Goal: Task Accomplishment & Management: Complete application form

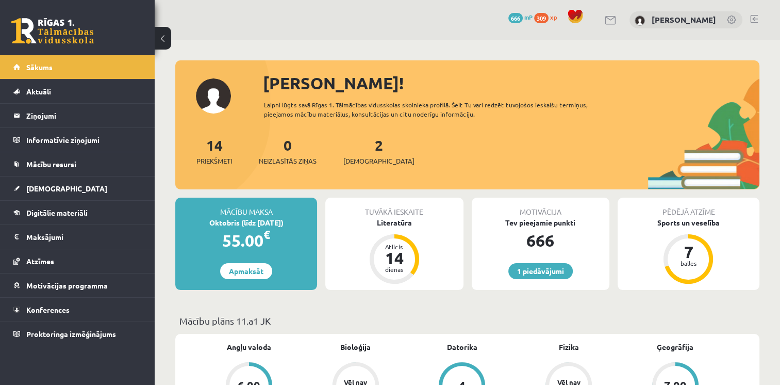
click at [356, 144] on div "2 Ieskaites" at bounding box center [378, 150] width 71 height 32
click at [361, 148] on link "2 Ieskaites" at bounding box center [378, 151] width 71 height 30
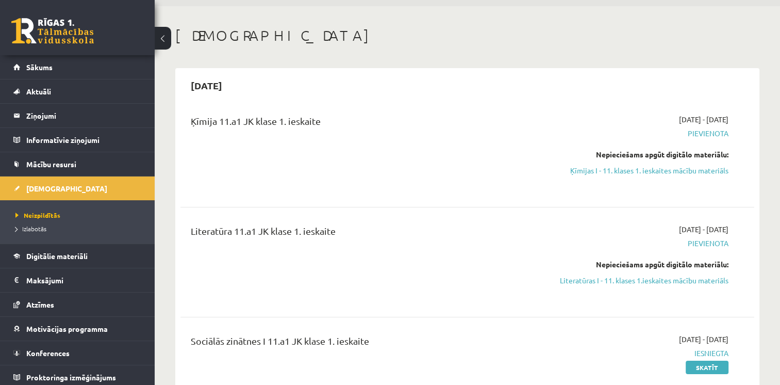
scroll to position [52, 0]
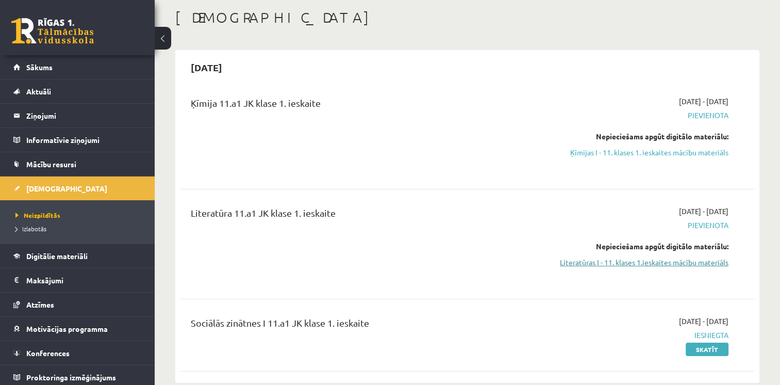
click at [683, 257] on link "Literatūras I - 11. klases 1.ieskaites mācību materiāls" at bounding box center [643, 262] width 169 height 11
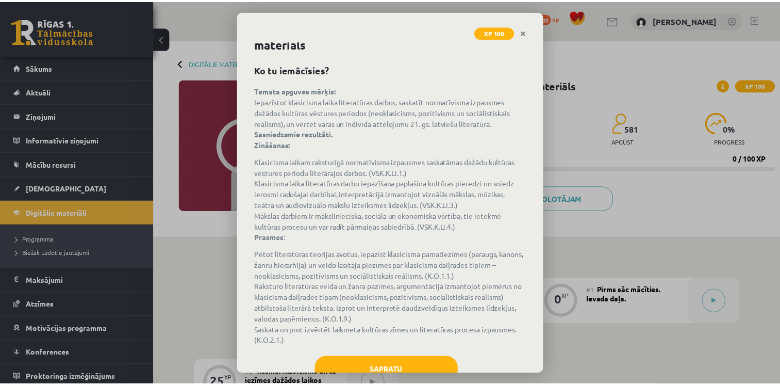
scroll to position [56, 0]
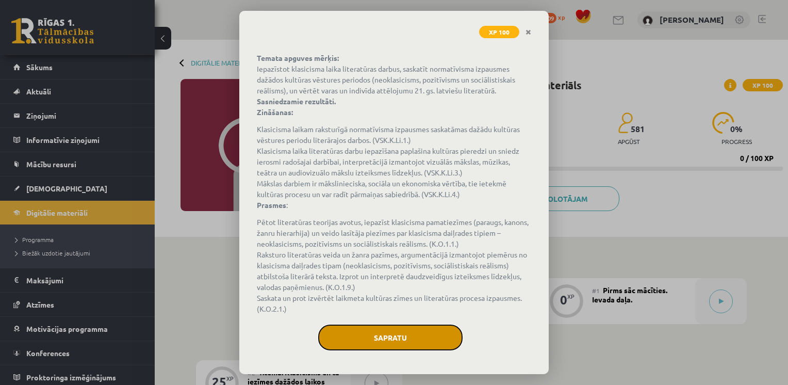
click at [357, 339] on button "Sapratu" at bounding box center [390, 337] width 144 height 26
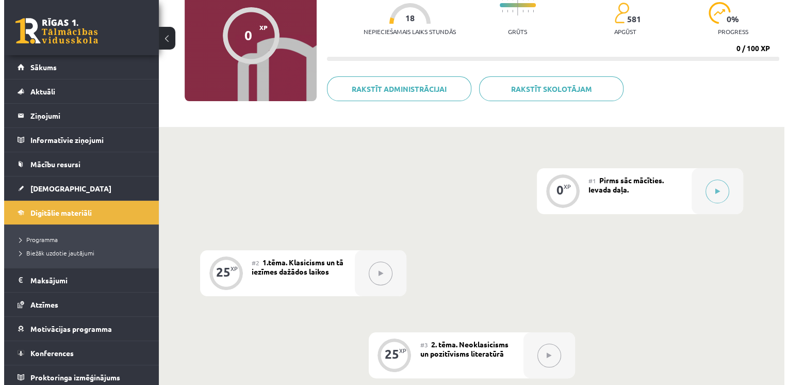
scroll to position [155, 0]
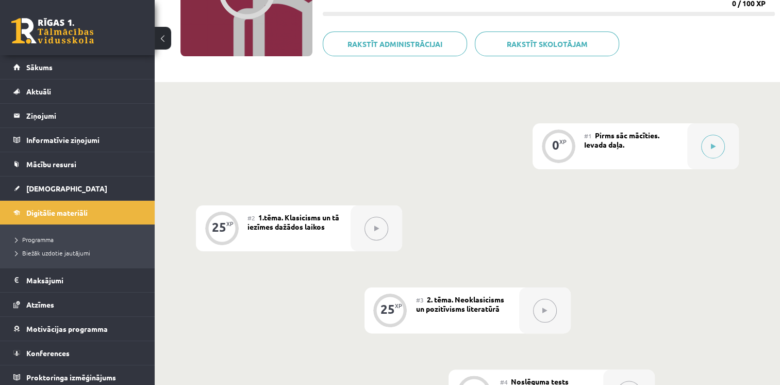
drag, startPoint x: 369, startPoint y: 279, endPoint x: 580, endPoint y: 145, distance: 249.6
click at [533, 180] on div "0 XP #1 Pirms sāc mācīties. Ievada daļa. 25 XP #2 1.tēma. Klasicisms un tā iezī…" at bounding box center [467, 310] width 543 height 374
drag, startPoint x: 580, startPoint y: 145, endPoint x: 666, endPoint y: 127, distance: 88.6
click at [666, 127] on div "0 XP #1 Pirms sāc mācīties. Ievada daļa." at bounding box center [636, 146] width 206 height 46
click at [720, 145] on button at bounding box center [713, 147] width 24 height 24
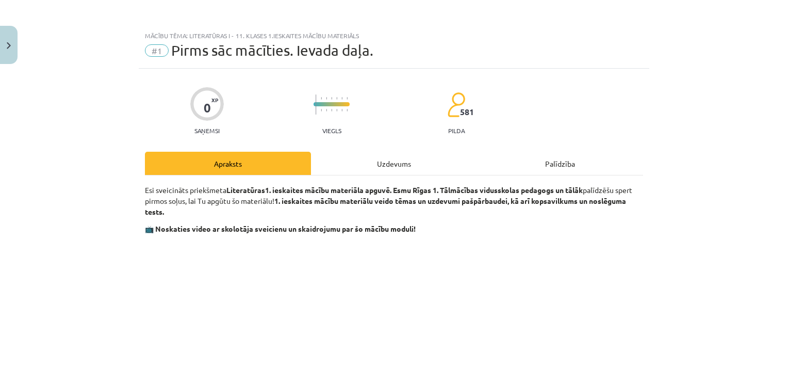
click at [720, 145] on div "Mācību tēma: Literatūras i - 11. klases 1.ieskaites mācību materiāls #1 Pirms s…" at bounding box center [394, 192] width 788 height 385
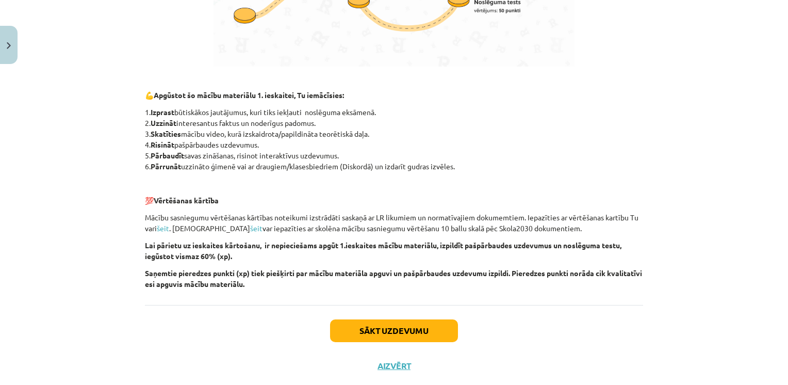
scroll to position [693, 0]
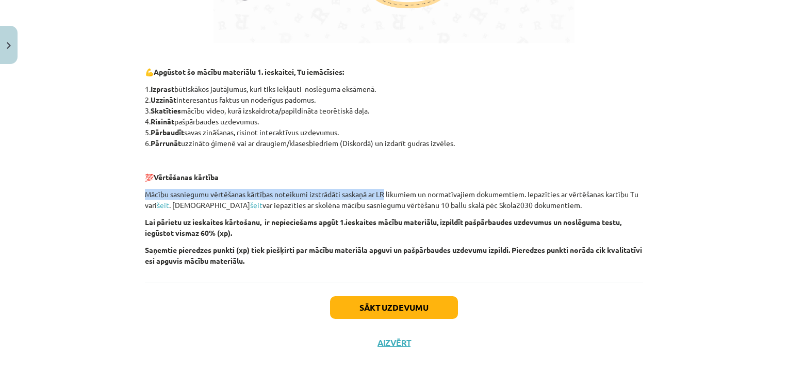
drag, startPoint x: 385, startPoint y: 178, endPoint x: 392, endPoint y: 279, distance: 101.8
click at [392, 282] on div "Sākt uzdevumu Aizvērt" at bounding box center [394, 318] width 498 height 72
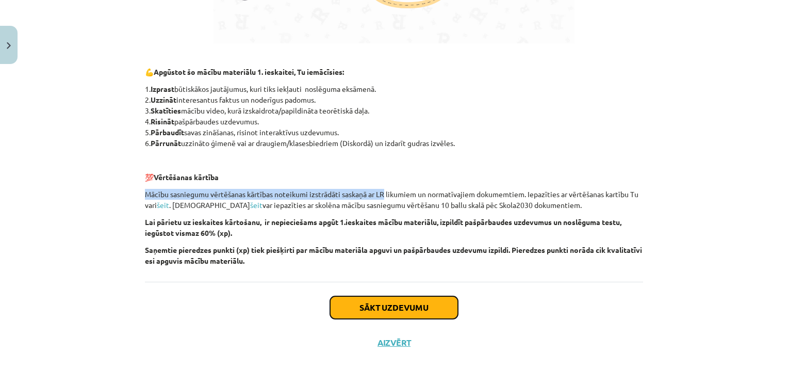
drag, startPoint x: 392, startPoint y: 283, endPoint x: 399, endPoint y: 300, distance: 18.3
click at [399, 300] on button "Sākt uzdevumu" at bounding box center [394, 307] width 128 height 23
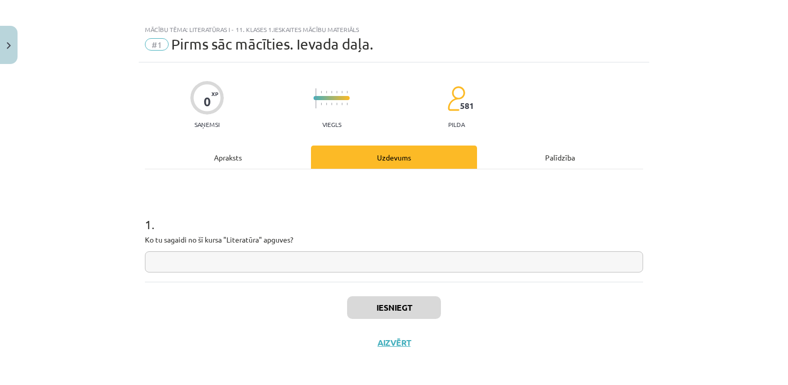
click at [276, 266] on input "text" at bounding box center [394, 261] width 498 height 21
click at [276, 263] on input "text" at bounding box center [394, 261] width 498 height 21
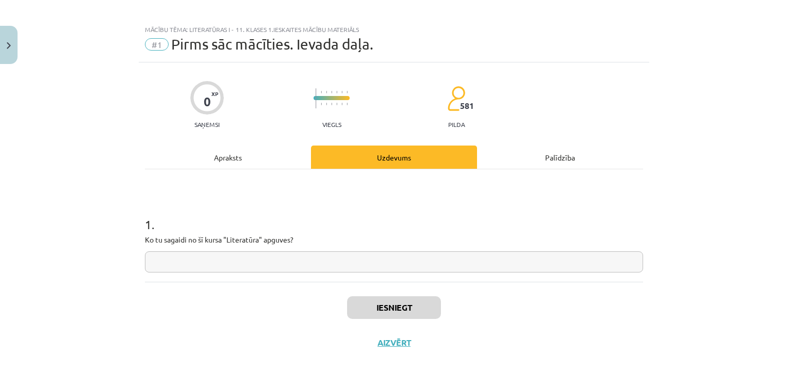
click at [276, 263] on input "text" at bounding box center [394, 261] width 498 height 21
click at [276, 264] on input "text" at bounding box center [394, 261] width 498 height 21
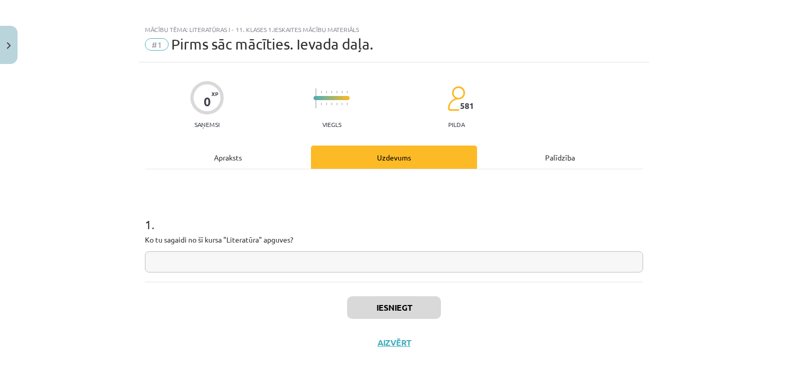
click at [276, 263] on input "text" at bounding box center [394, 261] width 498 height 21
click at [276, 277] on div "1 . Ko tu sagaidi no šī kursa "Literatūra" apguves?" at bounding box center [394, 225] width 498 height 112
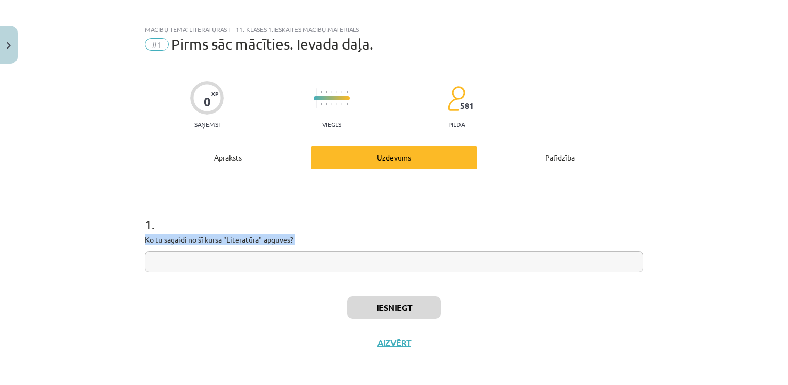
click at [276, 277] on div "1 . Ko tu sagaidi no šī kursa "Literatūra" apguves?" at bounding box center [394, 225] width 498 height 112
click at [276, 279] on div "1 . Ko tu sagaidi no šī kursa "Literatūra" apguves?" at bounding box center [394, 225] width 498 height 112
drag, startPoint x: 276, startPoint y: 279, endPoint x: 276, endPoint y: 290, distance: 10.8
click at [276, 290] on div "Iesniegt Aizvērt" at bounding box center [394, 318] width 498 height 72
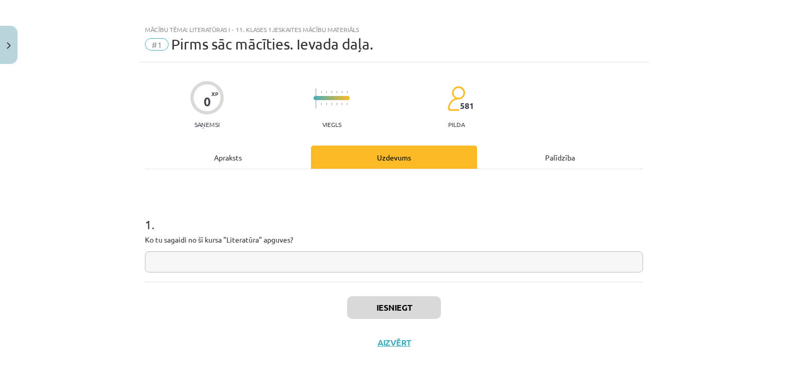
click at [272, 263] on input "text" at bounding box center [394, 261] width 498 height 21
drag, startPoint x: 275, startPoint y: 260, endPoint x: 281, endPoint y: 272, distance: 12.7
click at [281, 271] on input "********" at bounding box center [394, 261] width 498 height 21
type input "********"
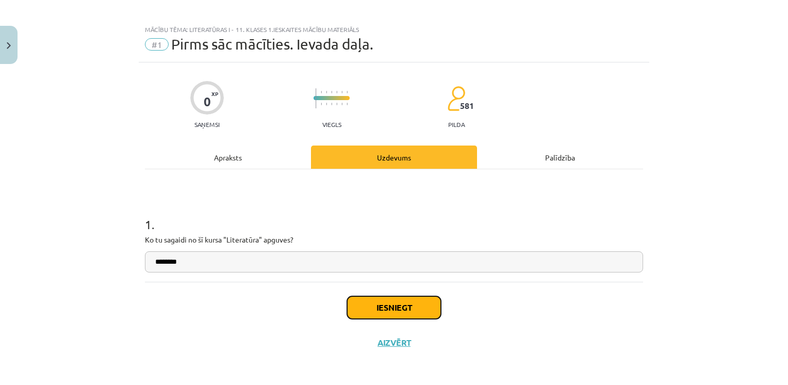
click at [364, 304] on button "Iesniegt" at bounding box center [394, 307] width 94 height 23
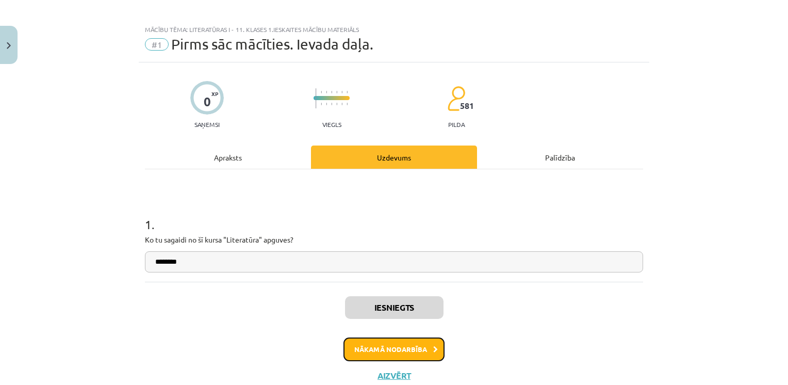
click at [391, 348] on button "Nākamā nodarbība" at bounding box center [393, 349] width 101 height 24
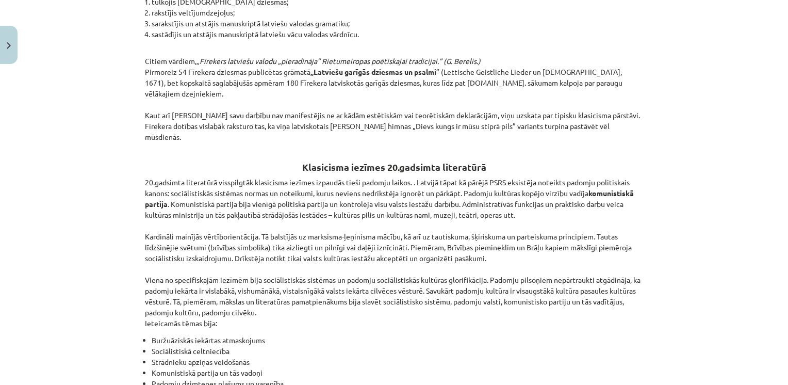
scroll to position [2357, 0]
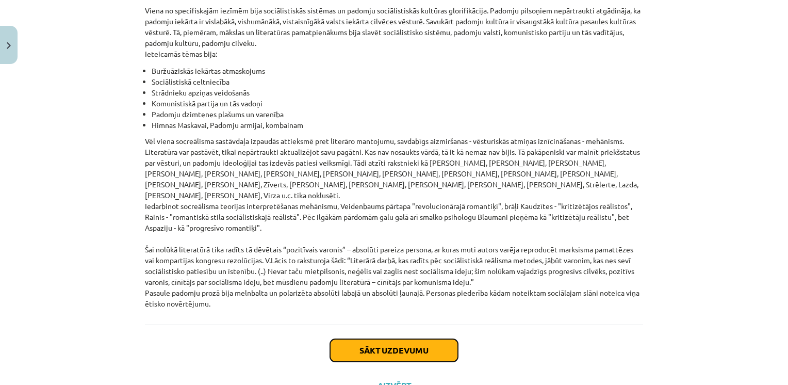
click at [368, 339] on button "Sākt uzdevumu" at bounding box center [394, 350] width 128 height 23
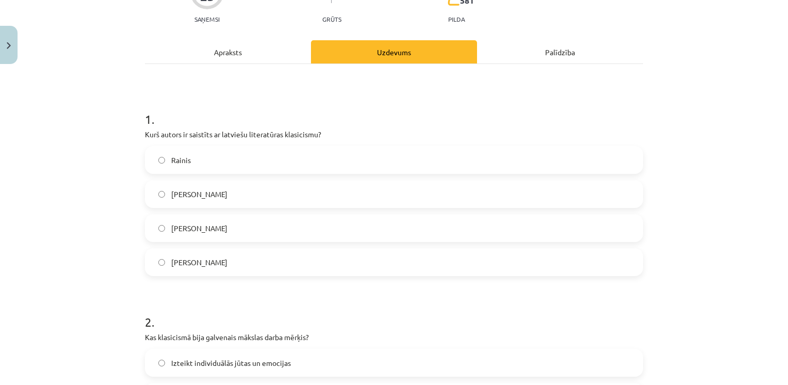
scroll to position [26, 0]
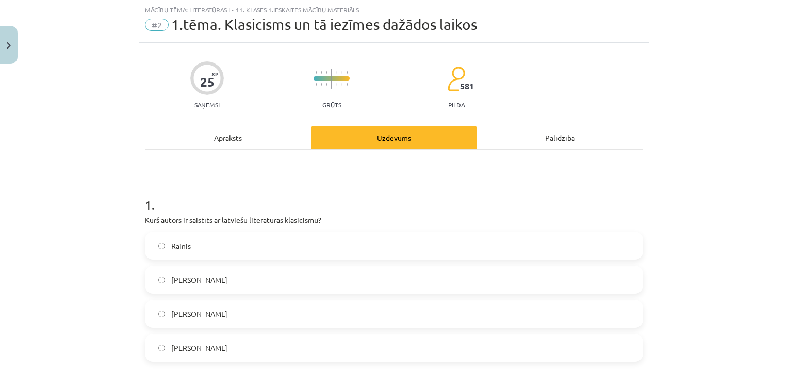
click at [352, 318] on label "Imants Ziedonis" at bounding box center [394, 314] width 496 height 26
click at [352, 320] on label "Imants Ziedonis" at bounding box center [394, 314] width 496 height 26
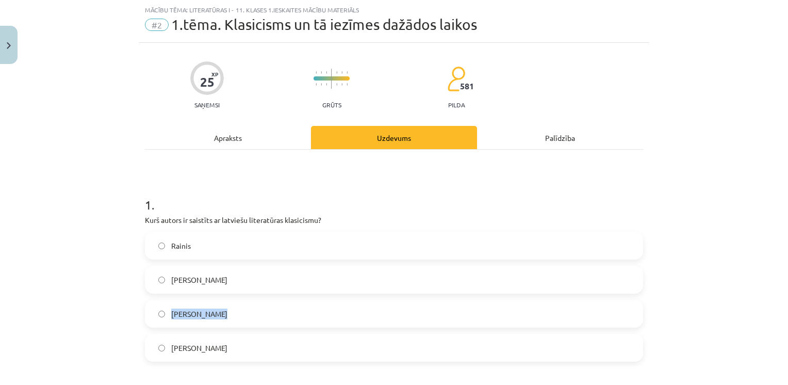
click at [352, 320] on label "Imants Ziedonis" at bounding box center [394, 314] width 496 height 26
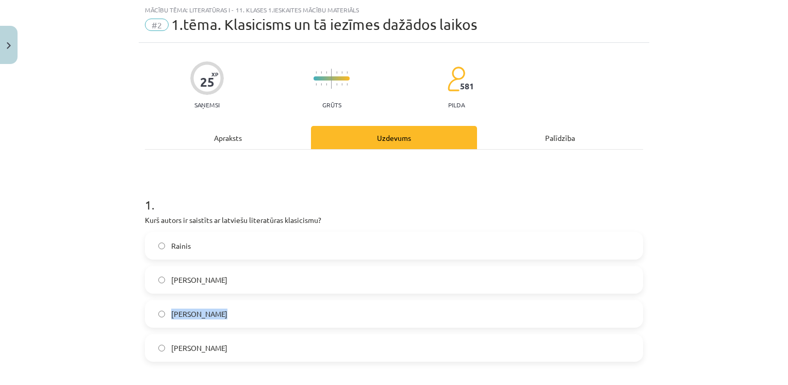
click at [352, 320] on label "Imants Ziedonis" at bounding box center [394, 314] width 496 height 26
drag, startPoint x: 352, startPoint y: 320, endPoint x: 352, endPoint y: 362, distance: 41.8
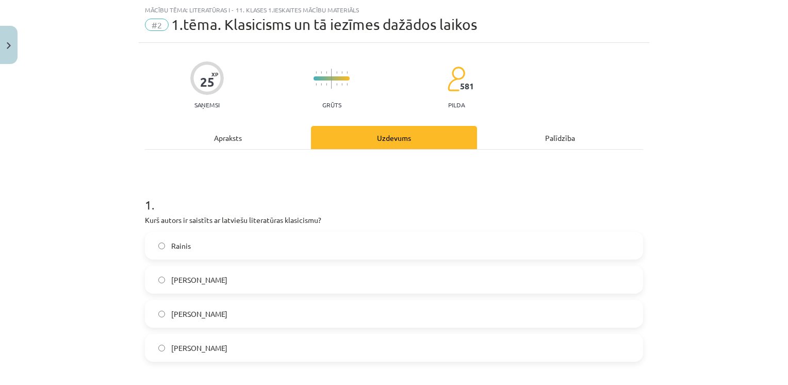
drag, startPoint x: 352, startPoint y: 364, endPoint x: 352, endPoint y: 356, distance: 8.3
click at [352, 356] on label "Kristofers Fīrekers" at bounding box center [394, 348] width 496 height 26
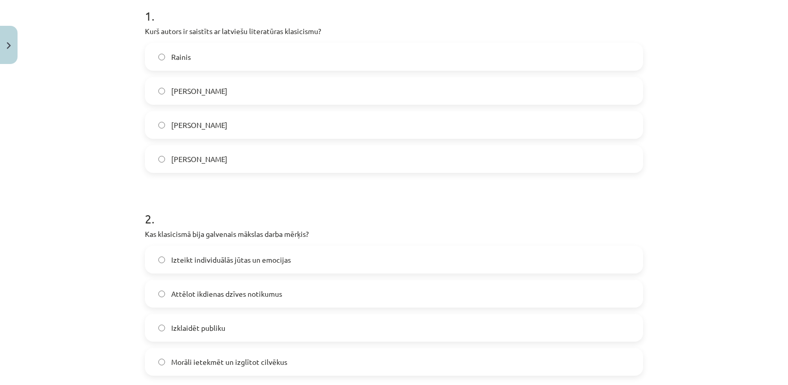
scroll to position [232, 0]
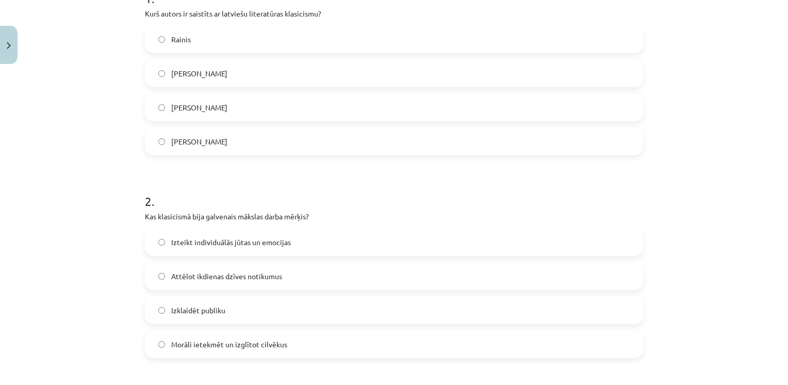
click at [677, 195] on div "Mācību tēma: Literatūras i - 11. klases 1.ieskaites mācību materiāls #2 1.tēma.…" at bounding box center [394, 192] width 788 height 385
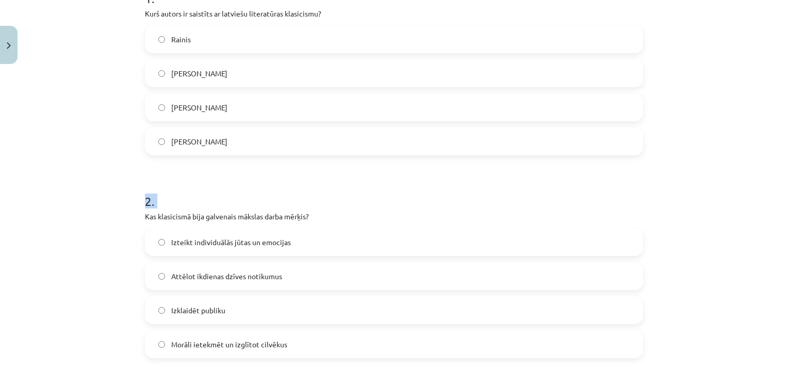
click at [677, 194] on div "Mācību tēma: Literatūras i - 11. klases 1.ieskaites mācību materiāls #2 1.tēma.…" at bounding box center [394, 192] width 788 height 385
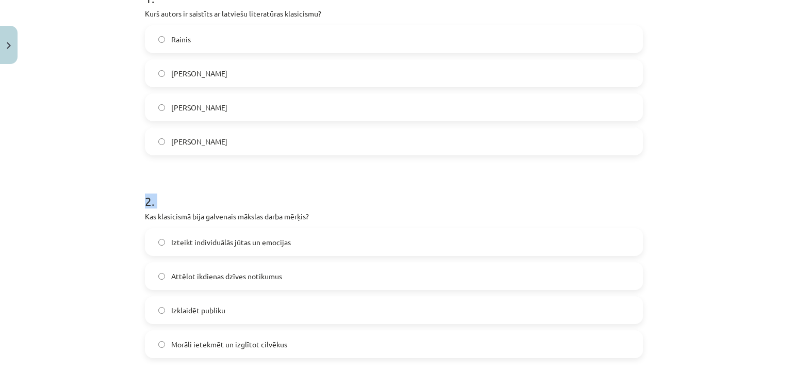
click at [677, 194] on div "Mācību tēma: Literatūras i - 11. klases 1.ieskaites mācību materiāls #2 1.tēma.…" at bounding box center [394, 192] width 788 height 385
click at [687, 230] on div "Mācību tēma: Literatūras i - 11. klases 1.ieskaites mācību materiāls #2 1.tēma.…" at bounding box center [394, 192] width 788 height 385
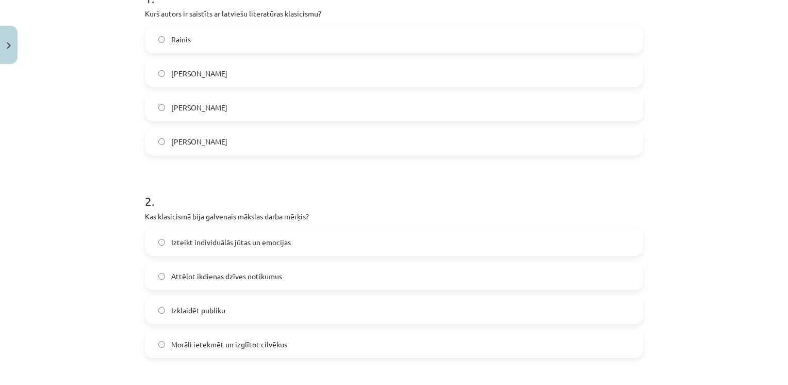
drag, startPoint x: 687, startPoint y: 230, endPoint x: 699, endPoint y: 233, distance: 12.1
click at [699, 233] on div "Mācību tēma: Literatūras i - 11. klases 1.ieskaites mācību materiāls #2 1.tēma.…" at bounding box center [394, 192] width 788 height 385
click at [691, 231] on div "Mācību tēma: Literatūras i - 11. klases 1.ieskaites mācību materiāls #2 1.tēma.…" at bounding box center [394, 192] width 788 height 385
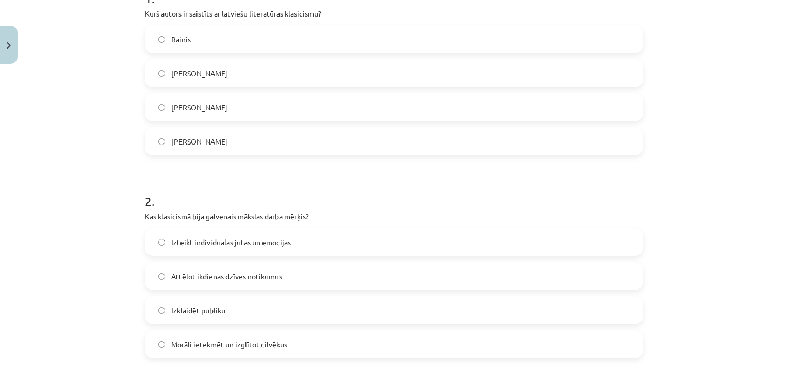
drag, startPoint x: 691, startPoint y: 231, endPoint x: 667, endPoint y: 190, distance: 47.1
click at [667, 191] on div "Mācību tēma: Literatūras i - 11. klases 1.ieskaites mācību materiāls #2 1.tēma.…" at bounding box center [394, 192] width 788 height 385
click at [666, 261] on div "Mācību tēma: Literatūras i - 11. klases 1.ieskaites mācību materiāls #2 1.tēma.…" at bounding box center [394, 192] width 788 height 385
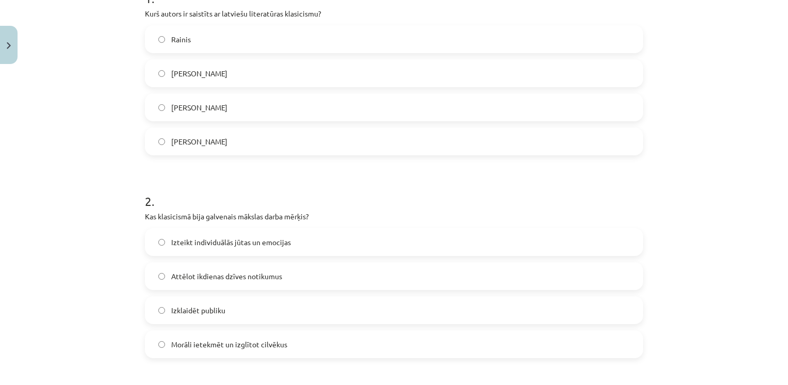
click at [666, 262] on div "Mācību tēma: Literatūras i - 11. klases 1.ieskaites mācību materiāls #2 1.tēma.…" at bounding box center [394, 192] width 788 height 385
click at [666, 261] on div "Mācību tēma: Literatūras i - 11. klases 1.ieskaites mācību materiāls #2 1.tēma.…" at bounding box center [394, 192] width 788 height 385
click at [666, 262] on div "Mācību tēma: Literatūras i - 11. klases 1.ieskaites mācību materiāls #2 1.tēma.…" at bounding box center [394, 192] width 788 height 385
click at [666, 261] on div "Mācību tēma: Literatūras i - 11. klases 1.ieskaites mācību materiāls #2 1.tēma.…" at bounding box center [394, 192] width 788 height 385
click at [725, 257] on div "Mācību tēma: Literatūras i - 11. klases 1.ieskaites mācību materiāls #2 1.tēma.…" at bounding box center [394, 192] width 788 height 385
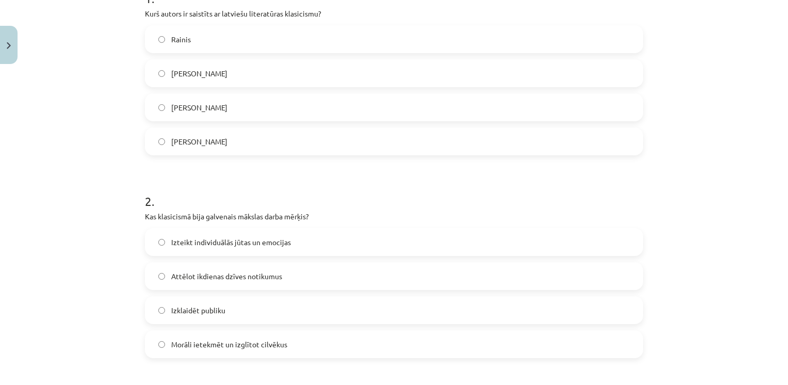
click at [714, 246] on div "Mācību tēma: Literatūras i - 11. klases 1.ieskaites mācību materiāls #2 1.tēma.…" at bounding box center [394, 192] width 788 height 385
click at [713, 246] on div "Mācību tēma: Literatūras i - 11. klases 1.ieskaites mācību materiāls #2 1.tēma.…" at bounding box center [394, 192] width 788 height 385
click at [706, 238] on div "Mācību tēma: Literatūras i - 11. klases 1.ieskaites mācību materiāls #2 1.tēma.…" at bounding box center [394, 192] width 788 height 385
click at [703, 237] on div "Mācību tēma: Literatūras i - 11. klases 1.ieskaites mācību materiāls #2 1.tēma.…" at bounding box center [394, 192] width 788 height 385
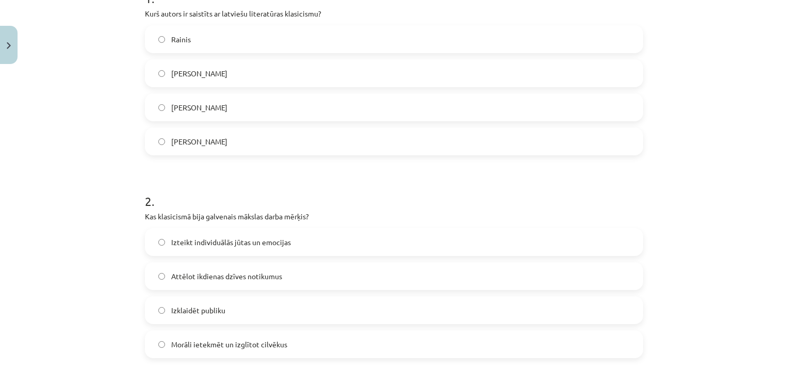
click at [703, 237] on div "Mācību tēma: Literatūras i - 11. klases 1.ieskaites mācību materiāls #2 1.tēma.…" at bounding box center [394, 192] width 788 height 385
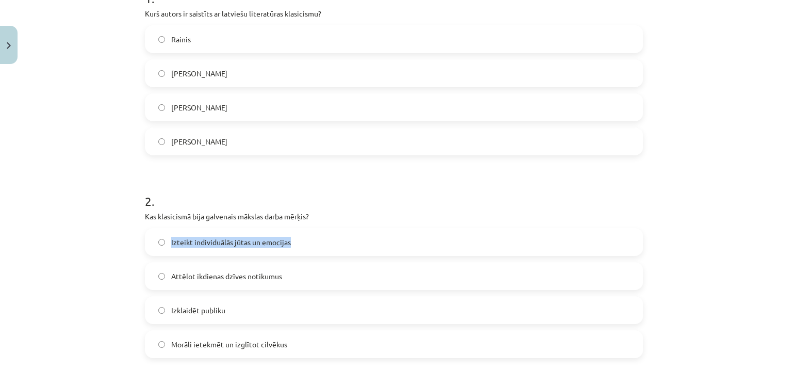
click at [703, 234] on div "Mācību tēma: Literatūras i - 11. klases 1.ieskaites mācību materiāls #2 1.tēma.…" at bounding box center [394, 192] width 788 height 385
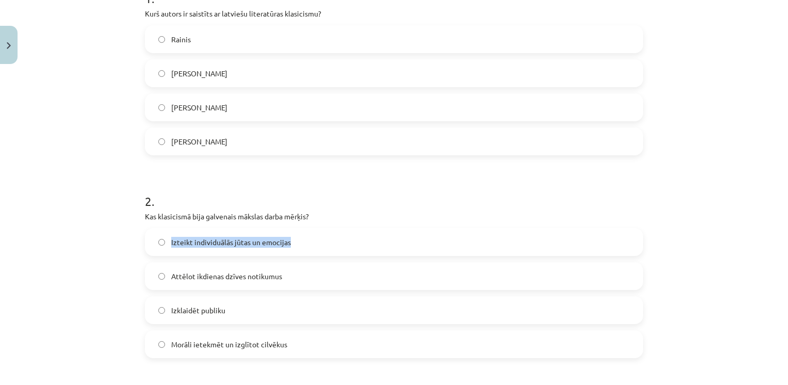
click at [703, 234] on div "Mācību tēma: Literatūras i - 11. klases 1.ieskaites mācību materiāls #2 1.tēma.…" at bounding box center [394, 192] width 788 height 385
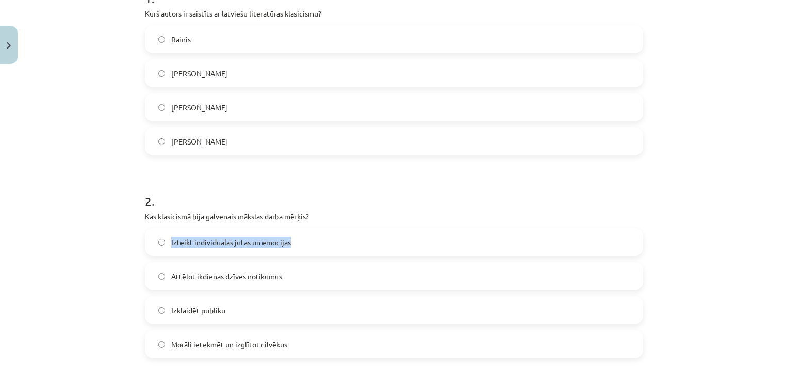
click at [703, 234] on div "Mācību tēma: Literatūras i - 11. klases 1.ieskaites mācību materiāls #2 1.tēma.…" at bounding box center [394, 192] width 788 height 385
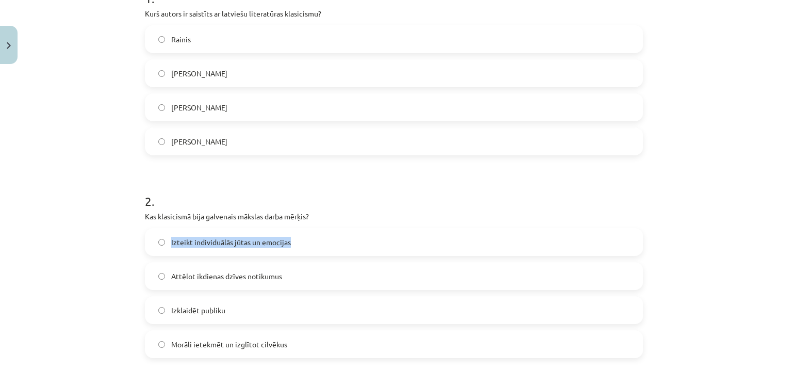
click at [703, 234] on div "Mācību tēma: Literatūras i - 11. klases 1.ieskaites mācību materiāls #2 1.tēma.…" at bounding box center [394, 192] width 788 height 385
click at [704, 234] on div "Mācību tēma: Literatūras i - 11. klases 1.ieskaites mācību materiāls #2 1.tēma.…" at bounding box center [394, 192] width 788 height 385
drag, startPoint x: 704, startPoint y: 234, endPoint x: 688, endPoint y: 228, distance: 17.1
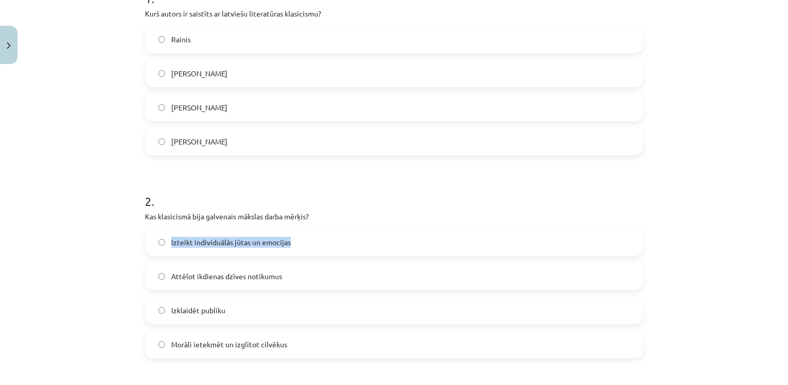
click at [688, 228] on div "Mācību tēma: Literatūras i - 11. klases 1.ieskaites mācību materiāls #2 1.tēma.…" at bounding box center [394, 192] width 788 height 385
click at [689, 224] on div "Mācību tēma: Literatūras i - 11. klases 1.ieskaites mācību materiāls #2 1.tēma.…" at bounding box center [394, 192] width 788 height 385
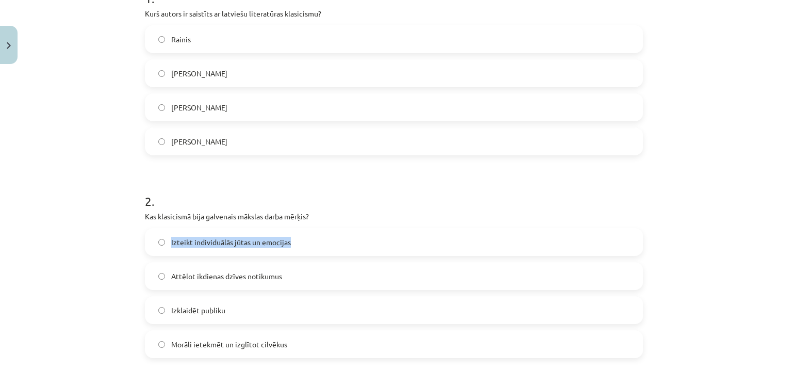
click at [689, 224] on div "Mācību tēma: Literatūras i - 11. klases 1.ieskaites mācību materiāls #2 1.tēma.…" at bounding box center [394, 192] width 788 height 385
click at [689, 226] on div "Mācību tēma: Literatūras i - 11. klases 1.ieskaites mācību materiāls #2 1.tēma.…" at bounding box center [394, 192] width 788 height 385
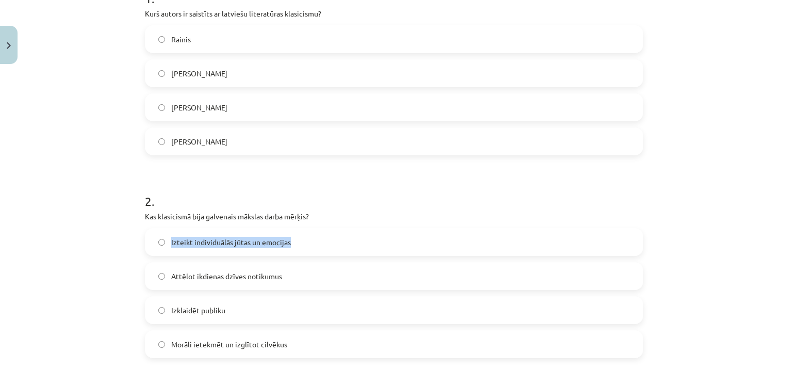
drag, startPoint x: 689, startPoint y: 226, endPoint x: 689, endPoint y: 233, distance: 7.2
click at [689, 233] on div "Mācību tēma: Literatūras i - 11. klases 1.ieskaites mācību materiāls #2 1.tēma.…" at bounding box center [394, 192] width 788 height 385
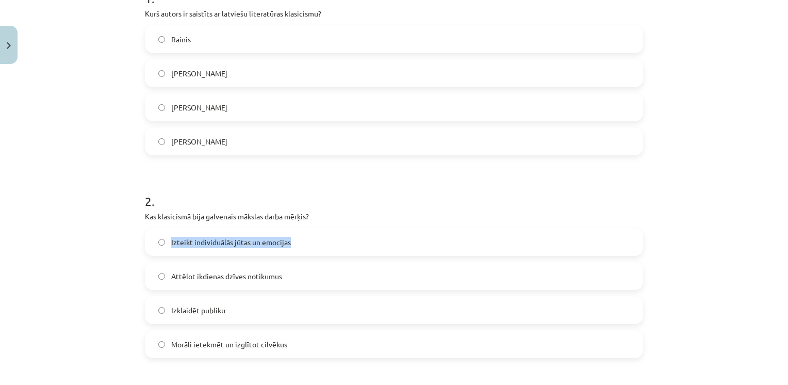
click at [689, 233] on div "Mācību tēma: Literatūras i - 11. klases 1.ieskaites mācību materiāls #2 1.tēma.…" at bounding box center [394, 192] width 788 height 385
click at [689, 234] on div "Mācību tēma: Literatūras i - 11. klases 1.ieskaites mācību materiāls #2 1.tēma.…" at bounding box center [394, 192] width 788 height 385
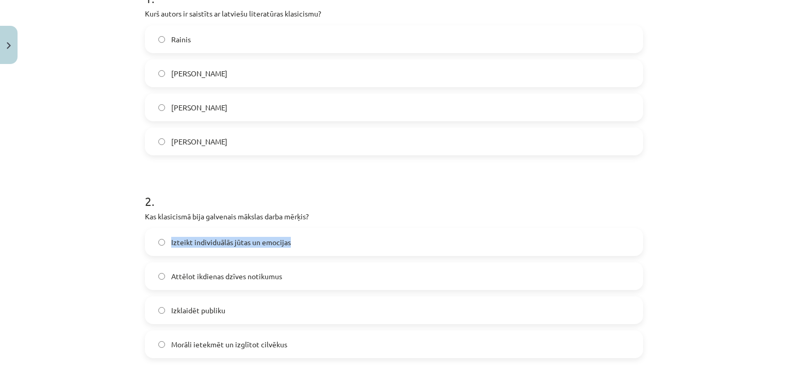
click at [689, 234] on div "Mācību tēma: Literatūras i - 11. klases 1.ieskaites mācību materiāls #2 1.tēma.…" at bounding box center [394, 192] width 788 height 385
drag, startPoint x: 689, startPoint y: 234, endPoint x: 689, endPoint y: 284, distance: 50.0
click at [689, 284] on div "Mācību tēma: Literatūras i - 11. klases 1.ieskaites mācību materiāls #2 1.tēma.…" at bounding box center [394, 192] width 788 height 385
click at [689, 288] on div "Mācību tēma: Literatūras i - 11. klases 1.ieskaites mācību materiāls #2 1.tēma.…" at bounding box center [394, 192] width 788 height 385
click at [689, 295] on div "Mācību tēma: Literatūras i - 11. klases 1.ieskaites mācību materiāls #2 1.tēma.…" at bounding box center [394, 192] width 788 height 385
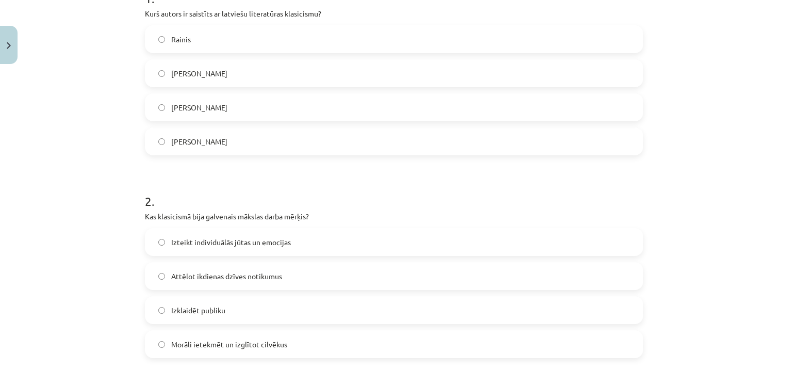
click at [780, 5] on div "Mācību tēma: Literatūras i - 11. klases 1.ieskaites mācību materiāls #2 1.tēma.…" at bounding box center [394, 192] width 788 height 385
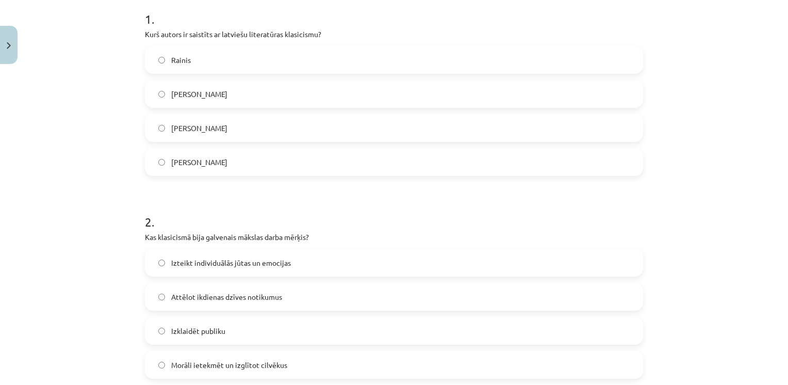
click at [174, 67] on label "Rainis" at bounding box center [394, 60] width 496 height 26
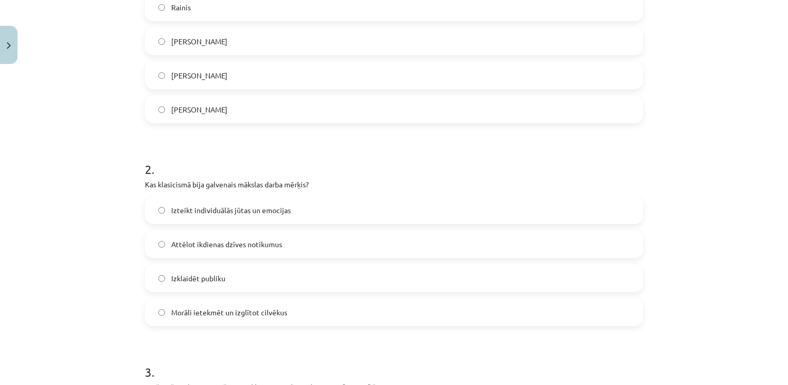
scroll to position [315, 0]
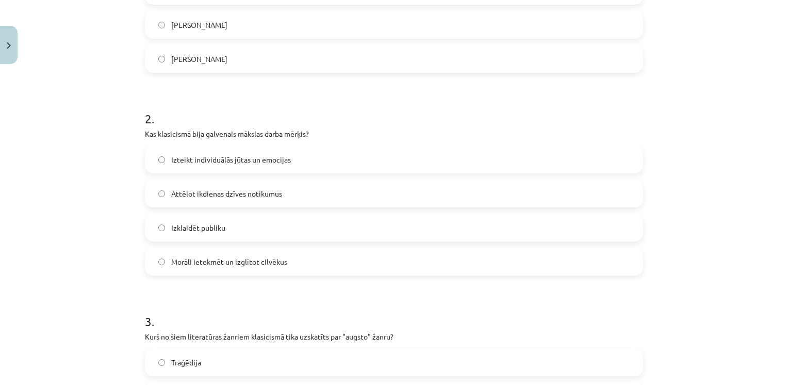
click at [223, 266] on span "Morāli ietekmēt un izglītot cilvēkus" at bounding box center [229, 261] width 116 height 11
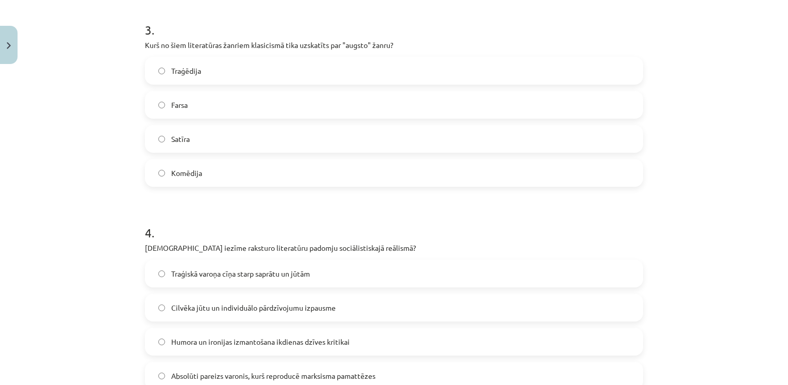
scroll to position [624, 0]
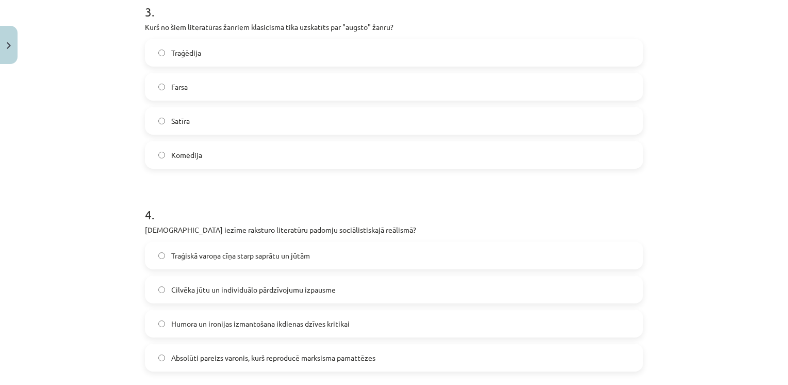
click at [731, 229] on div "Mācību tēma: Literatūras i - 11. klases 1.ieskaites mācību materiāls #2 1.tēma.…" at bounding box center [394, 192] width 788 height 385
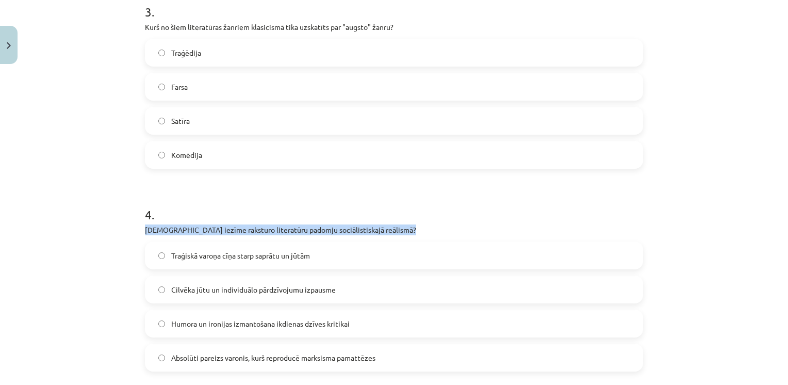
click at [731, 229] on div "Mācību tēma: Literatūras i - 11. klases 1.ieskaites mācību materiāls #2 1.tēma.…" at bounding box center [394, 192] width 788 height 385
click at [731, 227] on div "Mācību tēma: Literatūras i - 11. klases 1.ieskaites mācību materiāls #2 1.tēma.…" at bounding box center [394, 192] width 788 height 385
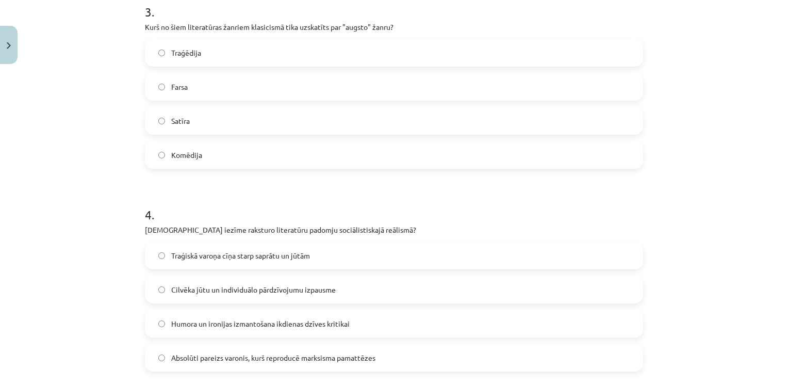
drag, startPoint x: 731, startPoint y: 227, endPoint x: 731, endPoint y: 246, distance: 18.6
click at [731, 246] on div "Mācību tēma: Literatūras i - 11. klases 1.ieskaites mācību materiāls #2 1.tēma.…" at bounding box center [394, 192] width 788 height 385
click at [217, 61] on label "Traģēdija" at bounding box center [394, 53] width 496 height 26
click at [268, 360] on span "Absolūti pareizs varonis, kurš reproducē marksisma pamattēzes" at bounding box center [273, 357] width 204 height 11
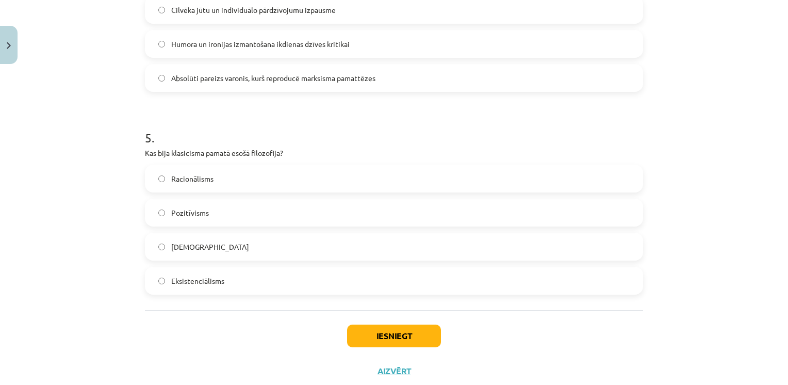
scroll to position [932, 0]
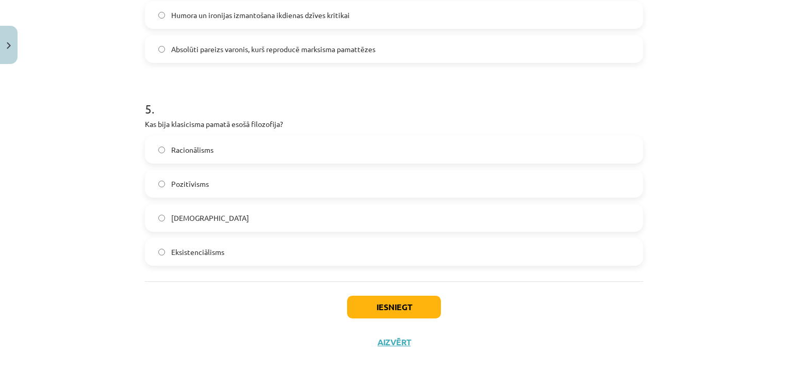
click at [381, 139] on label "Racionālisms" at bounding box center [394, 150] width 496 height 26
click at [373, 303] on button "Iesniegt" at bounding box center [394, 306] width 94 height 23
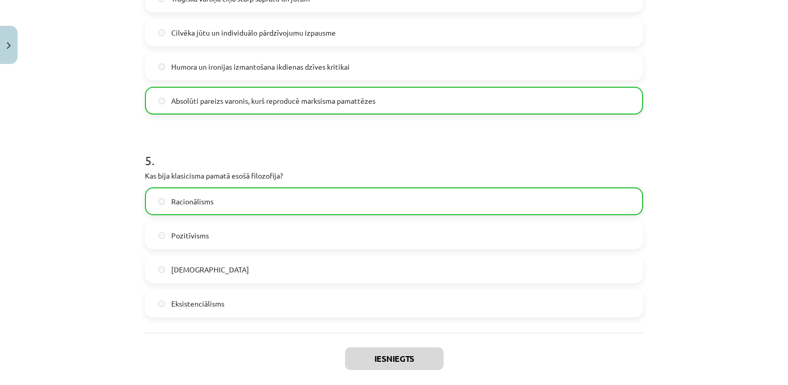
scroll to position [965, 0]
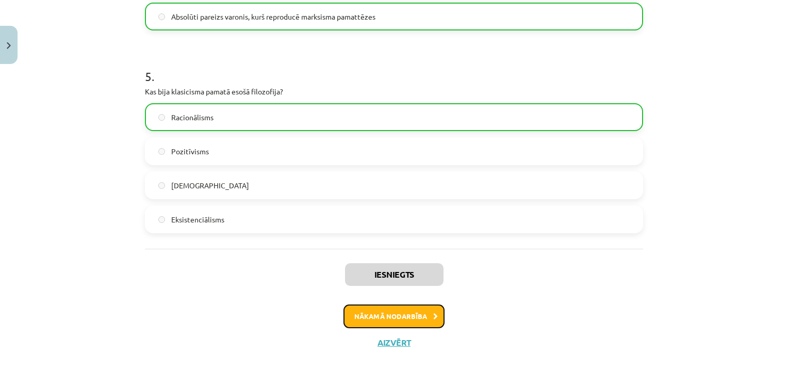
click at [417, 312] on button "Nākamā nodarbība" at bounding box center [393, 316] width 101 height 24
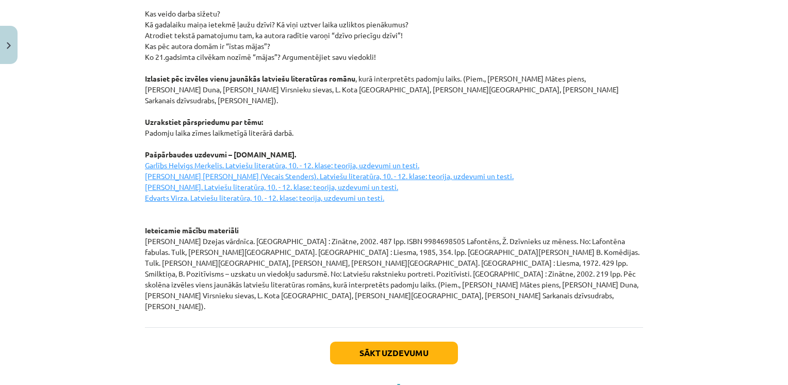
scroll to position [1403, 0]
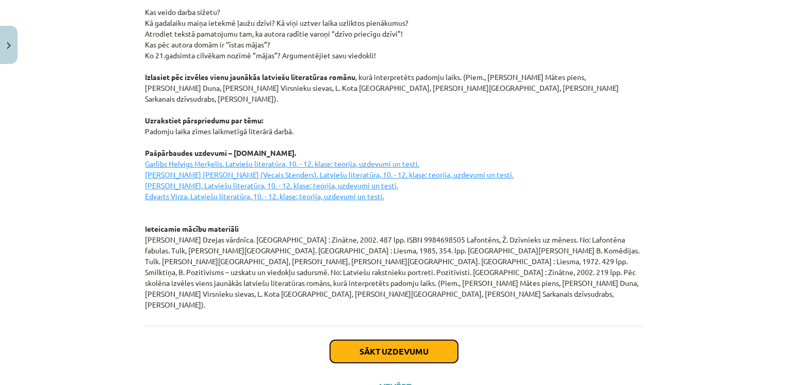
click at [415, 340] on button "Sākt uzdevumu" at bounding box center [394, 351] width 128 height 23
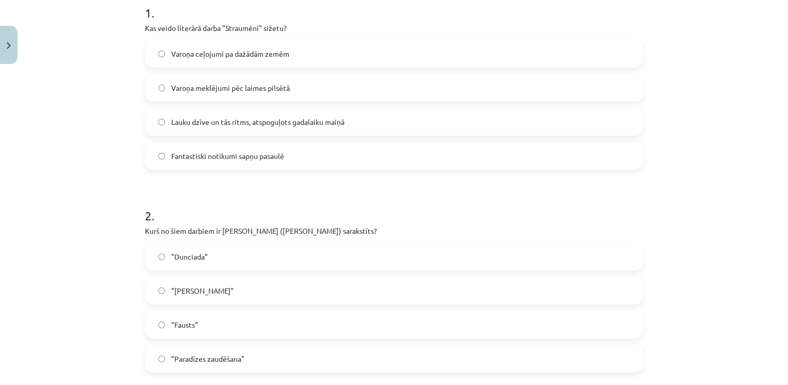
scroll to position [211, 0]
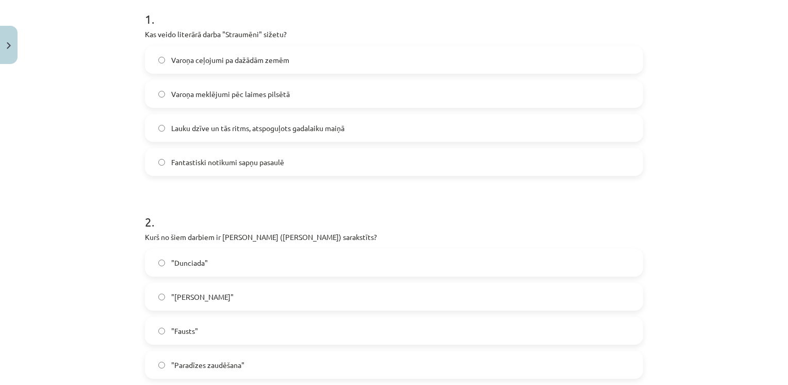
click at [726, 58] on div "Mācību tēma: Literatūras i - 11. klases 1.ieskaites mācību materiāls #3 2. tēma…" at bounding box center [394, 192] width 788 height 385
click at [726, 59] on div "Mācību tēma: Literatūras i - 11. klases 1.ieskaites mācību materiāls #3 2. tēma…" at bounding box center [394, 192] width 788 height 385
click at [293, 129] on span "Lauku dzīve un tās ritms, atspoguļots gadalaiku maiņā" at bounding box center [257, 128] width 173 height 11
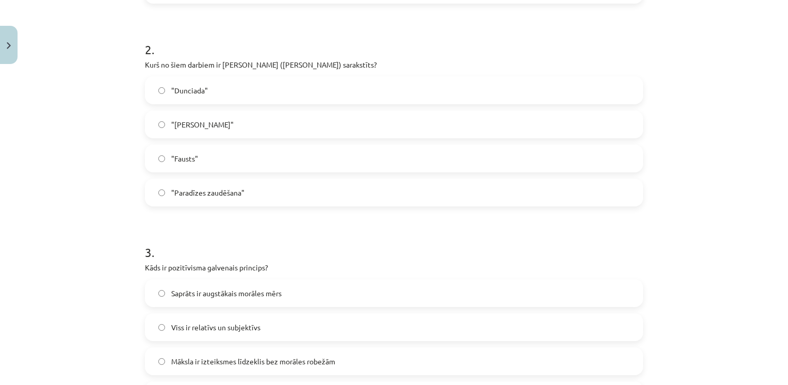
scroll to position [366, 0]
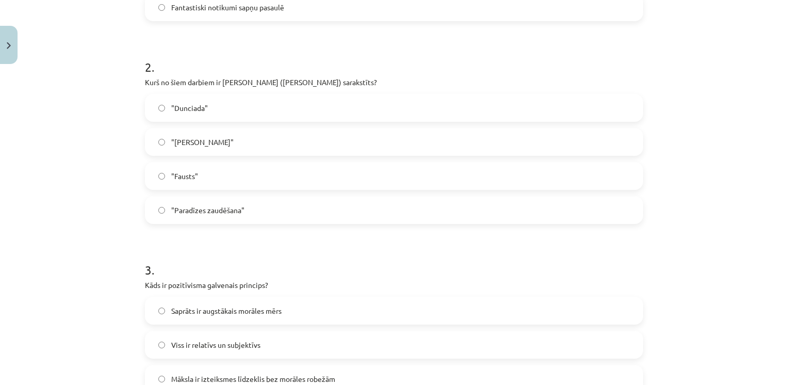
click at [429, 113] on label ""Dunciada"" at bounding box center [394, 108] width 496 height 26
drag, startPoint x: 625, startPoint y: 200, endPoint x: 631, endPoint y: 196, distance: 7.2
click at [626, 199] on label ""Paradīzes zaudēšana"" at bounding box center [394, 210] width 496 height 26
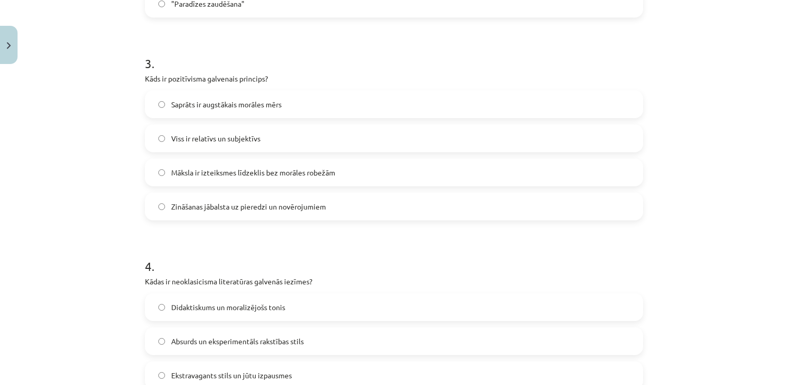
scroll to position [624, 0]
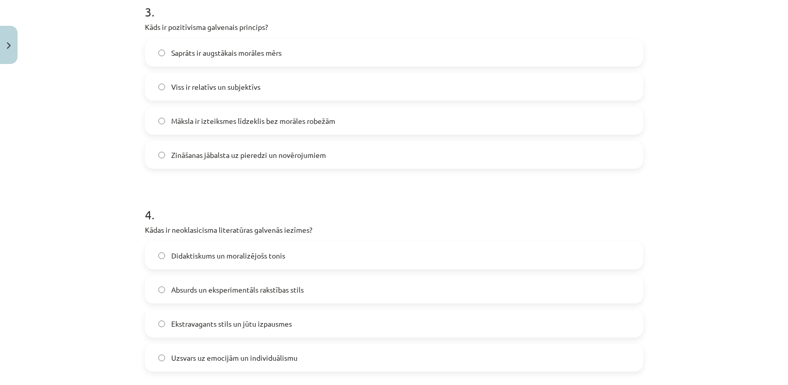
click at [642, 169] on div "25 XP Saņemsi Grūts 581 pilda Apraksts Uzdevums Palīdzība 1 . Kas veido literār…" at bounding box center [394, 56] width 510 height 1223
click at [592, 156] on label "Zināšanas jābalsta uz pieredzi un novērojumiem" at bounding box center [394, 155] width 496 height 26
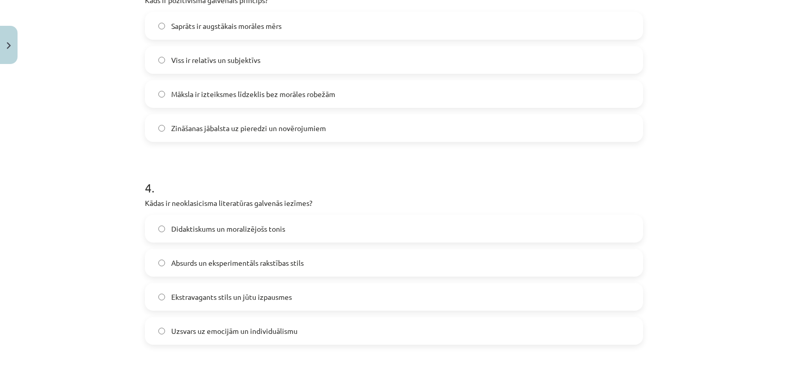
scroll to position [675, 0]
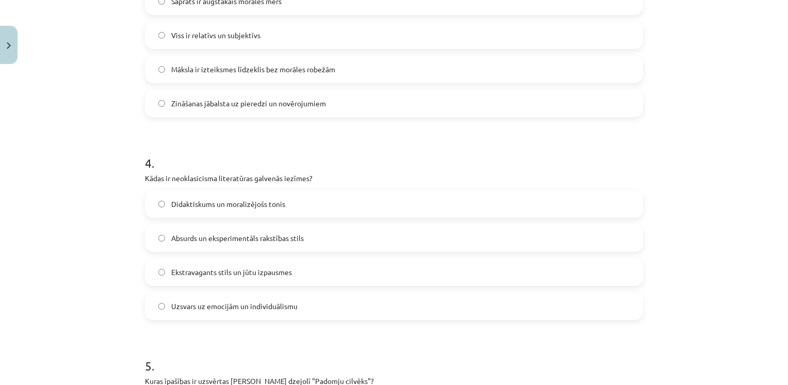
click at [303, 205] on label "Didaktiskums un moralizējošs tonis" at bounding box center [394, 204] width 496 height 26
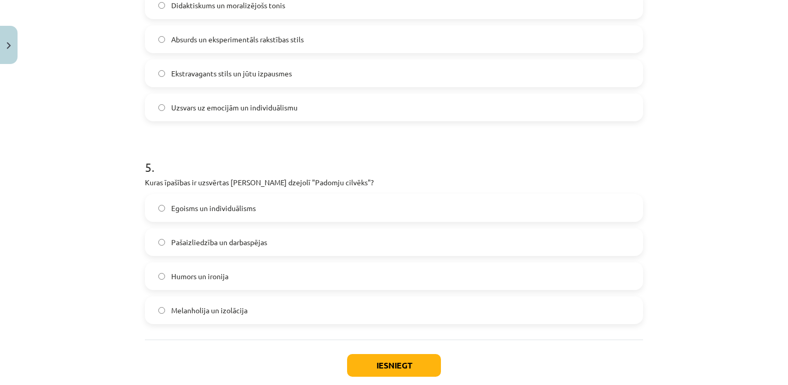
scroll to position [932, 0]
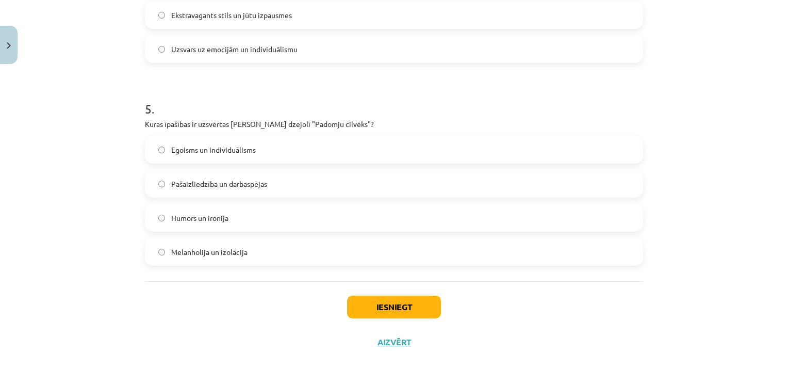
click at [186, 187] on span "Pašaizliedzība un darbaspējas" at bounding box center [219, 183] width 96 height 11
click at [391, 314] on button "Iesniegt" at bounding box center [394, 306] width 94 height 23
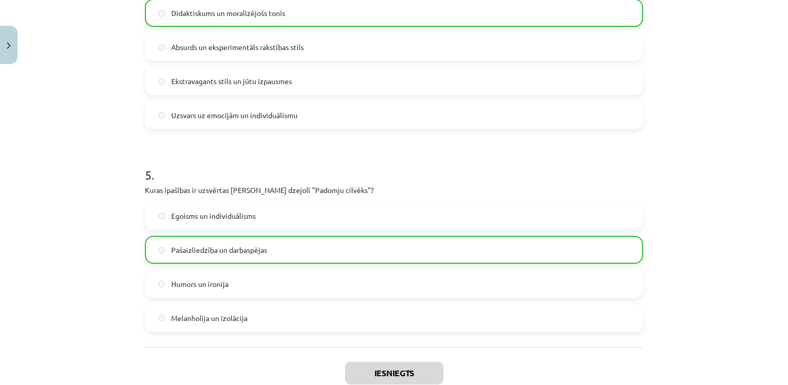
scroll to position [965, 0]
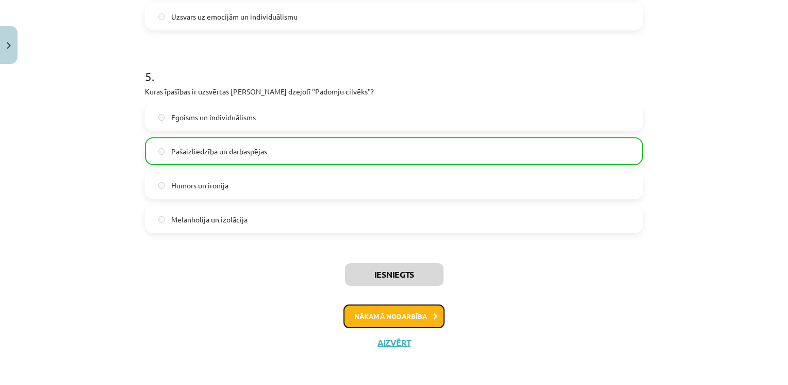
click at [412, 317] on button "Nākamā nodarbība" at bounding box center [393, 316] width 101 height 24
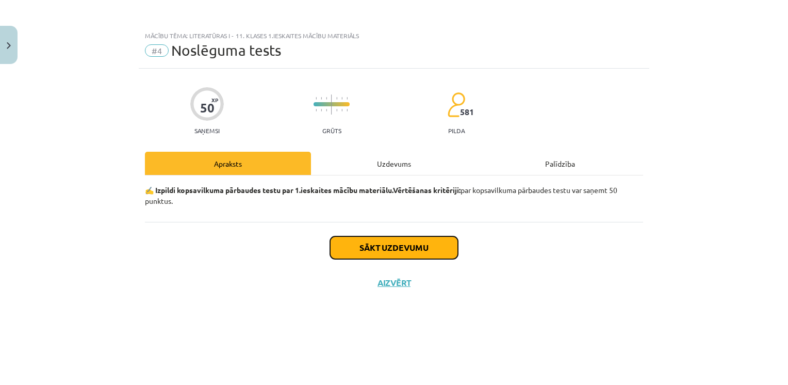
click at [411, 252] on button "Sākt uzdevumu" at bounding box center [394, 247] width 128 height 23
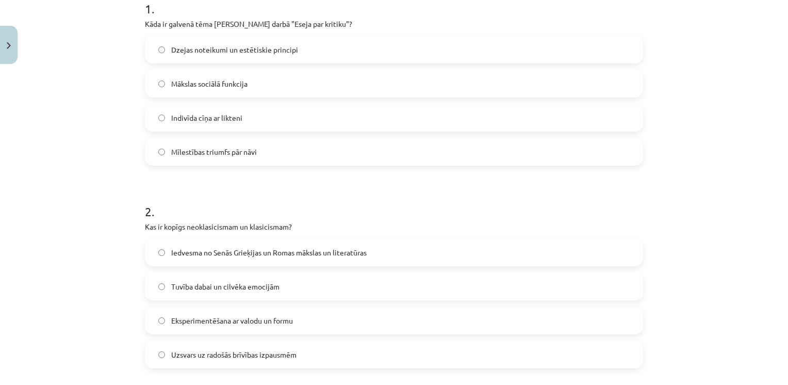
scroll to position [206, 0]
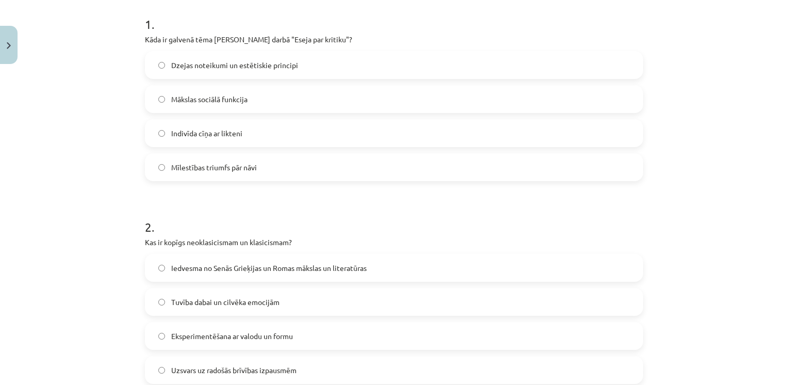
click at [431, 68] on label "Dzejas noteikumi un estētiskie principi" at bounding box center [394, 65] width 496 height 26
click at [258, 277] on label "Iedvesma no Senās Grieķijas un Romas mākslas un literatūras" at bounding box center [394, 268] width 496 height 26
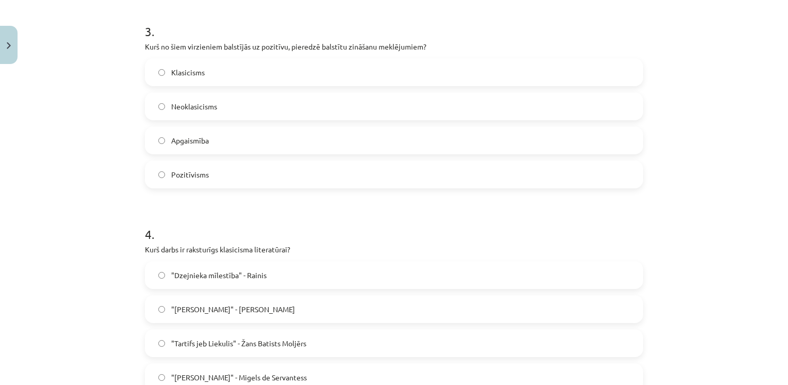
scroll to position [656, 0]
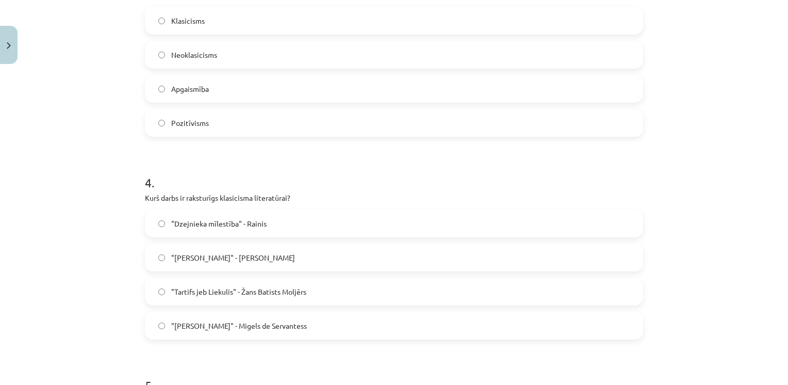
click at [479, 196] on p "Kurš darbs ir raksturīgs klasicisma literatūrai?" at bounding box center [394, 197] width 498 height 11
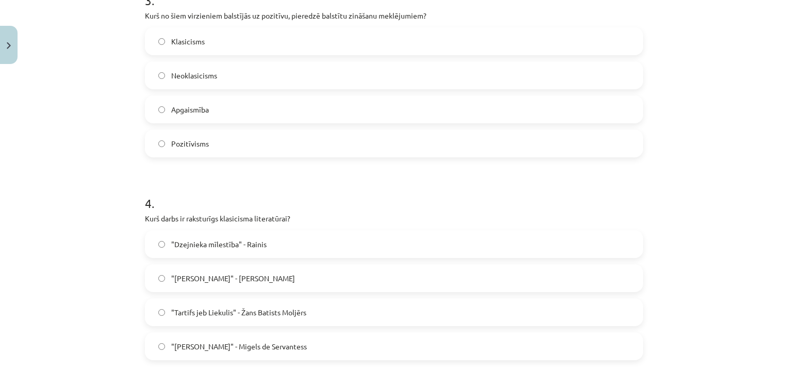
scroll to position [615, 0]
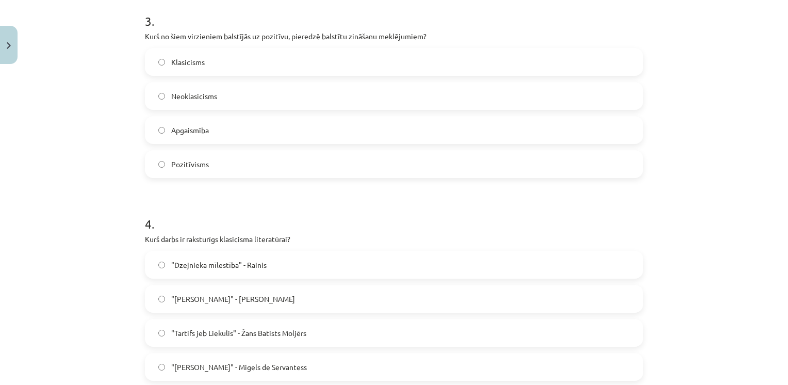
drag, startPoint x: 764, startPoint y: 62, endPoint x: 760, endPoint y: 56, distance: 7.7
click at [765, 62] on div "Mācību tēma: Literatūras i - 11. klases 1.ieskaites mācību materiāls #4 Noslēgu…" at bounding box center [394, 192] width 788 height 385
click at [199, 159] on span "Pozitīvisms" at bounding box center [190, 164] width 38 height 11
click at [284, 323] on label ""Tartifs jeb Liekulis" - Žans Batists Moljērs" at bounding box center [394, 333] width 496 height 26
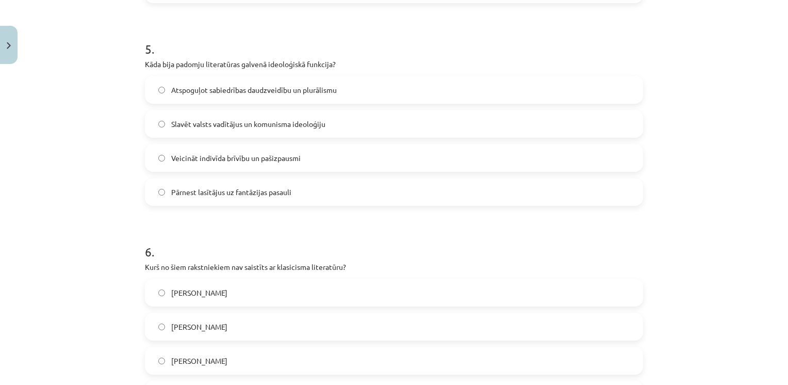
scroll to position [1027, 0]
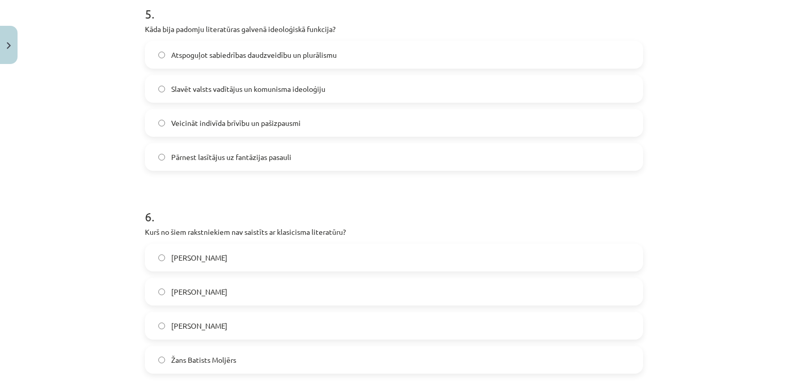
click at [204, 86] on span "Slavēt valsts vadītājus un komunisma ideoloģiju" at bounding box center [248, 89] width 154 height 11
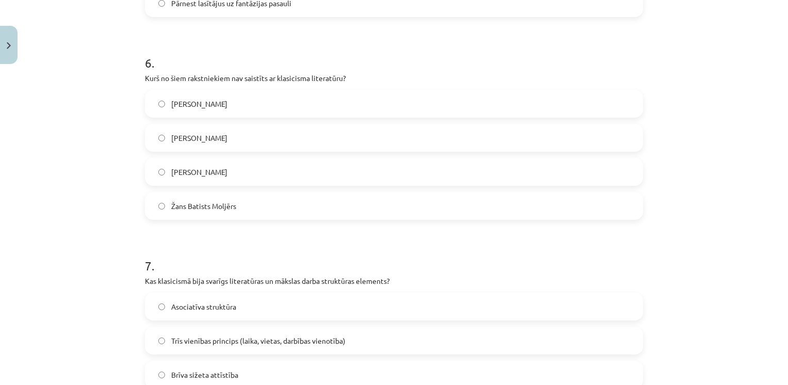
scroll to position [1182, 0]
click at [230, 96] on label "Kristofers Fīrekers" at bounding box center [394, 103] width 496 height 26
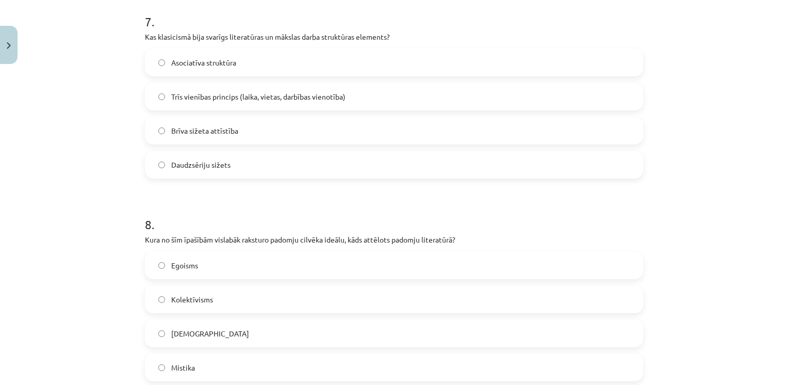
scroll to position [1440, 0]
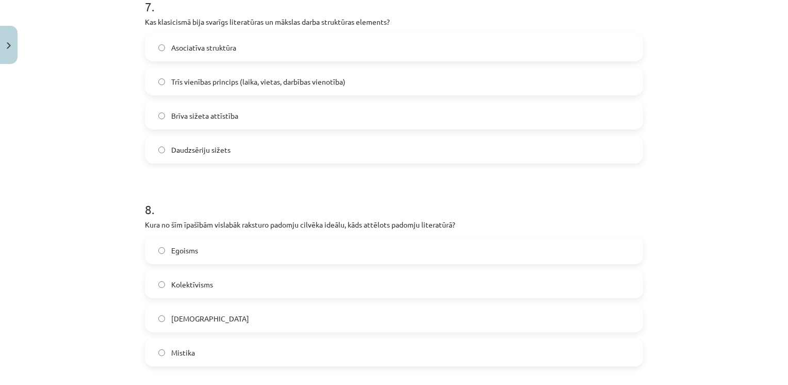
click at [192, 82] on span "Trīs vienības princips (laika, vietas, darbības vienotība)" at bounding box center [258, 81] width 174 height 11
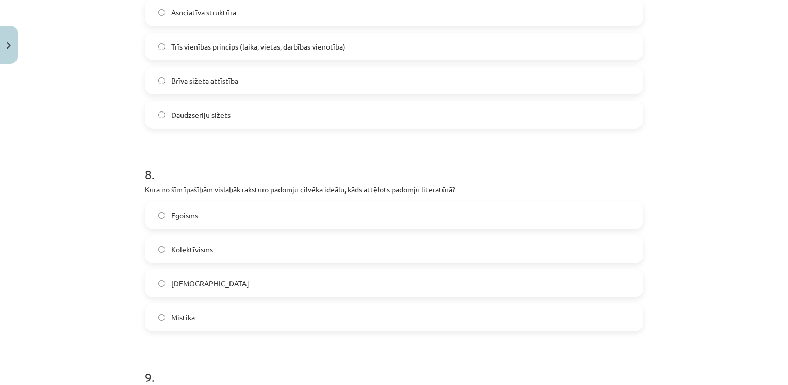
scroll to position [1491, 0]
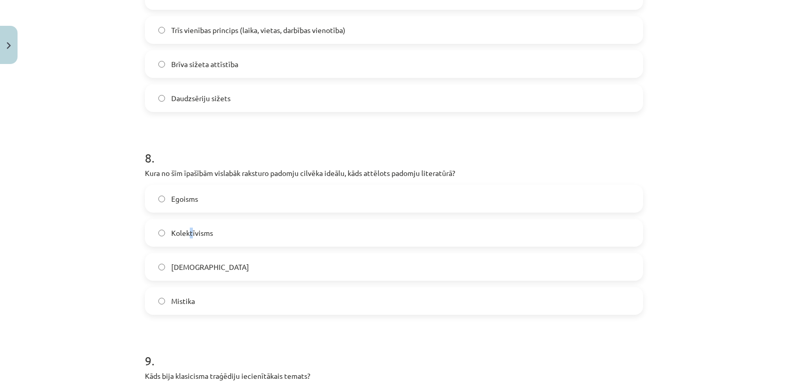
click at [187, 234] on span "Kolektīvisms" at bounding box center [192, 232] width 42 height 11
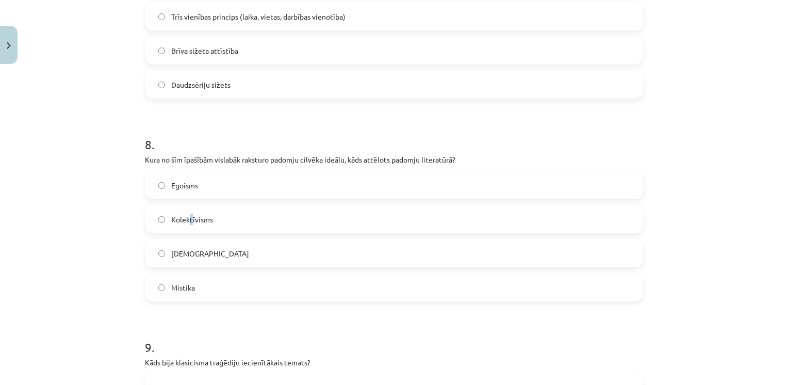
scroll to position [1543, 0]
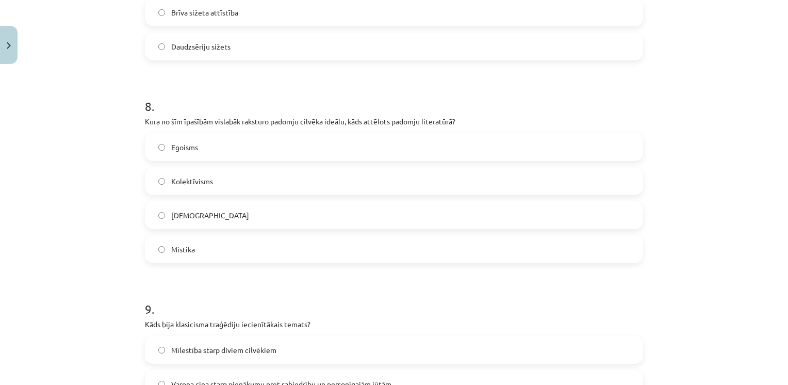
click at [380, 178] on label "Kolektīvisms" at bounding box center [394, 181] width 496 height 26
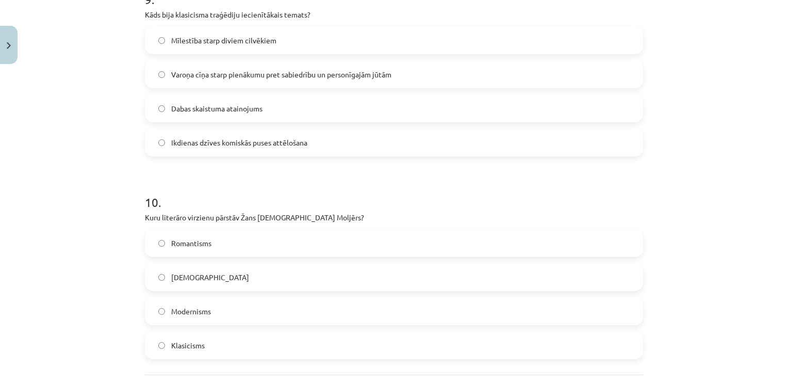
scroll to position [1832, 0]
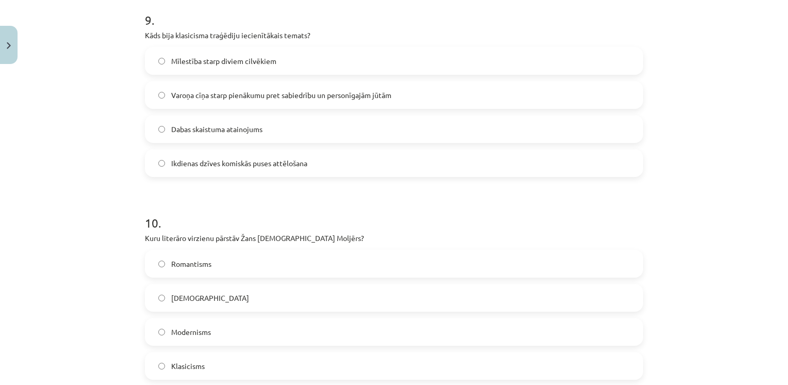
click at [241, 94] on span "Varoņa cīņa starp pienākumu pret sabiedrību un personīgajām jūtām" at bounding box center [281, 95] width 220 height 11
click at [188, 366] on span "Klasicisms" at bounding box center [188, 365] width 34 height 11
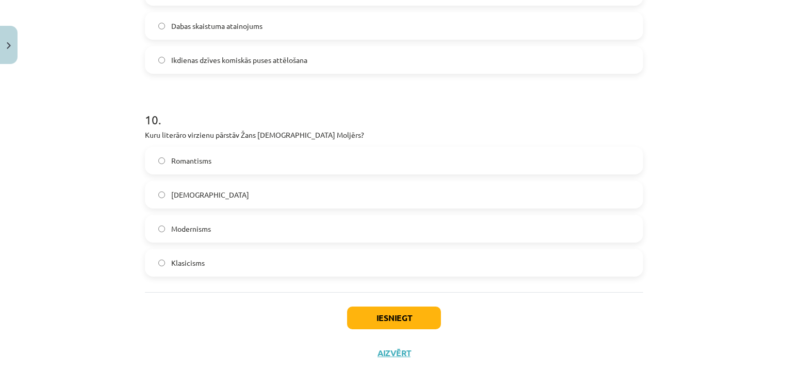
scroll to position [1945, 0]
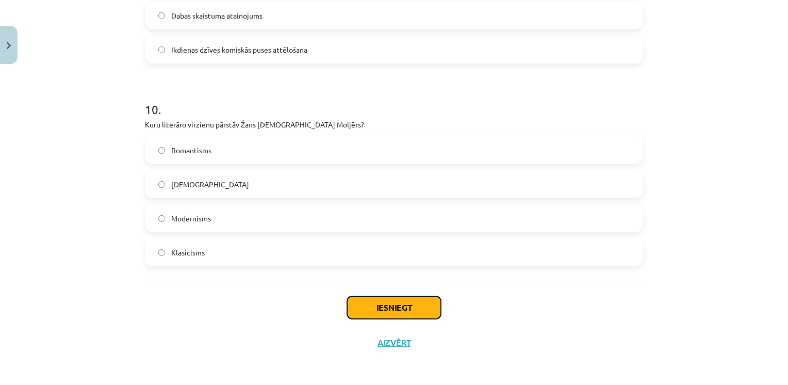
click at [349, 304] on button "Iesniegt" at bounding box center [394, 307] width 94 height 23
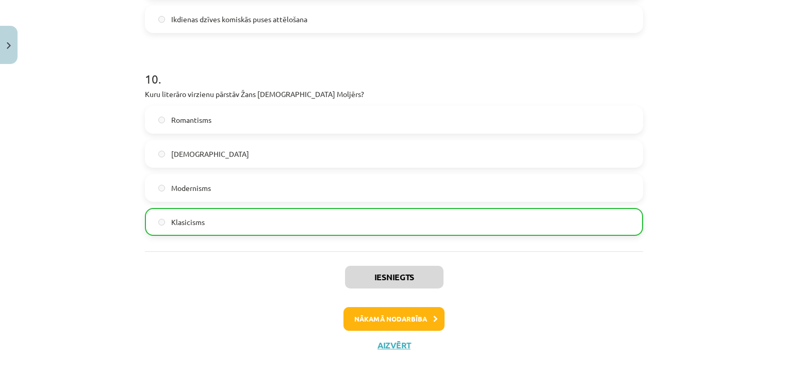
scroll to position [1978, 0]
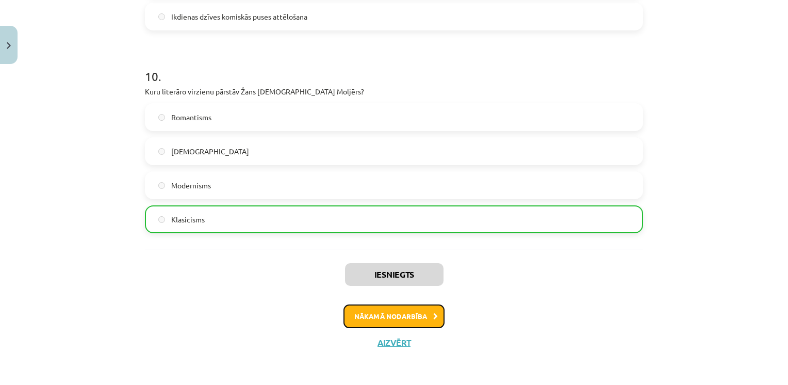
click at [391, 311] on button "Nākamā nodarbība" at bounding box center [393, 316] width 101 height 24
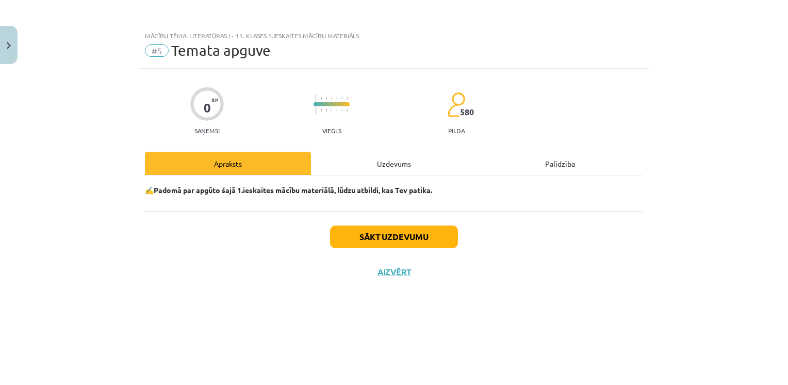
scroll to position [0, 0]
click at [376, 232] on button "Sākt uzdevumu" at bounding box center [394, 236] width 128 height 23
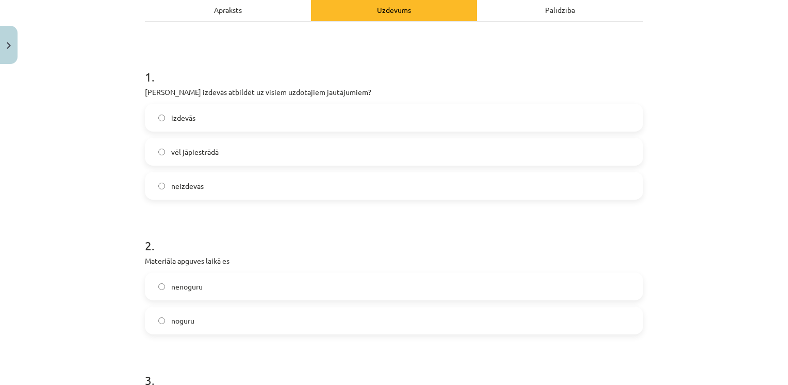
scroll to position [155, 0]
click at [237, 121] on label "izdevās" at bounding box center [394, 117] width 496 height 26
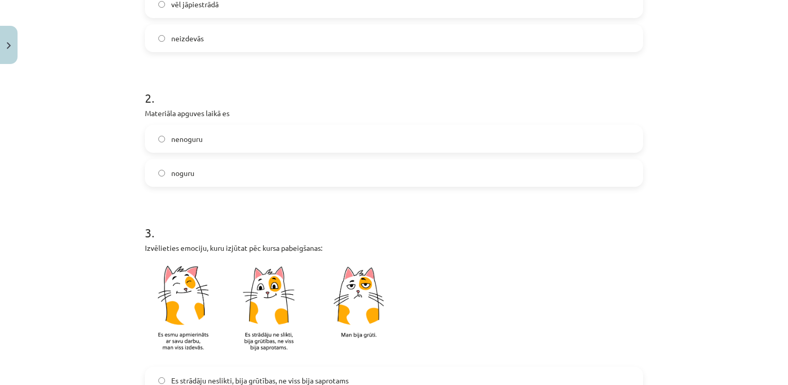
scroll to position [309, 0]
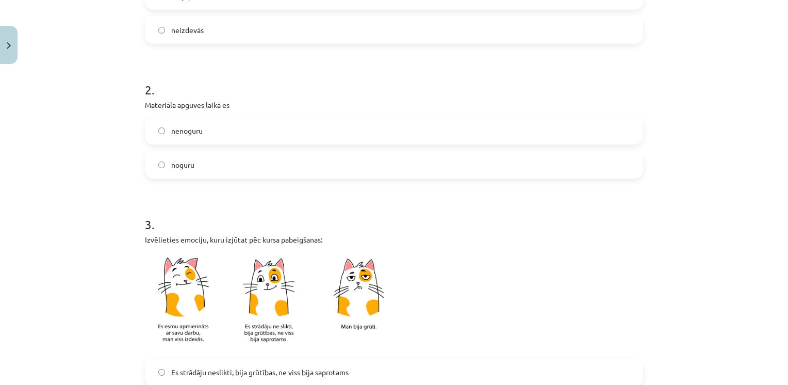
click at [209, 145] on div "nenoguru noguru" at bounding box center [394, 148] width 498 height 62
click at [212, 142] on label "nenoguru" at bounding box center [394, 131] width 496 height 26
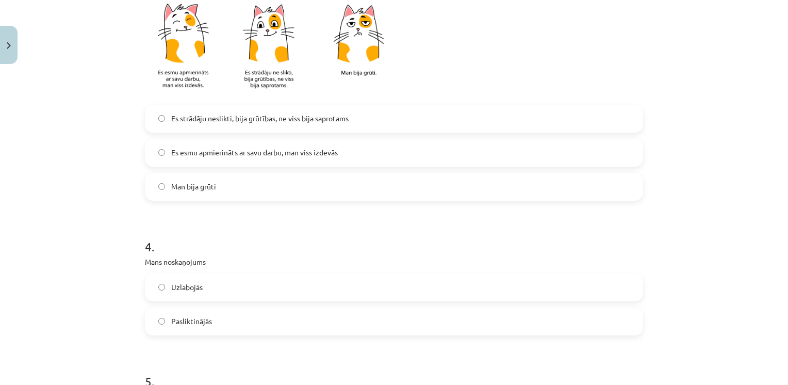
scroll to position [567, 0]
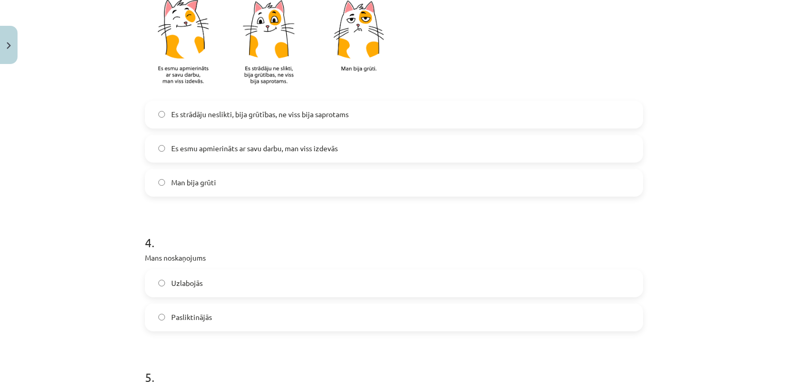
click at [233, 117] on span "Es strādāju neslikti, bija grūtības, ne viss bija saprotams" at bounding box center [259, 114] width 177 height 11
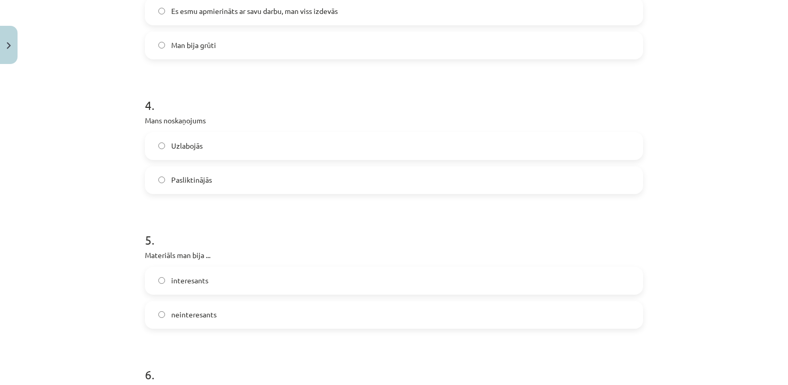
scroll to position [722, 0]
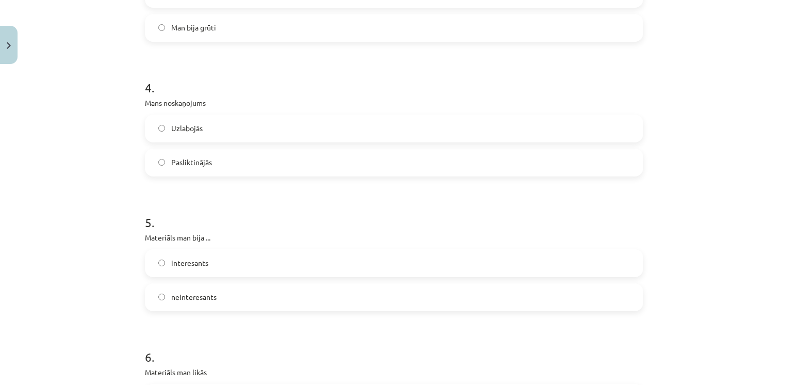
click at [210, 129] on label "Uzlabojās" at bounding box center [394, 129] width 496 height 26
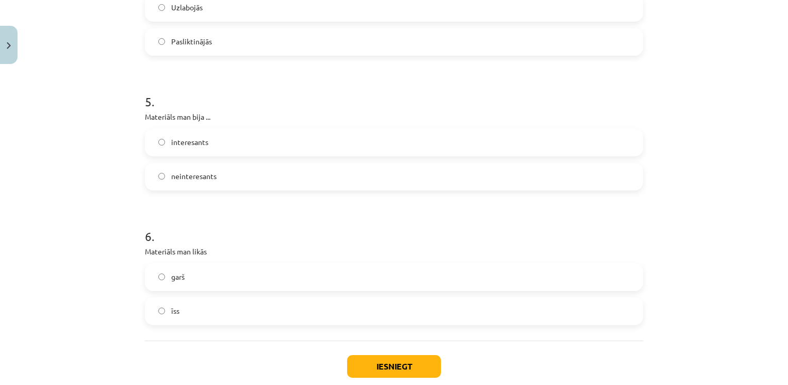
scroll to position [825, 0]
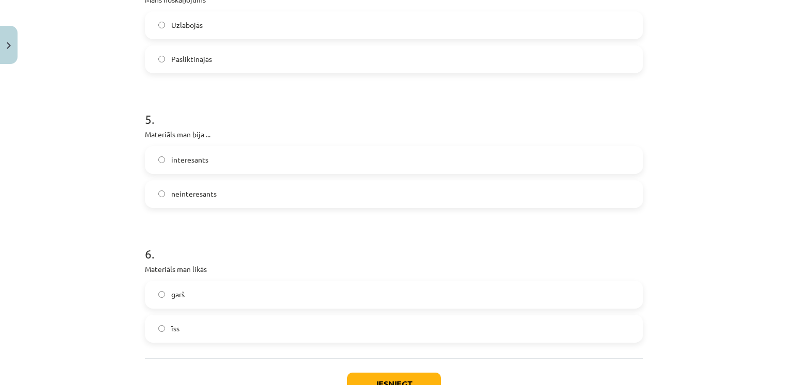
click at [193, 158] on span "interesants" at bounding box center [189, 159] width 37 height 11
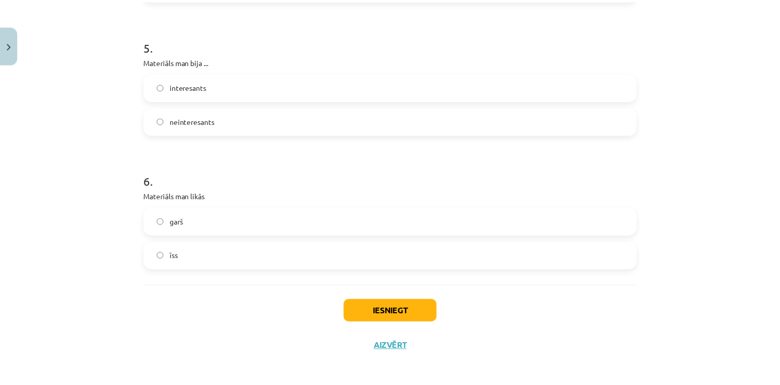
scroll to position [901, 0]
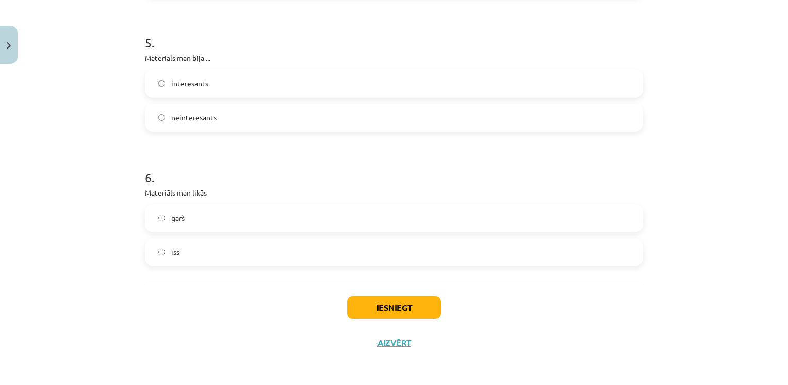
click at [197, 211] on label "garš" at bounding box center [394, 218] width 496 height 26
click at [376, 314] on button "Iesniegt" at bounding box center [394, 307] width 94 height 23
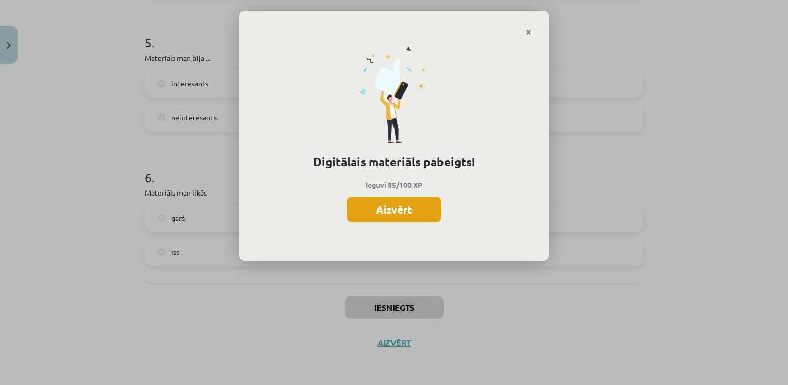
click at [382, 211] on button "Aizvērt" at bounding box center [394, 209] width 95 height 26
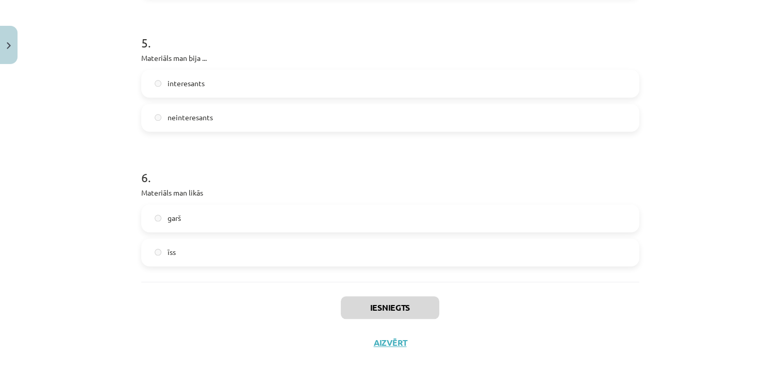
scroll to position [361, 0]
click at [388, 337] on button "Aizvērt" at bounding box center [390, 342] width 39 height 10
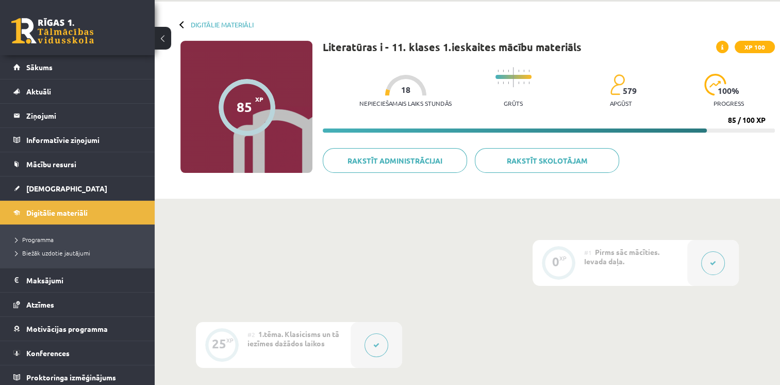
scroll to position [0, 0]
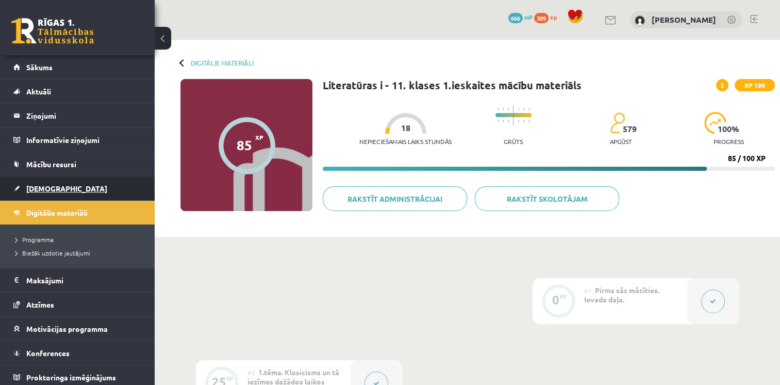
click at [50, 185] on span "[DEMOGRAPHIC_DATA]" at bounding box center [66, 188] width 81 height 9
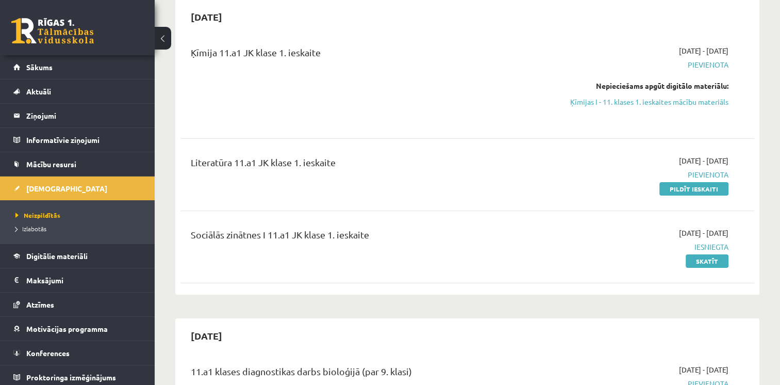
scroll to position [52, 0]
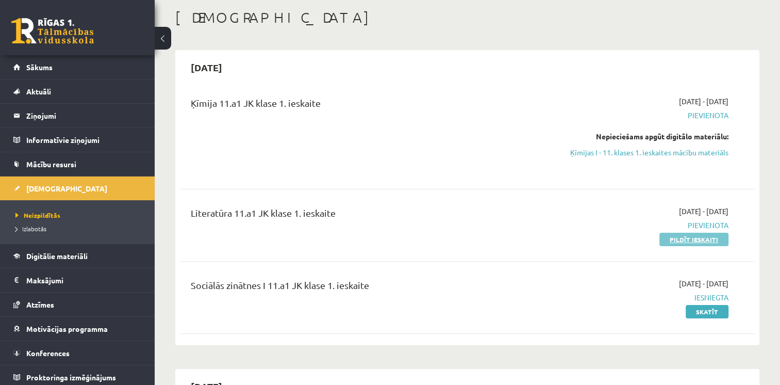
click at [689, 241] on link "Pildīt ieskaiti" at bounding box center [693, 239] width 69 height 13
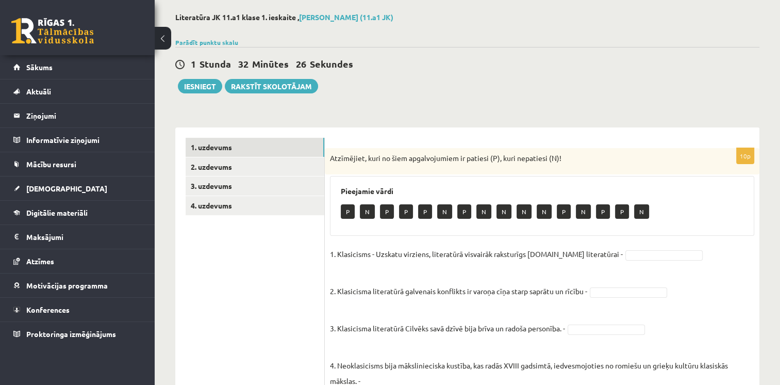
scroll to position [32, 0]
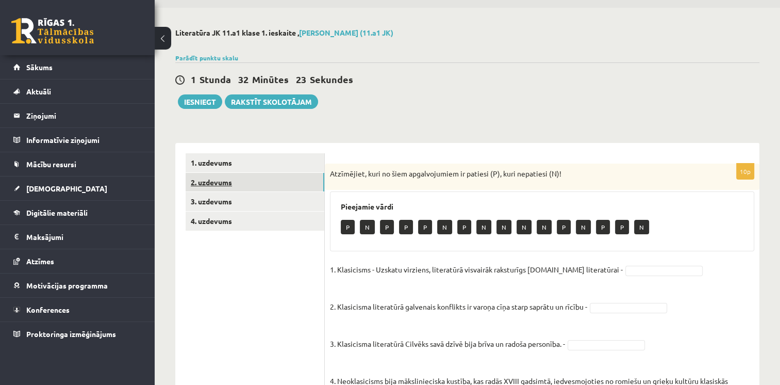
click at [215, 184] on link "2. uzdevums" at bounding box center [255, 182] width 139 height 19
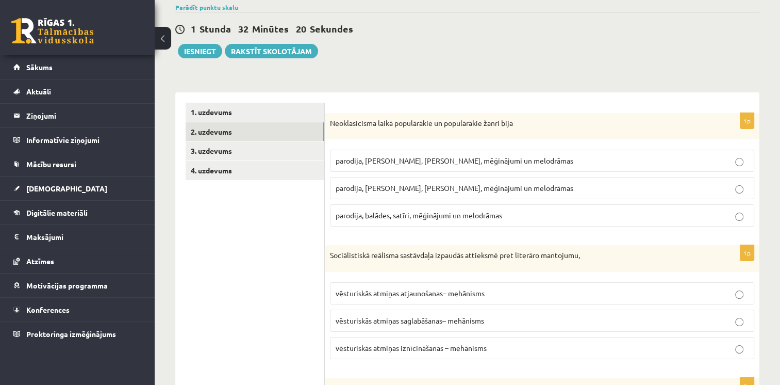
scroll to position [34, 0]
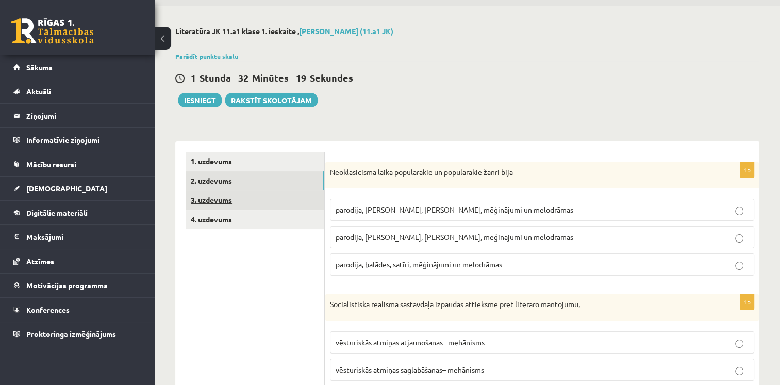
click at [207, 203] on link "3. uzdevums" at bounding box center [255, 199] width 139 height 19
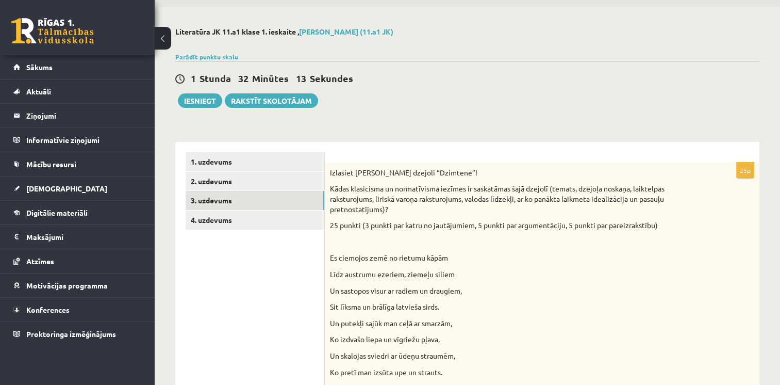
scroll to position [52, 0]
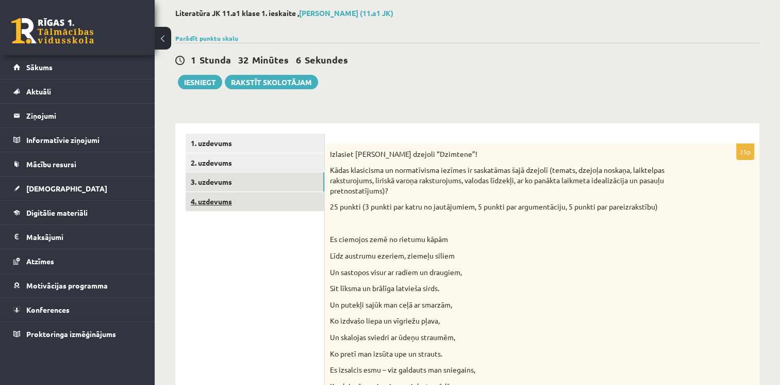
click at [255, 206] on link "4. uzdevums" at bounding box center [255, 201] width 139 height 19
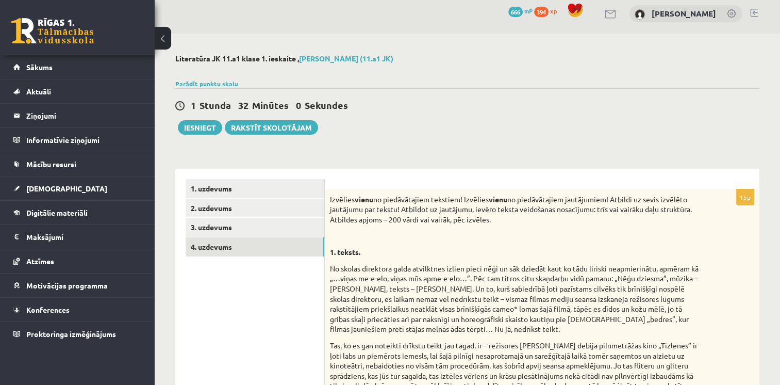
scroll to position [0, 0]
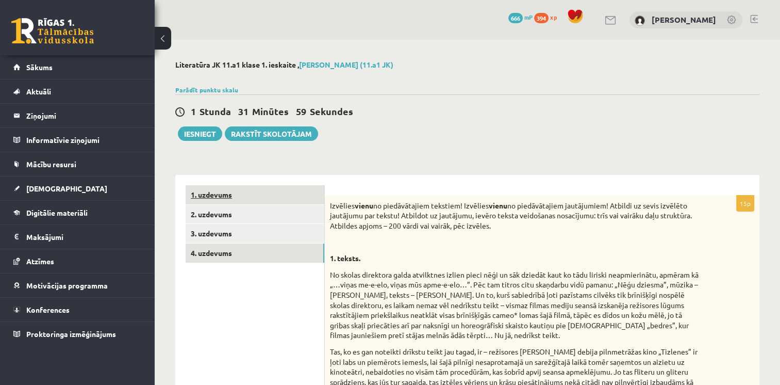
click at [245, 189] on link "1. uzdevums" at bounding box center [255, 194] width 139 height 19
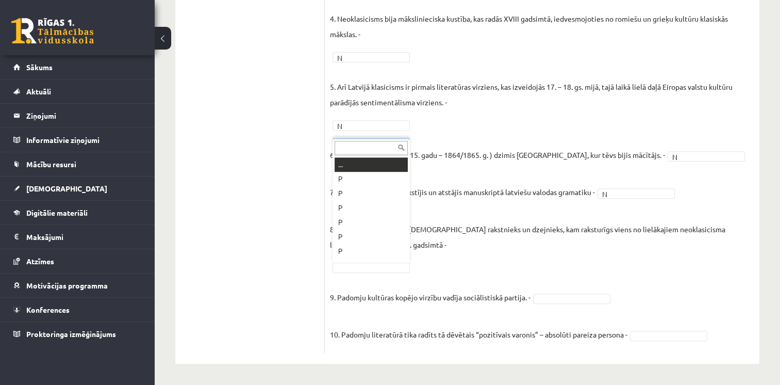
scroll to position [12, 0]
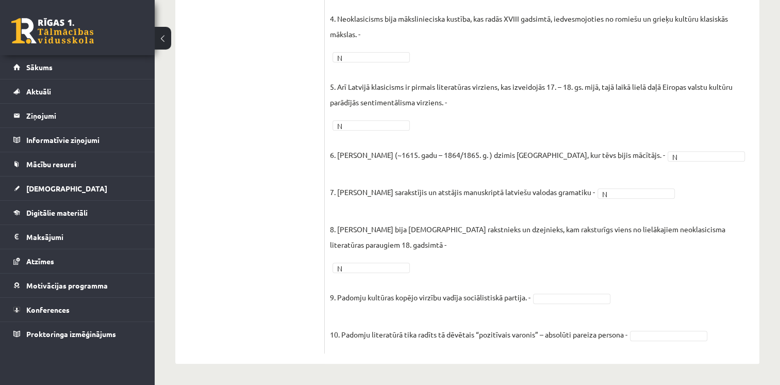
click at [565, 291] on fieldset "1. Klasicisms - Uzskatu virziens, literatūrā visvairāk raksturīgs 17.gs literat…" at bounding box center [542, 123] width 424 height 449
click at [646, 326] on fieldset "1. Klasicisms - Uzskatu virziens, literatūrā visvairāk raksturīgs 17.gs literat…" at bounding box center [542, 123] width 424 height 449
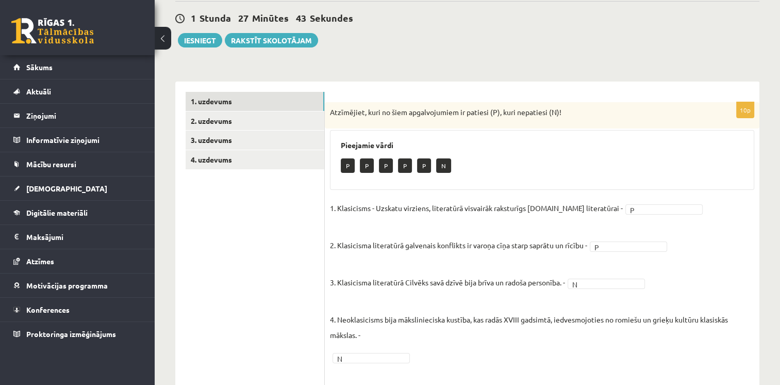
scroll to position [85, 0]
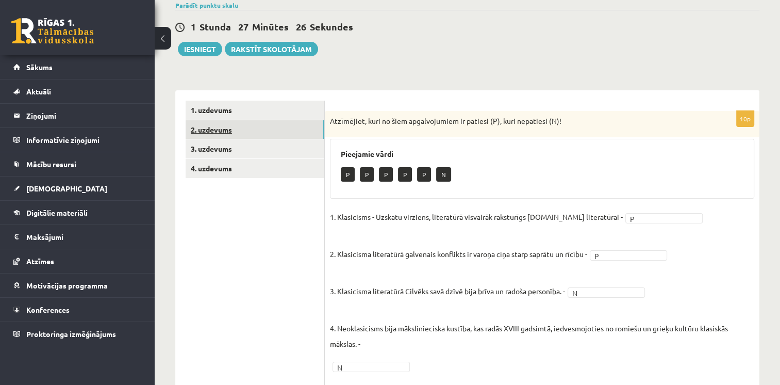
click at [222, 133] on link "2. uzdevums" at bounding box center [255, 129] width 139 height 19
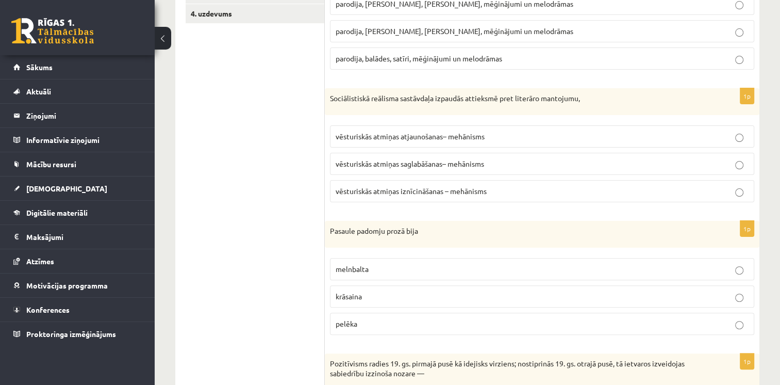
scroll to position [188, 0]
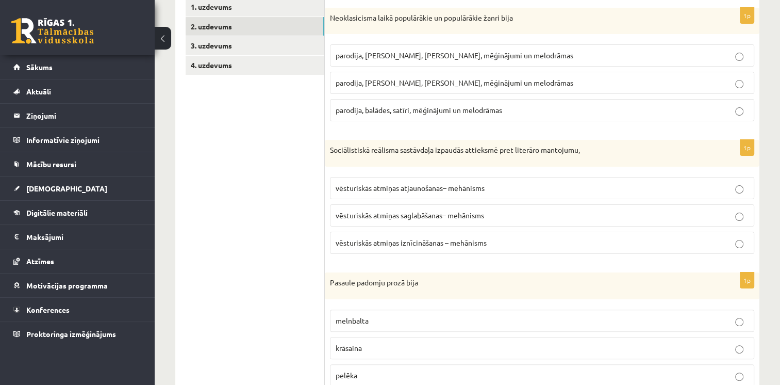
click at [367, 88] on p "parodija, odas, satīri, mēģinājumi un melodrāmas" at bounding box center [542, 82] width 413 height 11
click at [400, 244] on span "vēsturiskās atmiņas iznīcināšanas – mehānisms" at bounding box center [411, 242] width 151 height 9
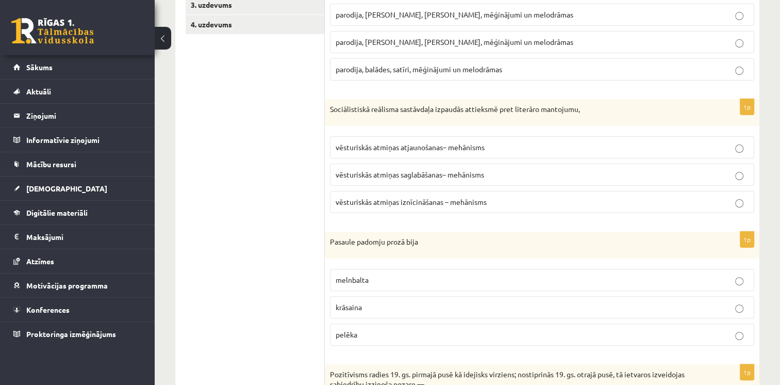
scroll to position [291, 0]
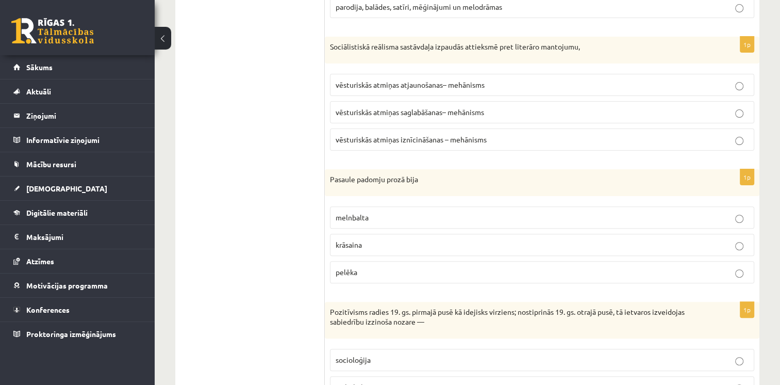
click at [411, 224] on label "melnbalta" at bounding box center [542, 217] width 424 height 22
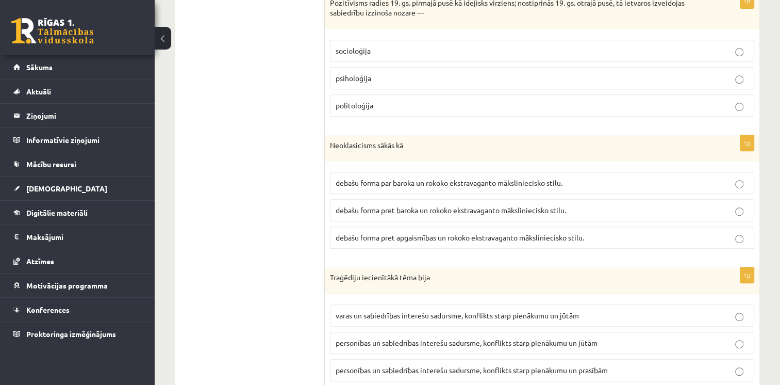
scroll to position [590, 0]
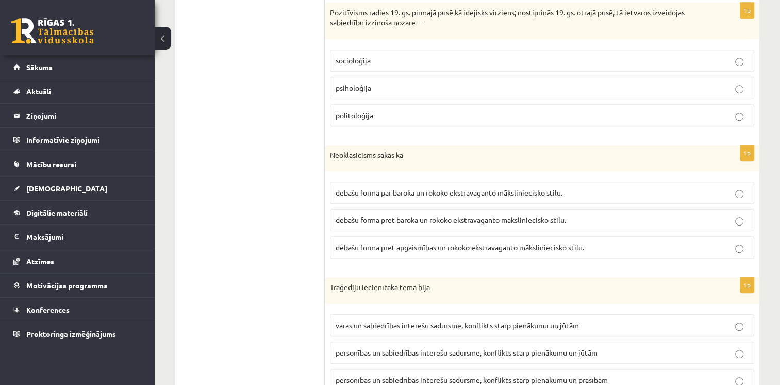
click at [462, 197] on label "debašu forma par baroka un rokoko ekstravaganto māksliniecisko stilu." at bounding box center [542, 193] width 424 height 22
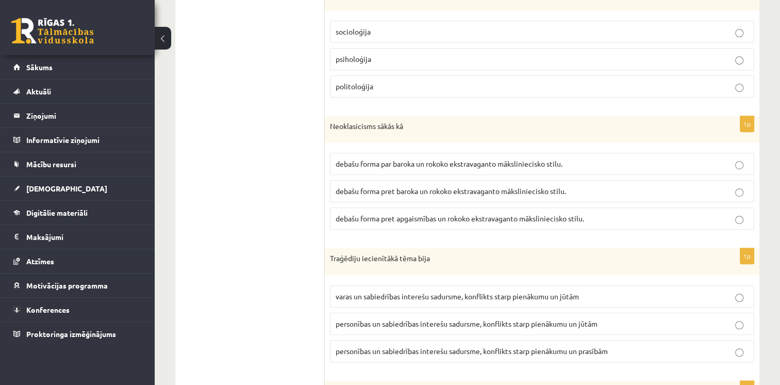
scroll to position [567, 0]
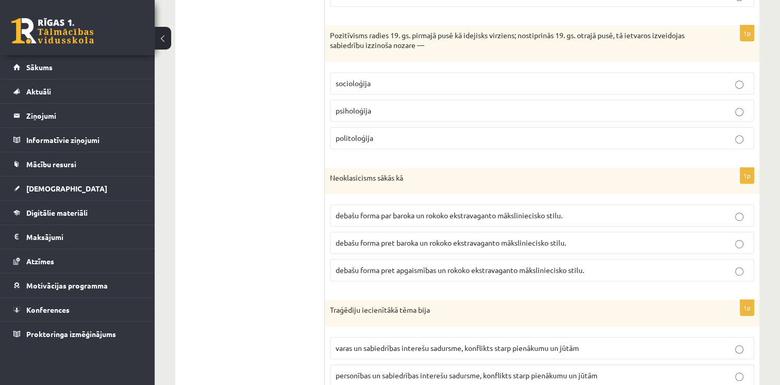
click at [284, 106] on ul "1. uzdevums 2. uzdevums 3. uzdevums 4. uzdevums" at bounding box center [255, 289] width 139 height 1343
click at [487, 83] on p "socioloģija" at bounding box center [542, 83] width 413 height 11
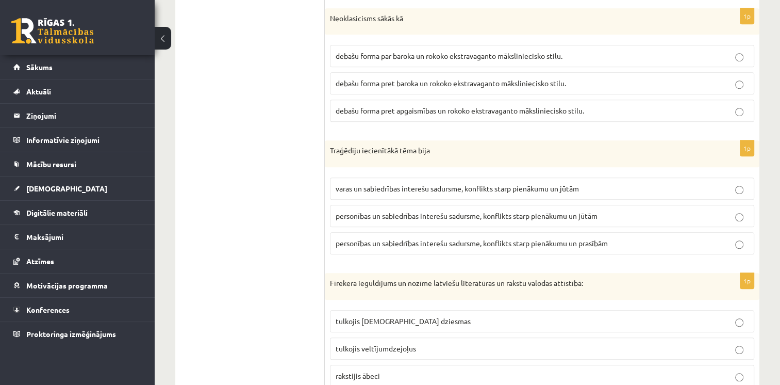
scroll to position [722, 0]
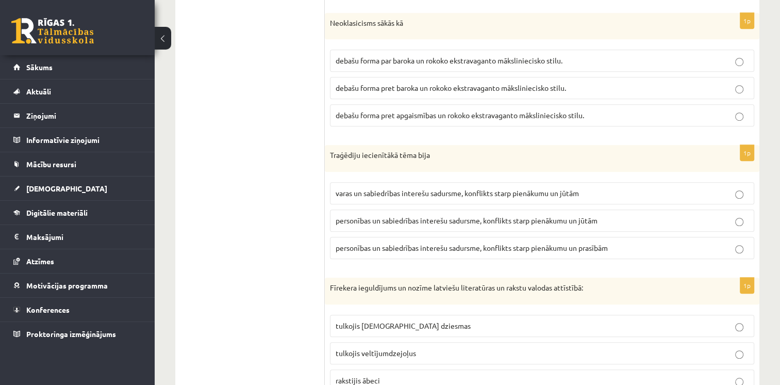
click at [371, 182] on label "varas un sabiedrības interešu sadursme, konflikts starp pienākumu un jūtām" at bounding box center [542, 193] width 424 height 22
click at [284, 143] on ul "1. uzdevums 2. uzdevums 3. uzdevums 4. uzdevums" at bounding box center [255, 134] width 139 height 1343
click at [388, 85] on span "debašu forma pret baroka un rokoko ekstravaganto māksliniecisko stilu." at bounding box center [451, 87] width 230 height 9
click at [460, 222] on p "personības un sabiedrības interešu sadursme, konflikts starp pienākumu un jūtām" at bounding box center [542, 220] width 413 height 11
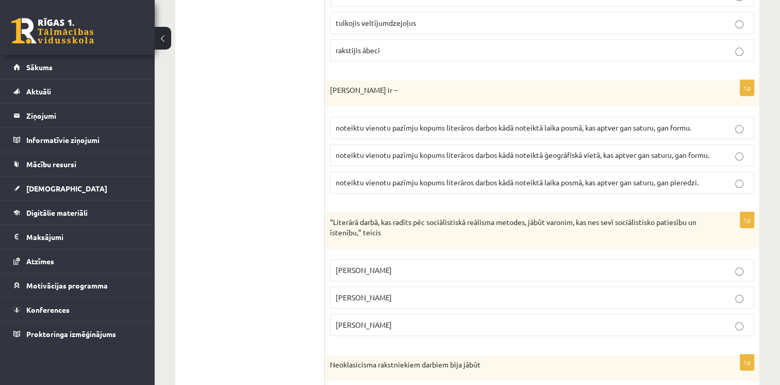
scroll to position [1000, 0]
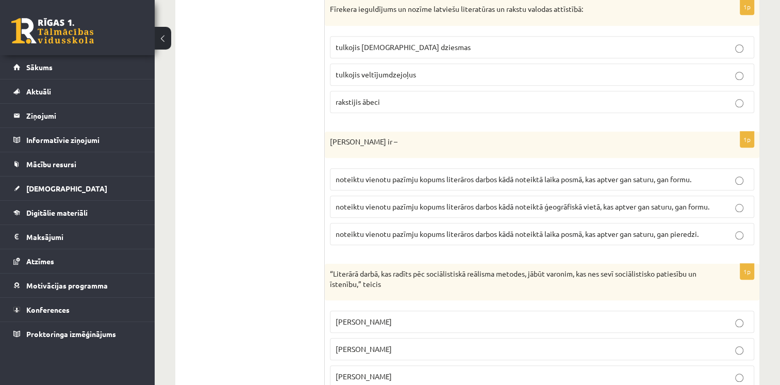
drag, startPoint x: 469, startPoint y: 104, endPoint x: 474, endPoint y: 101, distance: 6.0
click at [472, 102] on label "rakstijis ābeci" at bounding box center [542, 102] width 424 height 22
click at [439, 372] on p "Andrejs Upīts" at bounding box center [542, 376] width 413 height 11
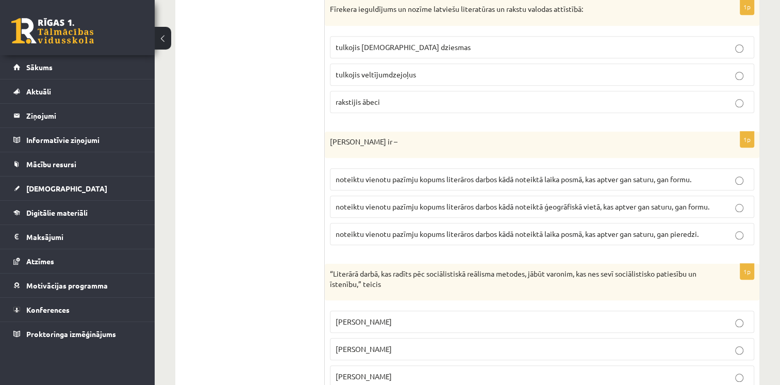
click at [548, 204] on span "noteiktu vienotu pazīmju kopums literāros darbos kādā noteiktā ģeogrāfiskā viet…" at bounding box center [523, 206] width 374 height 9
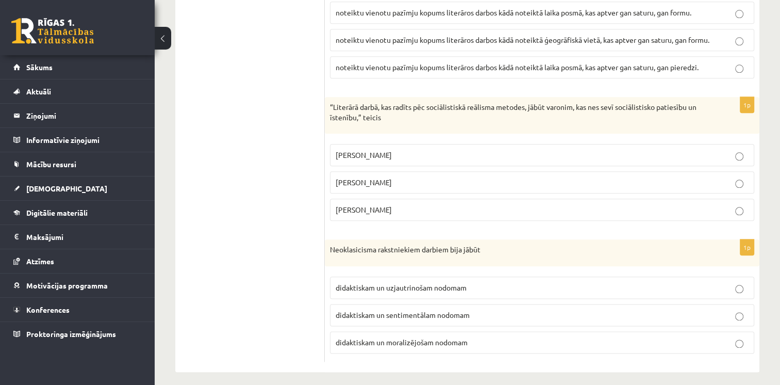
scroll to position [1169, 0]
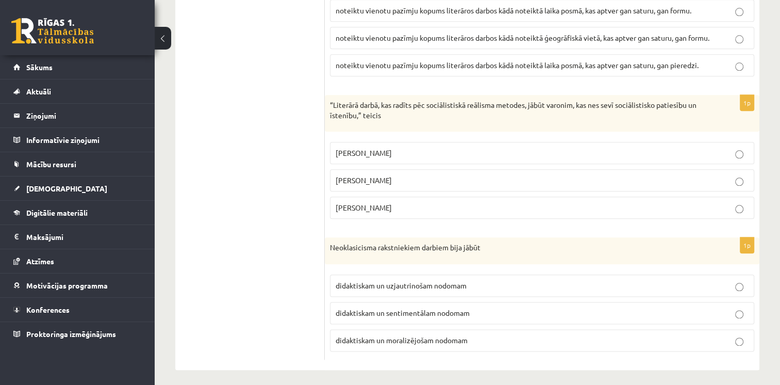
click at [415, 335] on span "didaktiskam un moralizējošam nodomam" at bounding box center [402, 339] width 132 height 9
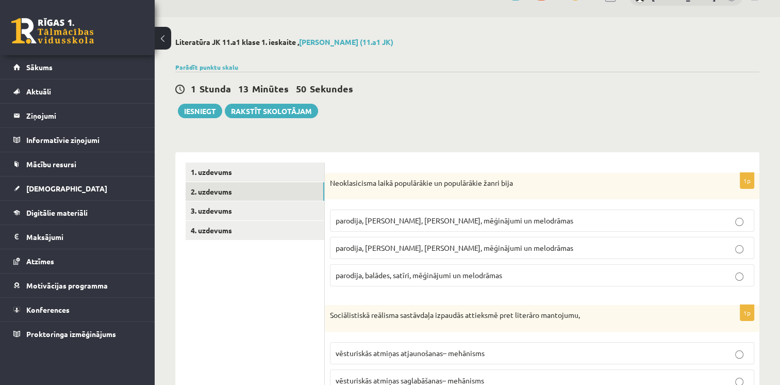
scroll to position [0, 0]
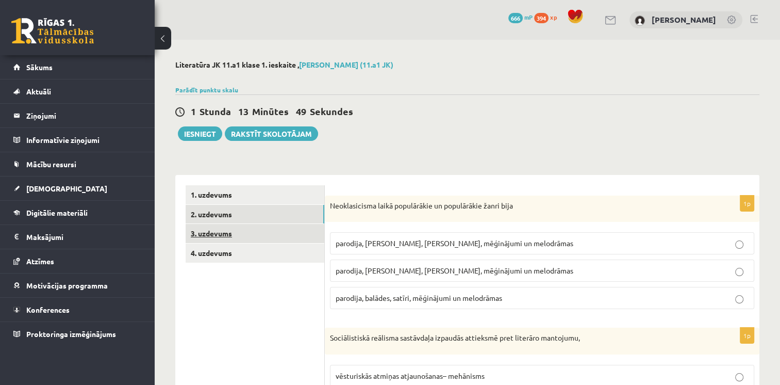
click at [226, 232] on link "3. uzdevums" at bounding box center [255, 233] width 139 height 19
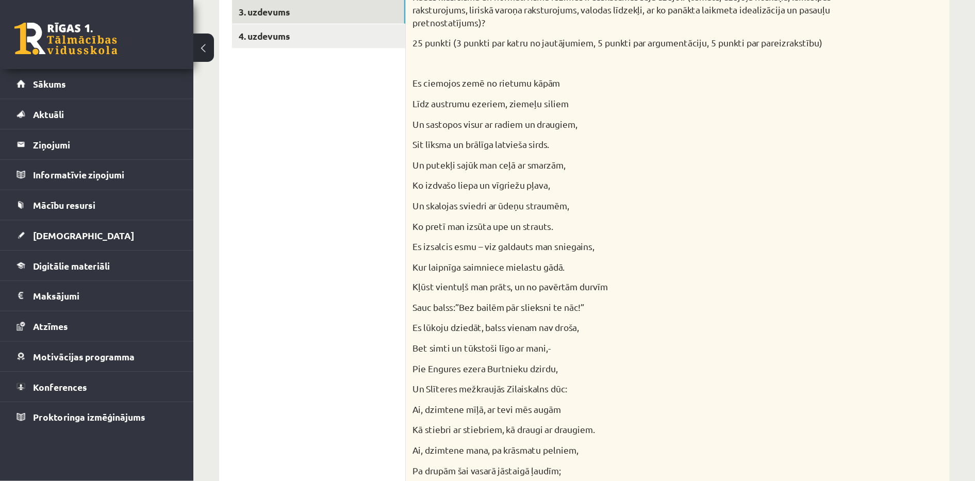
scroll to position [206, 0]
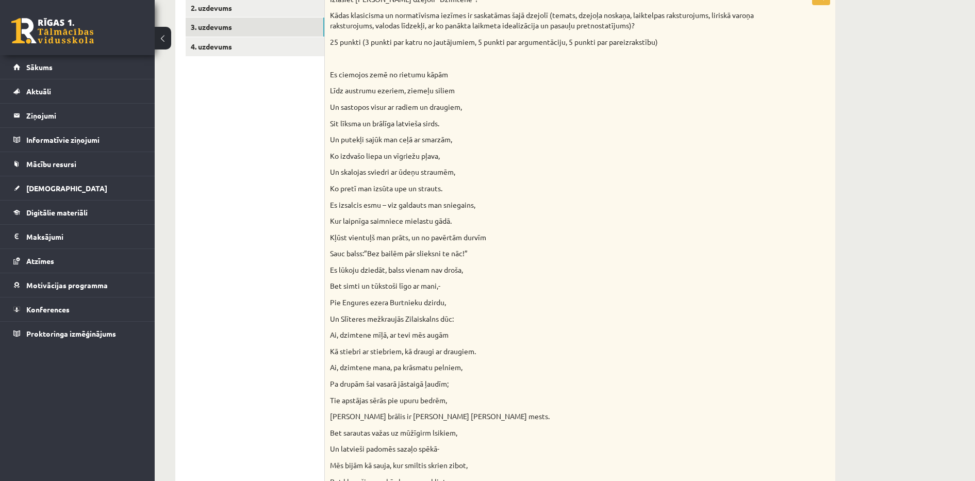
drag, startPoint x: 760, startPoint y: 4, endPoint x: 558, endPoint y: 164, distance: 257.9
click at [558, 164] on div "Izlasiet Jāņa Sudrabkalna dzejoli “Dzimtene”! Kādas klasicisma un normatīvisma …" at bounding box center [580, 480] width 510 height 982
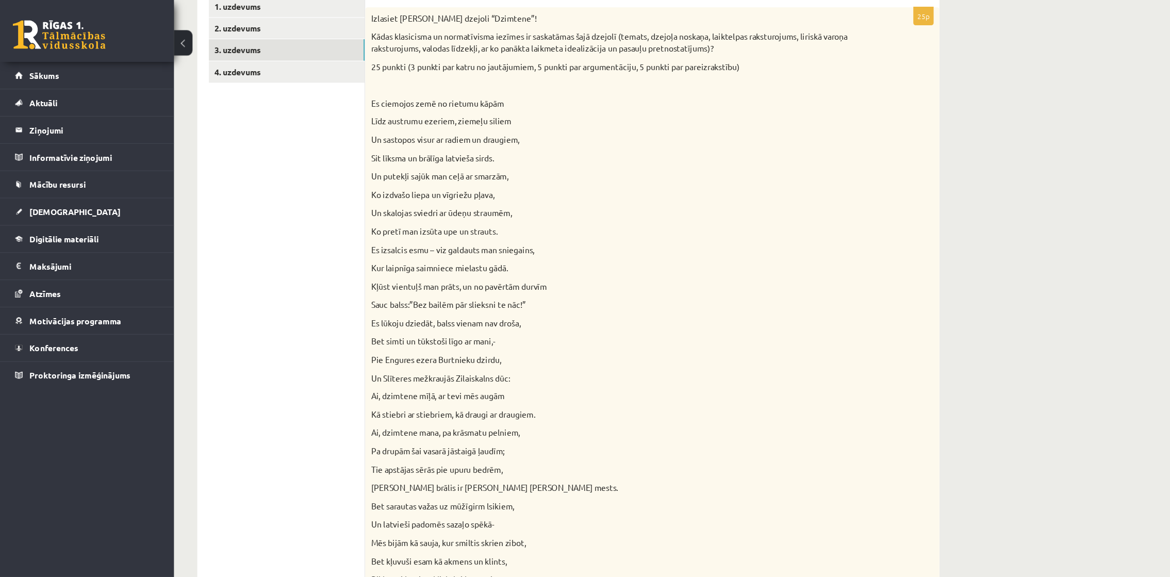
scroll to position [189, 0]
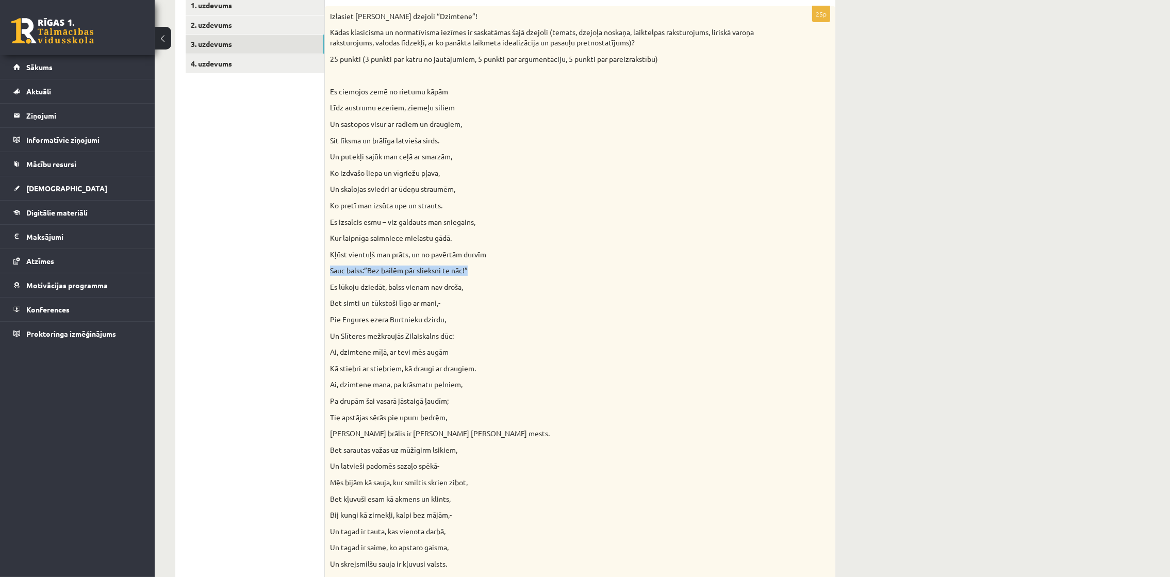
drag, startPoint x: 975, startPoint y: 1, endPoint x: 605, endPoint y: 260, distance: 450.9
click at [605, 260] on div "Izlasiet Jāņa Sudrabkalna dzejoli “Dzimtene”! Kādas klasicisma un normatīvisma …" at bounding box center [580, 497] width 510 height 982
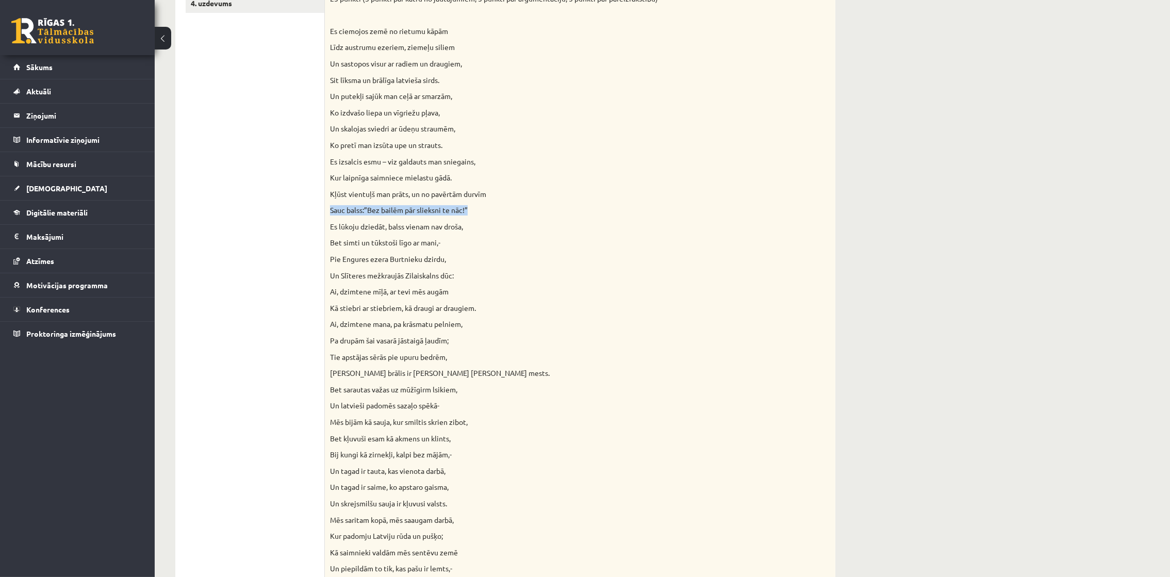
scroll to position [267, 0]
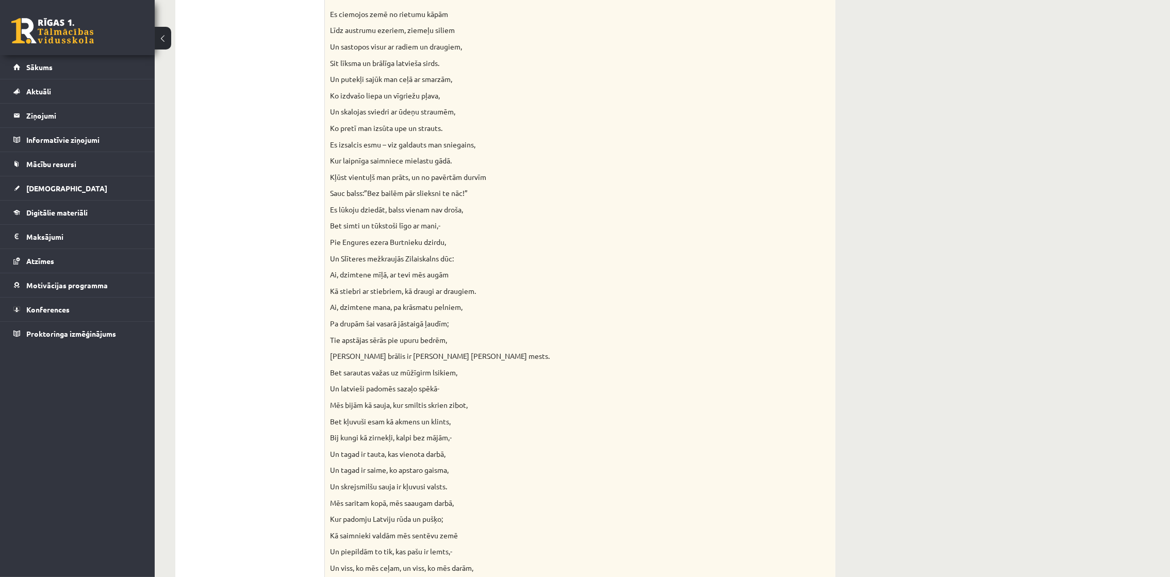
click at [780, 226] on div "**********" at bounding box center [662, 474] width 1015 height 1403
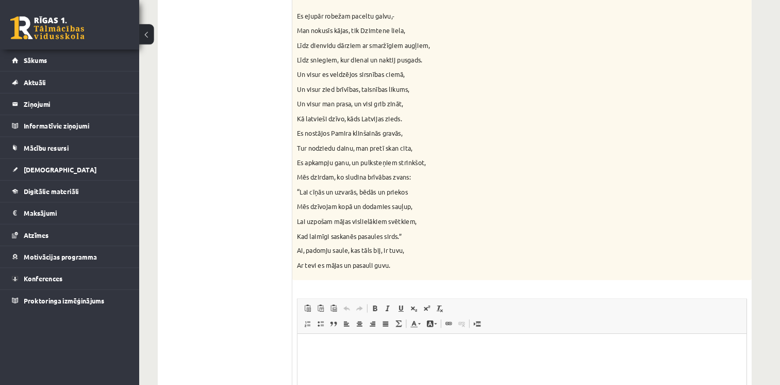
scroll to position [866, 0]
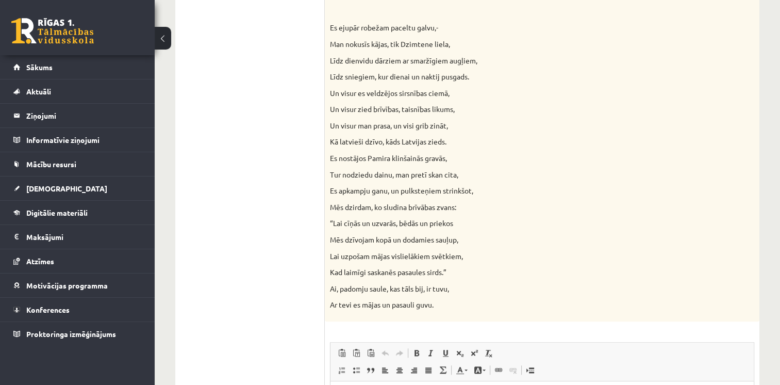
drag, startPoint x: 1119, startPoint y: 0, endPoint x: 285, endPoint y: 162, distance: 850.0
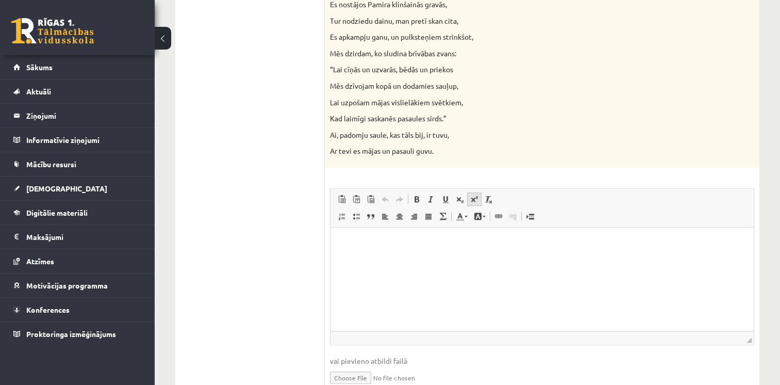
scroll to position [1068, 0]
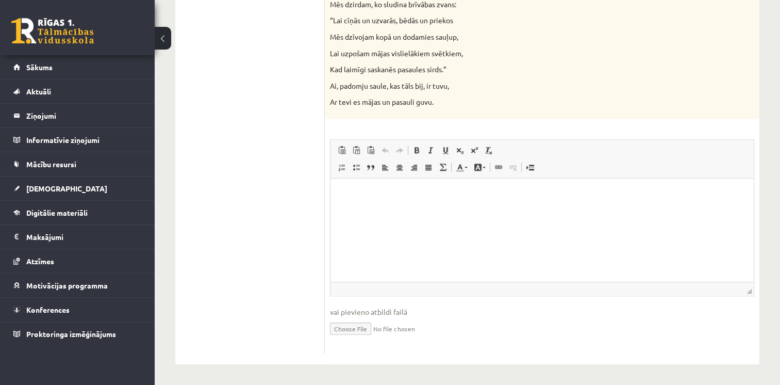
click at [440, 199] on p "Bagātinātā teksta redaktors, wiswyg-editor-user-answer-47024815531420" at bounding box center [542, 194] width 403 height 11
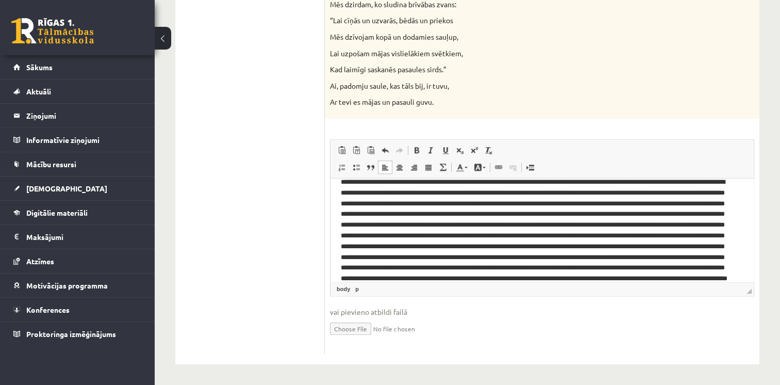
scroll to position [0, 0]
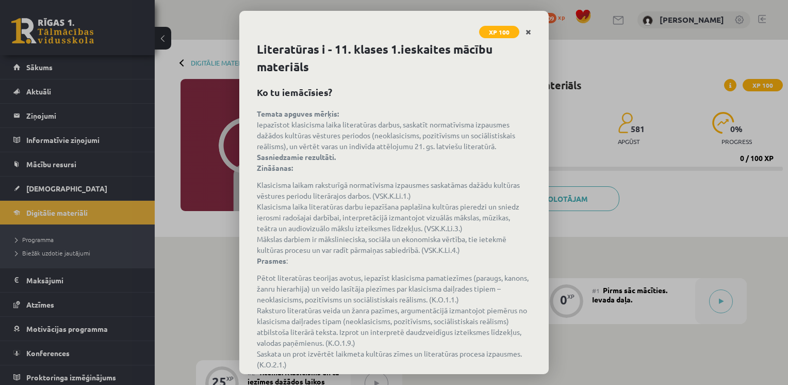
click at [528, 27] on link "Close" at bounding box center [528, 32] width 18 height 20
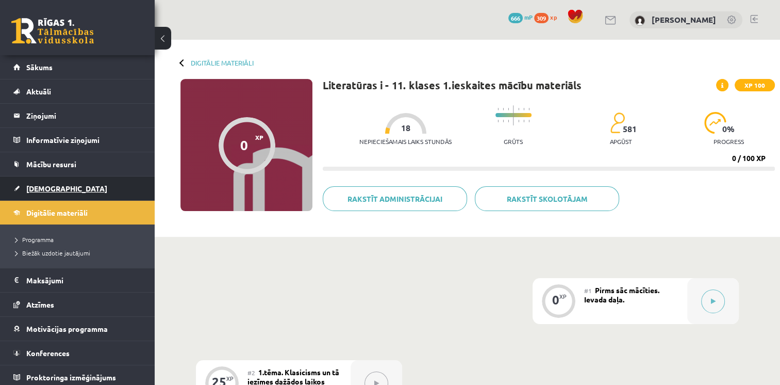
click at [87, 188] on link "[DEMOGRAPHIC_DATA]" at bounding box center [77, 188] width 128 height 24
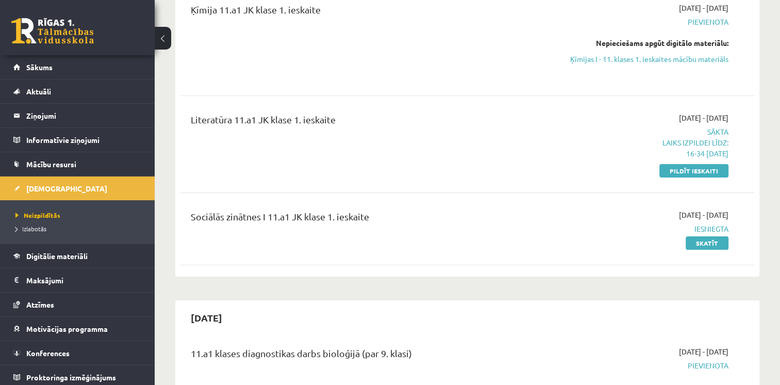
scroll to position [155, 0]
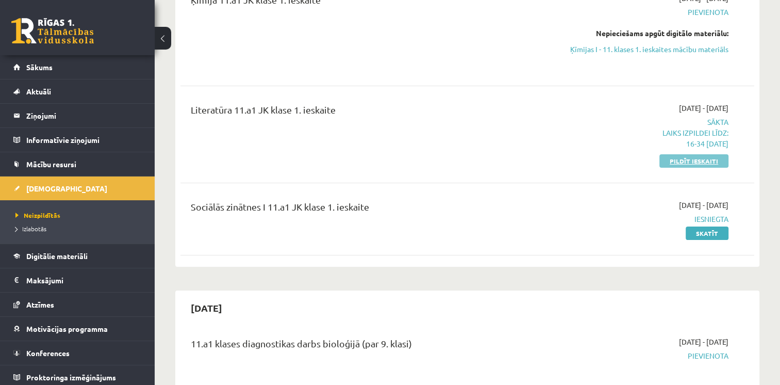
click at [687, 163] on link "Pildīt ieskaiti" at bounding box center [693, 160] width 69 height 13
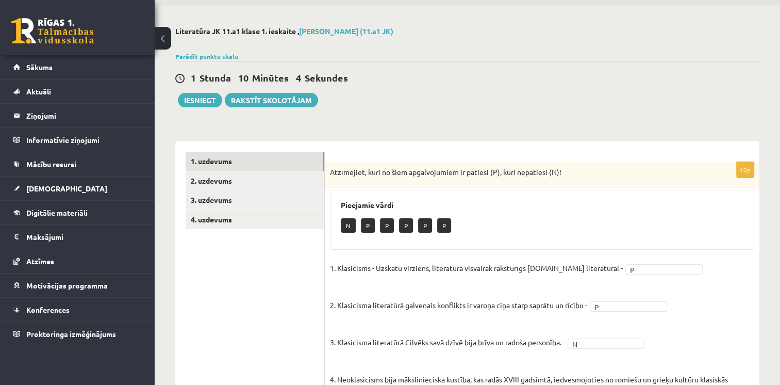
scroll to position [32, 0]
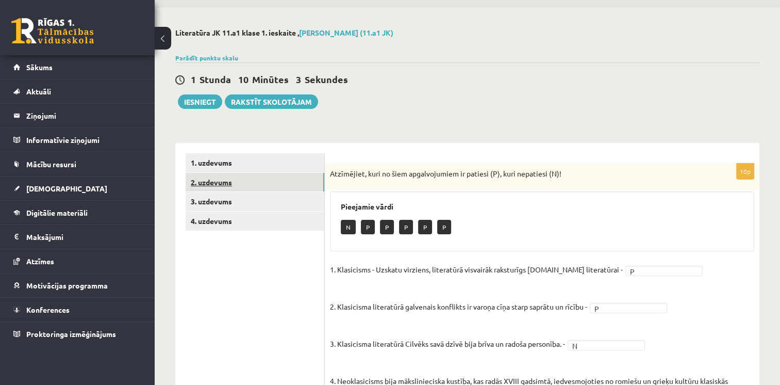
click at [211, 180] on link "2. uzdevums" at bounding box center [255, 182] width 139 height 19
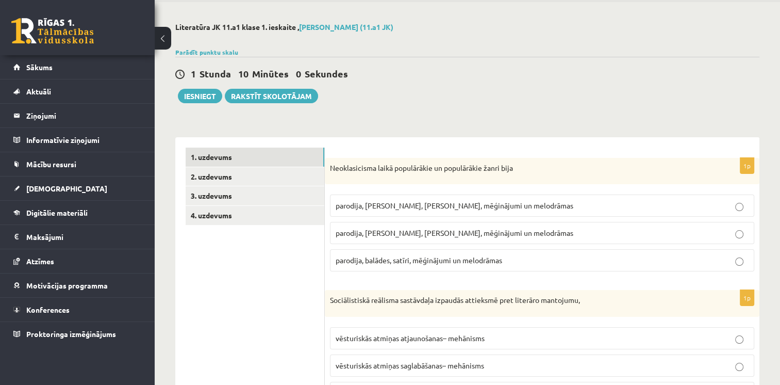
scroll to position [34, 0]
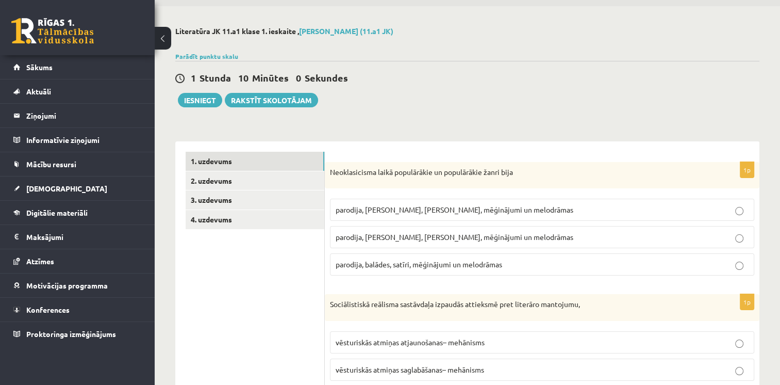
click at [206, 180] on link "2. uzdevums" at bounding box center [255, 180] width 139 height 19
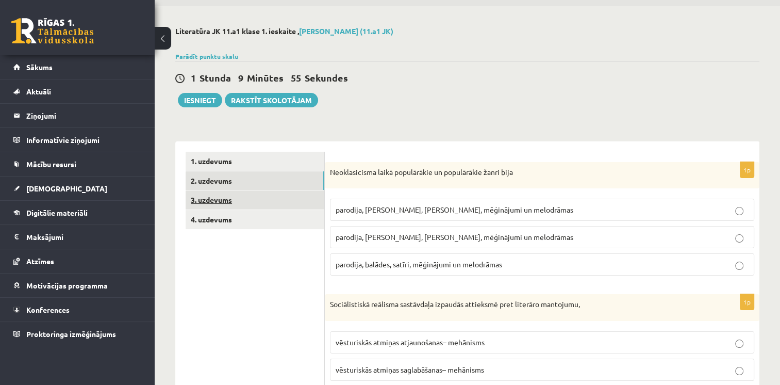
click at [206, 197] on link "3. uzdevums" at bounding box center [255, 199] width 139 height 19
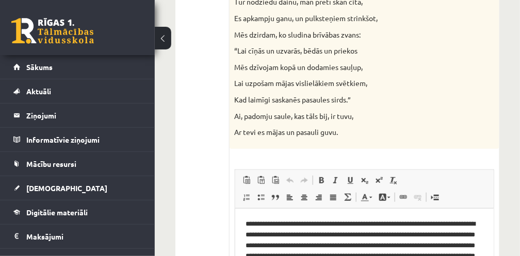
scroll to position [5, 0]
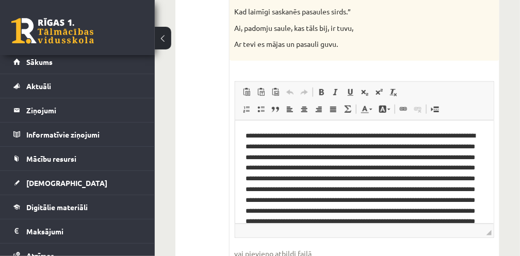
drag, startPoint x: 617, startPoint y: 259, endPoint x: 401, endPoint y: 180, distance: 230.0
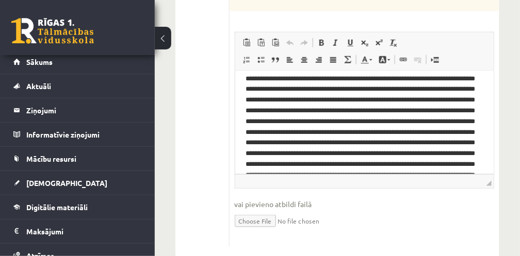
scroll to position [0, 0]
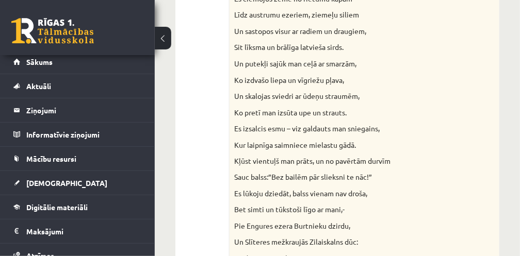
click at [320, 79] on p "Ko izdvašo liepa un vīgriežu pļava," at bounding box center [339, 80] width 208 height 10
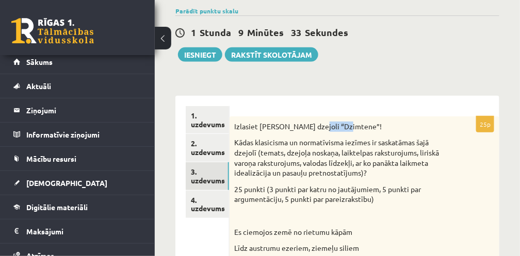
scroll to position [106, 0]
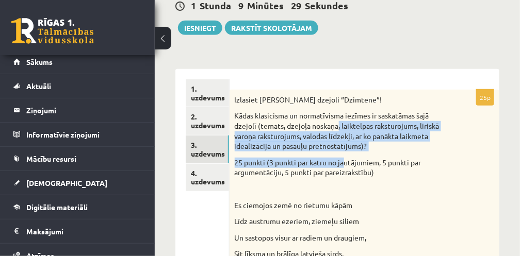
drag, startPoint x: 339, startPoint y: 125, endPoint x: 345, endPoint y: 152, distance: 26.9
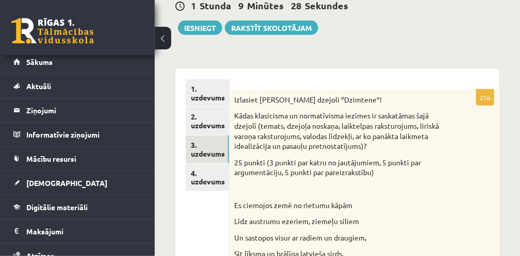
drag, startPoint x: 345, startPoint y: 152, endPoint x: 452, endPoint y: 155, distance: 106.8
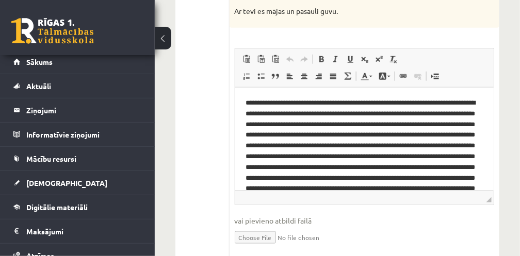
scroll to position [1206, 0]
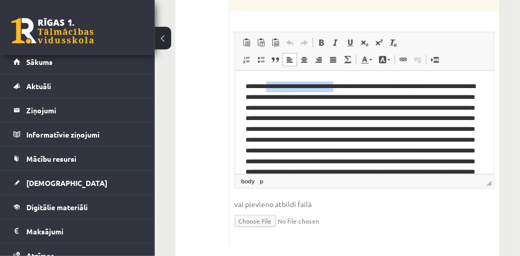
drag, startPoint x: 270, startPoint y: 86, endPoint x: 343, endPoint y: 88, distance: 72.7
click at [343, 88] on p "Bagātinātā teksta redaktors, wiswyg-editor-user-answer-47024863485800" at bounding box center [361, 188] width 233 height 215
click at [272, 87] on p "Bagātinātā teksta redaktors, wiswyg-editor-user-answer-47024863485800" at bounding box center [361, 183] width 233 height 204
click at [271, 89] on p "Bagātinātā teksta redaktors, wiswyg-editor-user-answer-47024863485800" at bounding box center [361, 183] width 233 height 204
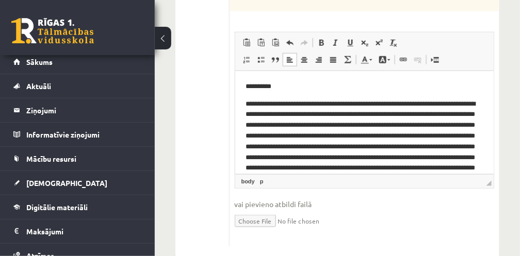
click at [248, 88] on p "**********" at bounding box center [361, 86] width 233 height 11
drag, startPoint x: 246, startPoint y: 86, endPoint x: 267, endPoint y: 84, distance: 20.7
click at [267, 84] on p "**********" at bounding box center [361, 86] width 233 height 11
click at [298, 53] on link "Centrēti" at bounding box center [304, 59] width 14 height 13
click at [284, 90] on p "******* *" at bounding box center [361, 86] width 233 height 11
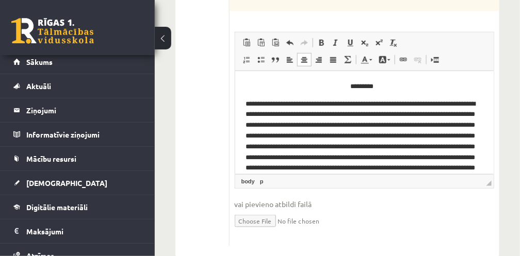
click at [269, 101] on p "Bagātinātā teksta redaktors, wiswyg-editor-user-answer-47024863485800" at bounding box center [361, 200] width 233 height 204
click at [263, 108] on p "Bagātinātā teksta redaktors, wiswyg-editor-user-answer-47024863485800" at bounding box center [361, 200] width 233 height 204
click at [265, 105] on p "Bagātinātā teksta redaktors, wiswyg-editor-user-answer-47024863485800" at bounding box center [361, 200] width 233 height 204
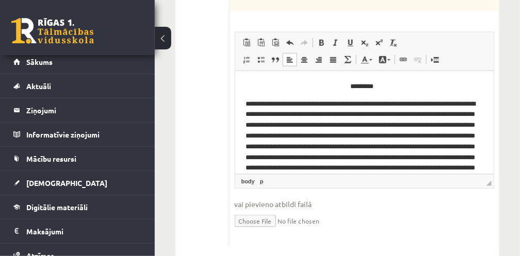
drag, startPoint x: 268, startPoint y: 107, endPoint x: 263, endPoint y: 115, distance: 9.5
click at [268, 106] on p "Bagātinātā teksta redaktors, wiswyg-editor-user-answer-47024863485800" at bounding box center [361, 200] width 233 height 204
click at [442, 128] on p "Bagātinātā teksta redaktors, wiswyg-editor-user-answer-47024863485800" at bounding box center [361, 200] width 233 height 204
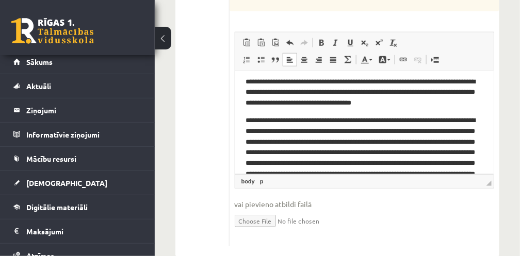
scroll to position [34, 0]
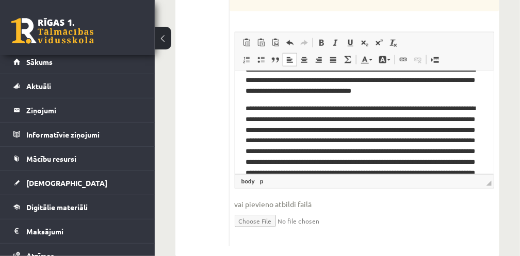
click at [296, 110] on p "Bagātinātā teksta redaktors, wiswyg-editor-user-answer-47024863485800" at bounding box center [361, 189] width 233 height 172
click at [245, 139] on p "Bagātinātā teksta redaktors, wiswyg-editor-user-answer-47024863485800" at bounding box center [361, 189] width 233 height 172
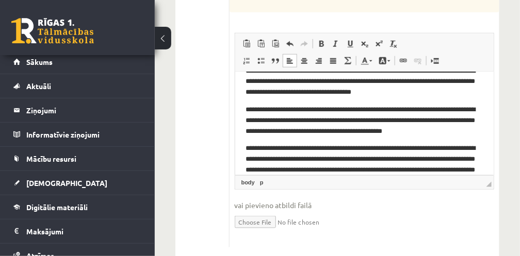
scroll to position [1206, 0]
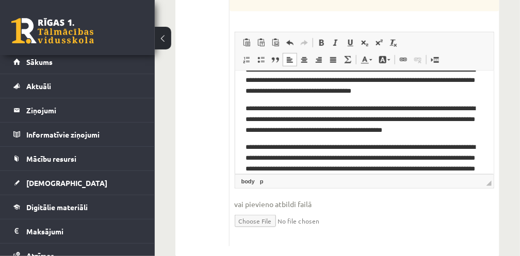
click at [272, 146] on p "**********" at bounding box center [361, 211] width 233 height 139
click at [274, 150] on p "**********" at bounding box center [361, 211] width 233 height 139
click at [275, 150] on p "**********" at bounding box center [361, 211] width 233 height 139
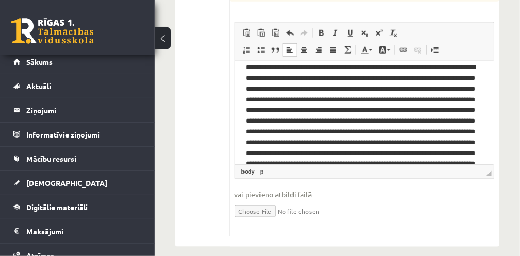
scroll to position [69, 0]
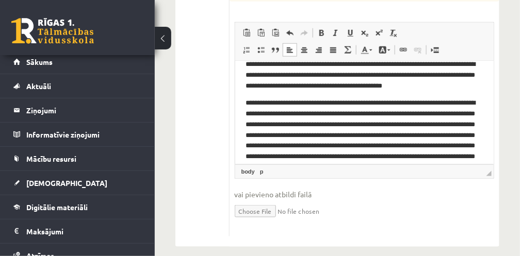
click at [369, 114] on p "**********" at bounding box center [361, 166] width 233 height 139
click at [344, 134] on p "**********" at bounding box center [361, 166] width 233 height 139
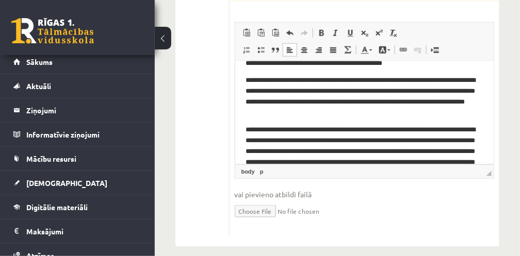
scroll to position [103, 0]
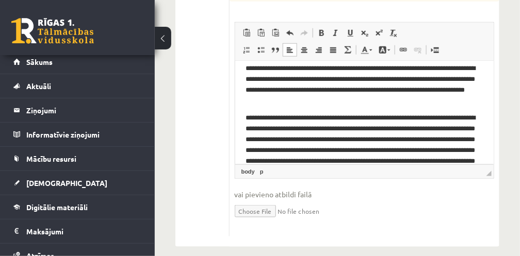
click at [290, 120] on p "**********" at bounding box center [361, 165] width 233 height 107
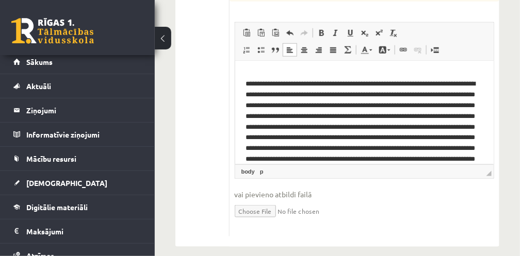
scroll to position [137, 0]
drag, startPoint x: 290, startPoint y: 83, endPoint x: 376, endPoint y: 84, distance: 86.1
click at [376, 84] on p "**********" at bounding box center [361, 131] width 233 height 107
click at [343, 104] on p "**********" at bounding box center [361, 126] width 233 height 96
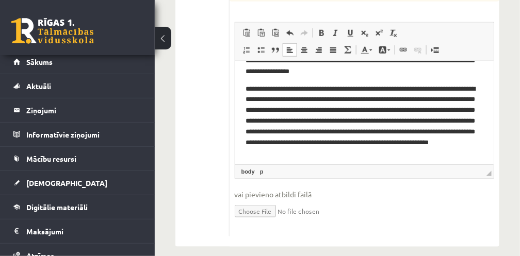
scroll to position [172, 0]
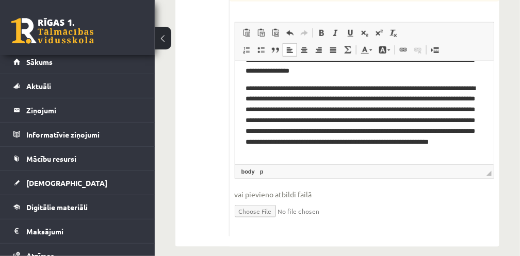
click at [294, 88] on p "**********" at bounding box center [361, 120] width 233 height 75
click at [246, 119] on p "**********" at bounding box center [361, 120] width 233 height 75
click at [243, 121] on html "**********" at bounding box center [364, 28] width 258 height 279
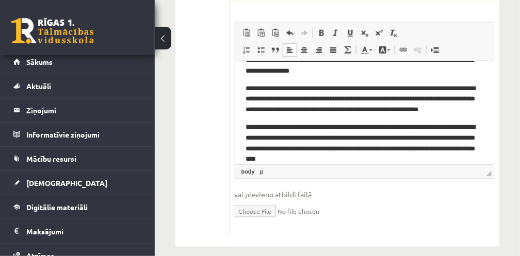
scroll to position [183, 0]
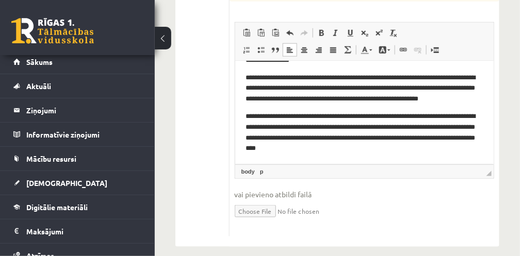
click at [358, 117] on p "**********" at bounding box center [361, 132] width 233 height 43
click at [418, 137] on p "**********" at bounding box center [361, 132] width 233 height 43
click at [401, 157] on html "**********" at bounding box center [364, 21] width 258 height 286
click at [404, 158] on html "**********" at bounding box center [364, 21] width 258 height 286
click at [404, 157] on html "**********" at bounding box center [364, 21] width 258 height 286
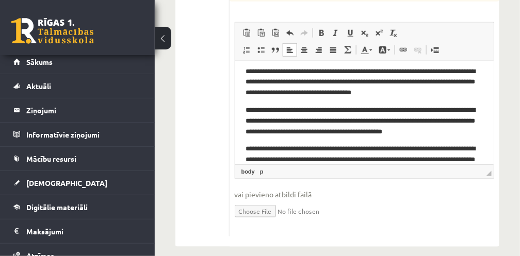
scroll to position [34, 0]
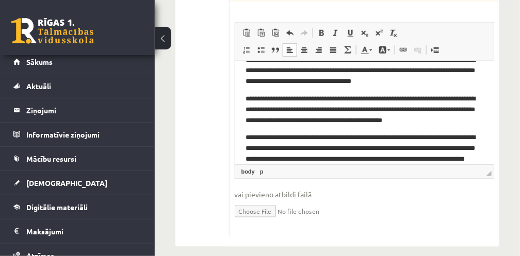
click at [271, 118] on body "**********" at bounding box center [364, 169] width 238 height 265
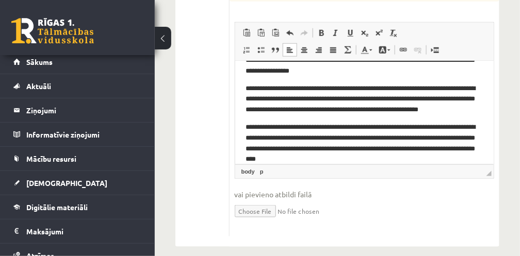
scroll to position [183, 0]
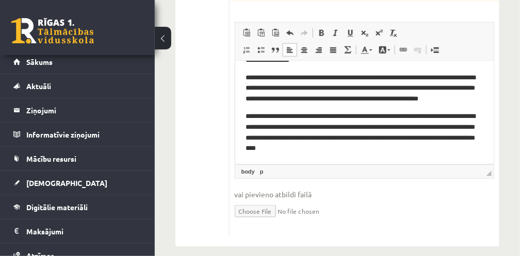
click at [350, 149] on p "**********" at bounding box center [361, 132] width 233 height 43
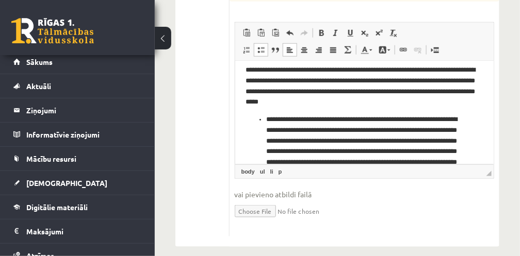
scroll to position [218, 0]
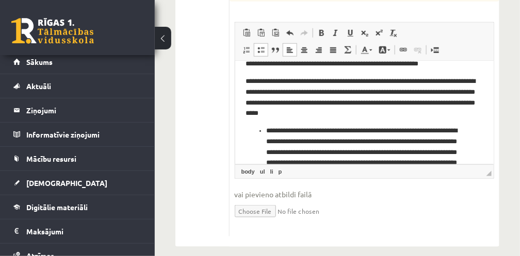
drag, startPoint x: 263, startPoint y: 132, endPoint x: 265, endPoint y: 161, distance: 29.5
click at [263, 133] on ul "**********" at bounding box center [364, 162] width 238 height 75
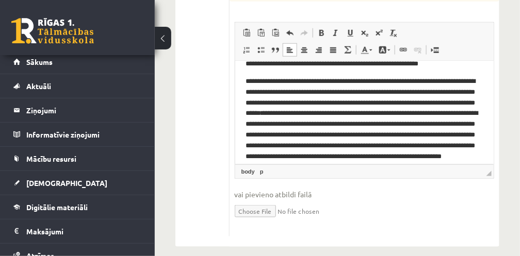
click at [272, 125] on p "**********" at bounding box center [361, 124] width 233 height 96
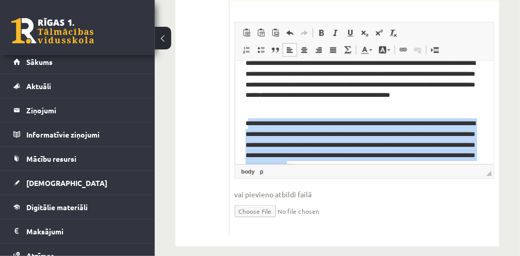
scroll to position [254, 0]
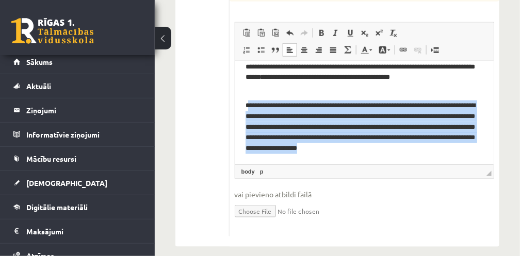
drag, startPoint x: 248, startPoint y: 141, endPoint x: 460, endPoint y: 161, distance: 213.9
click at [307, 43] on link "Centrēti" at bounding box center [304, 49] width 14 height 13
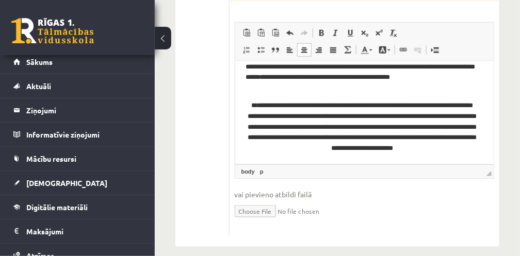
click at [295, 90] on p "**********" at bounding box center [361, 67] width 233 height 54
click at [282, 120] on p "**********" at bounding box center [361, 127] width 233 height 54
click at [280, 120] on p "**********" at bounding box center [361, 127] width 233 height 54
click at [247, 149] on p "**********" at bounding box center [361, 127] width 233 height 54
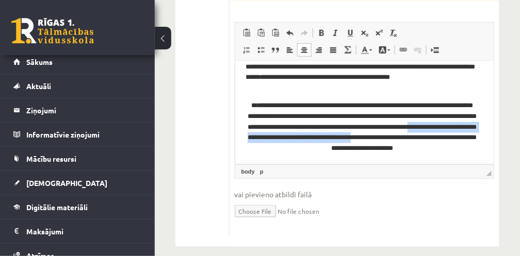
drag, startPoint x: 261, startPoint y: 142, endPoint x: 274, endPoint y: 140, distance: 13.1
click at [274, 140] on p "**********" at bounding box center [361, 127] width 233 height 54
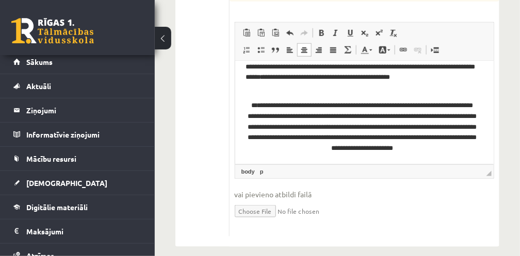
click at [344, 89] on p "**********" at bounding box center [361, 67] width 233 height 54
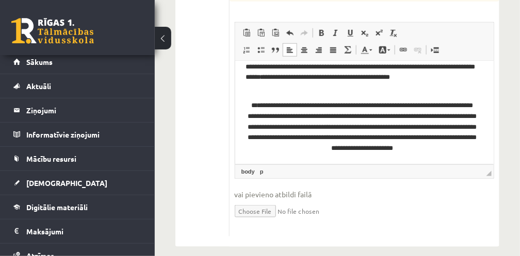
click at [343, 90] on p "**********" at bounding box center [361, 67] width 233 height 54
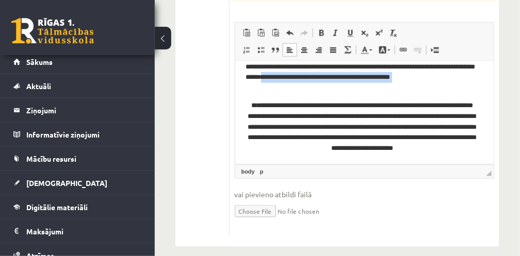
click at [343, 90] on p "**********" at bounding box center [361, 67] width 233 height 54
click at [344, 91] on p "**********" at bounding box center [361, 67] width 233 height 54
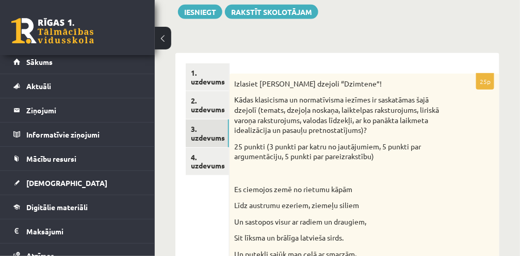
scroll to position [151, 0]
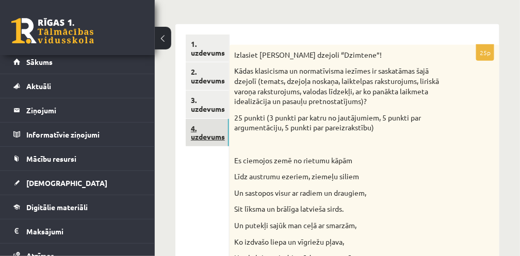
click at [192, 130] on link "4. uzdevums" at bounding box center [207, 133] width 43 height 28
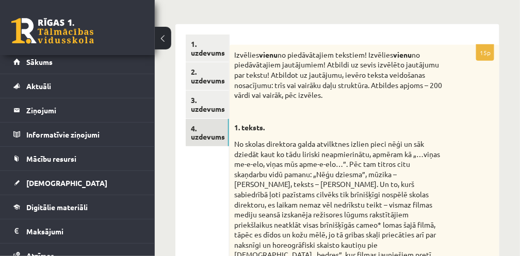
scroll to position [0, 0]
click at [321, 65] on p "Izvēlies vienu no piedāvātajiem tekstiem! Izvēlies vienu no piedāvātajiem jautā…" at bounding box center [339, 75] width 208 height 51
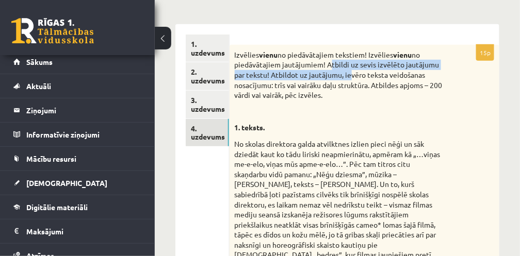
drag, startPoint x: 322, startPoint y: 65, endPoint x: 354, endPoint y: 71, distance: 32.0
click at [354, 71] on p "Izvēlies vienu no piedāvātajiem tekstiem! Izvēlies vienu no piedāvātajiem jautā…" at bounding box center [339, 75] width 208 height 51
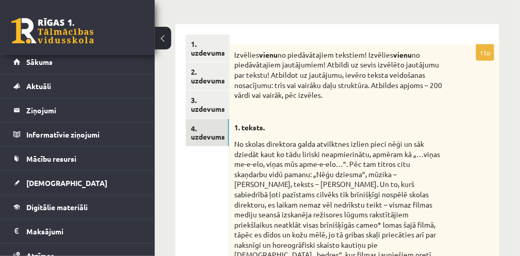
click at [439, 97] on p "Izvēlies vienu no piedāvātajiem tekstiem! Izvēlies vienu no piedāvātajiem jautā…" at bounding box center [339, 75] width 208 height 51
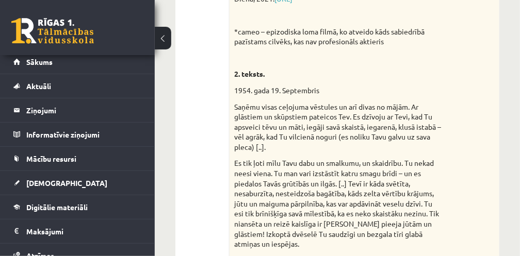
click at [459, 85] on div "Izvēlies vienu no piedāvātajiem tekstiem! Izvēlies vienu no piedāvātajiem jautā…" at bounding box center [364, 41] width 270 height 1643
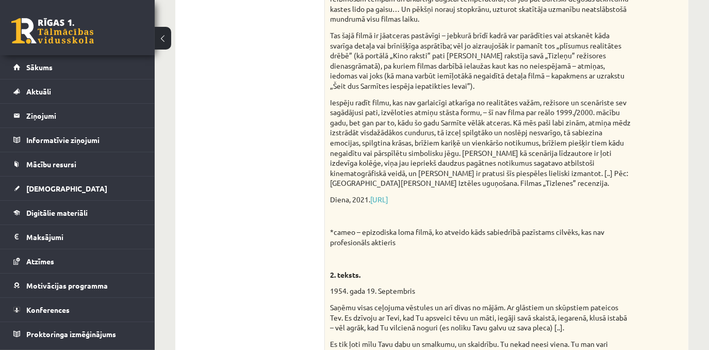
drag, startPoint x: 504, startPoint y: 1, endPoint x: 260, endPoint y: 167, distance: 295.0
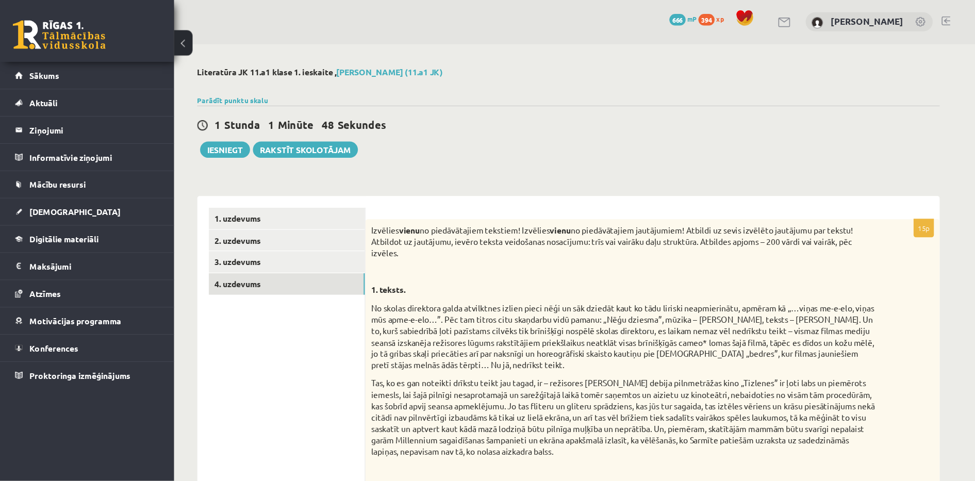
scroll to position [1, 0]
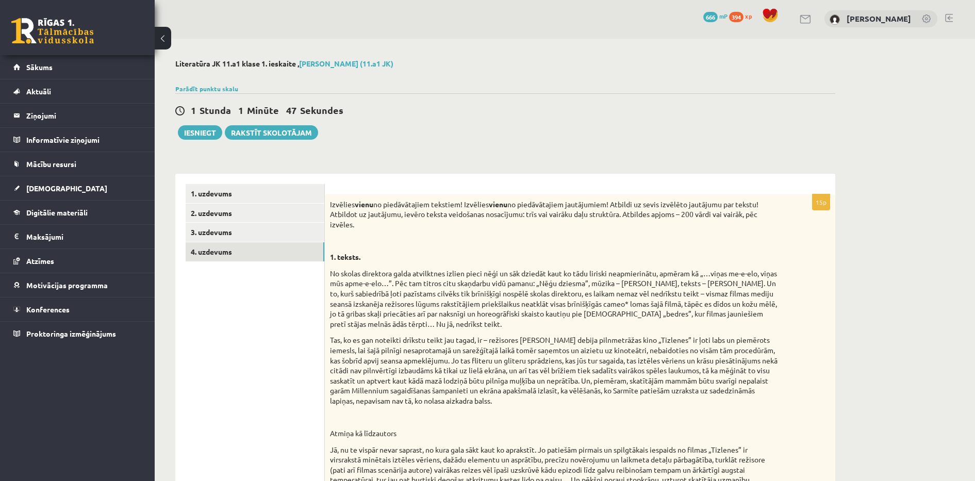
drag, startPoint x: 656, startPoint y: 1, endPoint x: 571, endPoint y: 109, distance: 137.7
click at [571, 109] on div "1 Stunda 1 Minūte 47 Sekundes" at bounding box center [505, 110] width 660 height 13
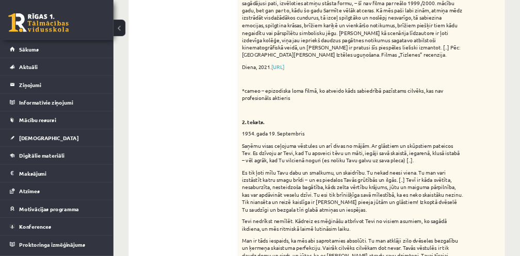
scroll to position [671, 0]
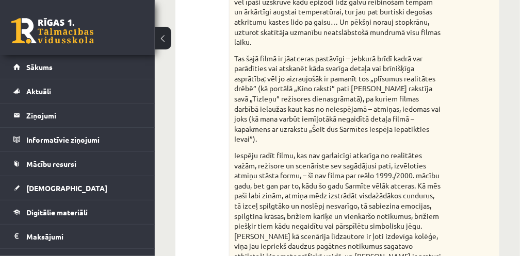
drag, startPoint x: 668, startPoint y: 2, endPoint x: 301, endPoint y: 64, distance: 372.4
click at [301, 64] on p "Tas šajā filmā ir jāatceras pastāvīgi – jebkurā brīdī kadrā var parādīties vai …" at bounding box center [339, 99] width 208 height 91
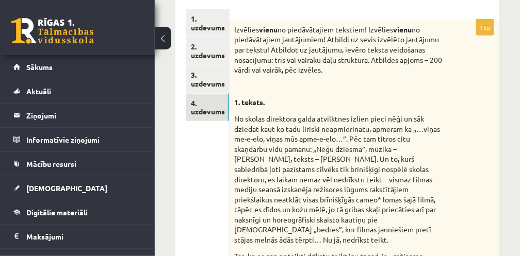
scroll to position [156, 0]
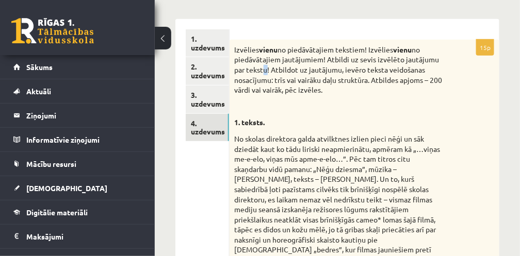
click at [265, 67] on p "Izvēlies vienu no piedāvātajiem tekstiem! Izvēlies vienu no piedāvātajiem jautā…" at bounding box center [339, 70] width 208 height 51
drag, startPoint x: 265, startPoint y: 67, endPoint x: 329, endPoint y: 103, distance: 73.2
click at [329, 103] on p at bounding box center [339, 107] width 208 height 10
drag, startPoint x: 321, startPoint y: 94, endPoint x: 319, endPoint y: 89, distance: 5.4
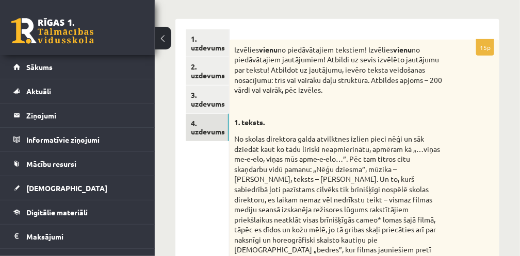
drag, startPoint x: 319, startPoint y: 89, endPoint x: 312, endPoint y: 30, distance: 59.2
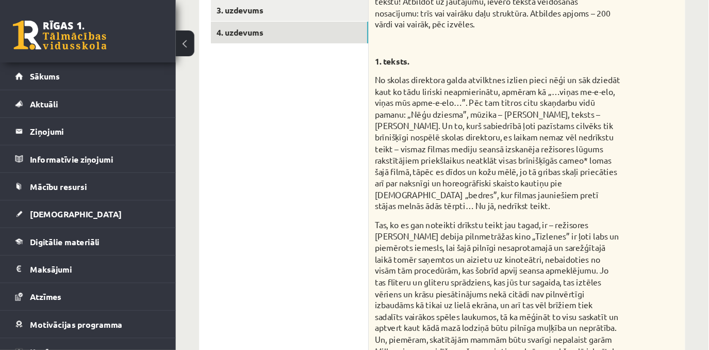
scroll to position [224, 0]
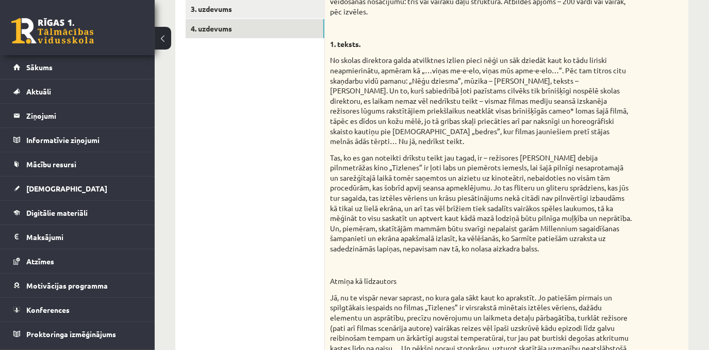
drag, startPoint x: 495, startPoint y: 0, endPoint x: 274, endPoint y: 159, distance: 271.9
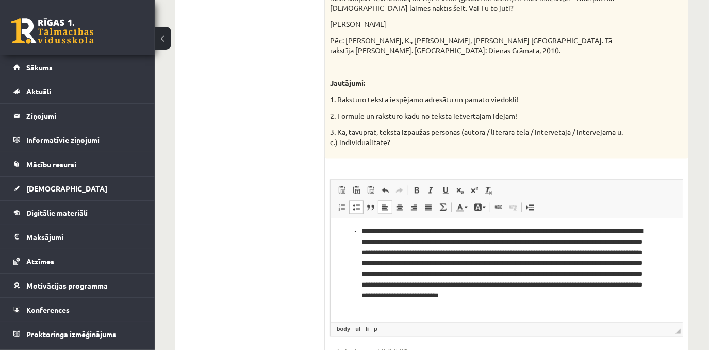
scroll to position [3, 0]
click at [364, 234] on p "**********" at bounding box center [503, 269] width 284 height 86
click at [361, 231] on p "**********" at bounding box center [503, 269] width 284 height 86
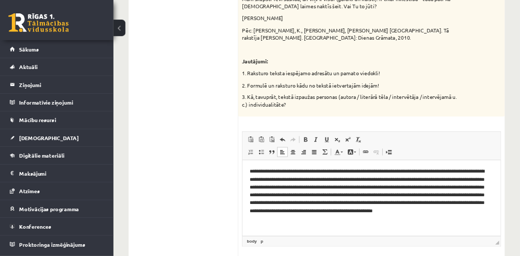
scroll to position [1275, 0]
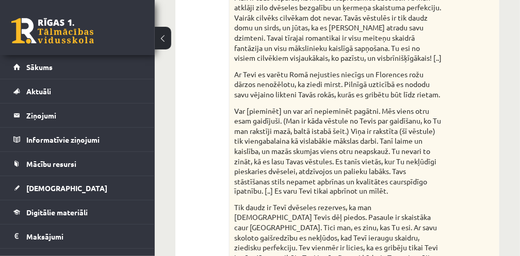
drag, startPoint x: 690, startPoint y: 1, endPoint x: 286, endPoint y: 73, distance: 410.0
click at [281, 78] on p "Ar Tevi es varētu Romā nejusties niecīgs un Florences rožu dārzos nenožēlotu, k…" at bounding box center [339, 85] width 208 height 30
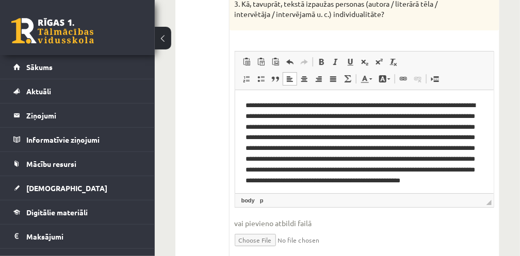
scroll to position [1817, 0]
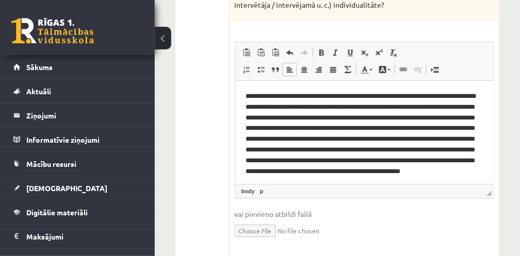
click at [341, 95] on p "**********" at bounding box center [361, 139] width 233 height 96
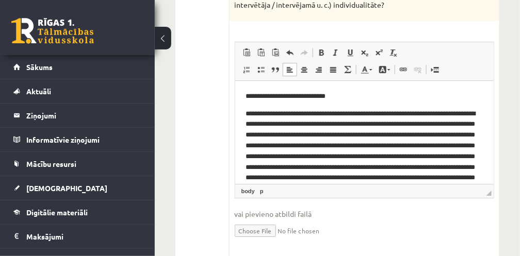
click at [243, 97] on html "**********" at bounding box center [364, 148] width 258 height 135
drag, startPoint x: 244, startPoint y: 98, endPoint x: 338, endPoint y: 98, distance: 94.4
click at [338, 98] on html "**********" at bounding box center [364, 148] width 258 height 135
click at [303, 65] on span at bounding box center [304, 69] width 8 height 8
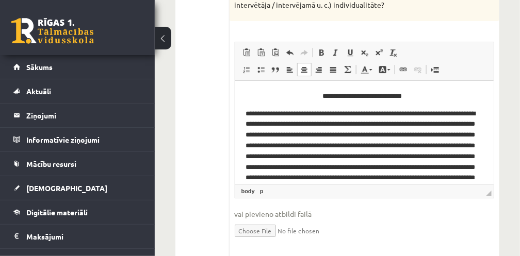
click at [272, 97] on p "**********" at bounding box center [361, 96] width 233 height 11
click at [274, 114] on p "**********" at bounding box center [361, 157] width 233 height 96
click at [298, 63] on link "Centrēti" at bounding box center [304, 69] width 14 height 13
click at [292, 65] on span at bounding box center [290, 69] width 8 height 8
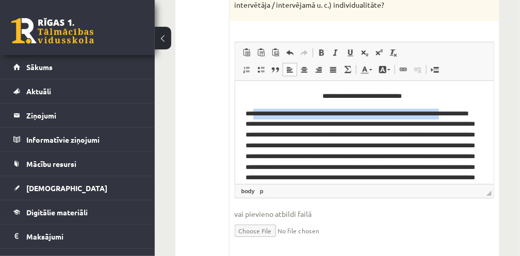
drag, startPoint x: 279, startPoint y: 113, endPoint x: 472, endPoint y: 114, distance: 192.9
click at [472, 114] on p "**********" at bounding box center [361, 157] width 233 height 96
click at [309, 63] on link "Centrēti" at bounding box center [304, 69] width 14 height 13
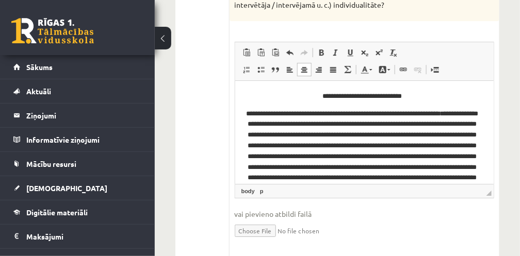
click at [286, 96] on p "**********" at bounding box center [361, 96] width 233 height 11
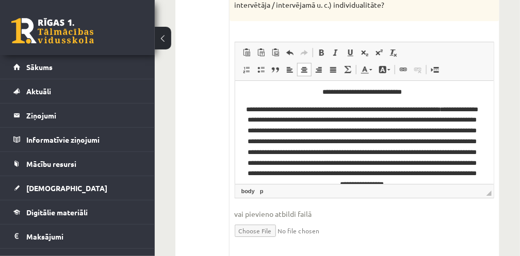
scroll to position [31, 0]
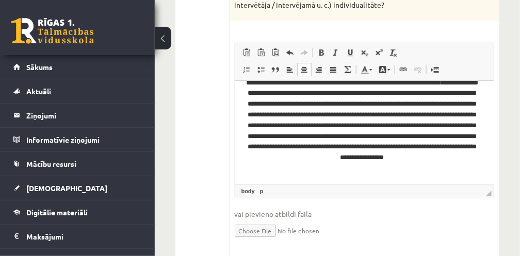
click at [417, 170] on p "**********" at bounding box center [361, 126] width 233 height 96
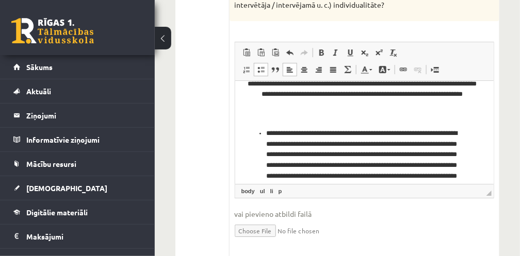
scroll to position [84, 0]
click at [274, 134] on p "**********" at bounding box center [362, 208] width 192 height 161
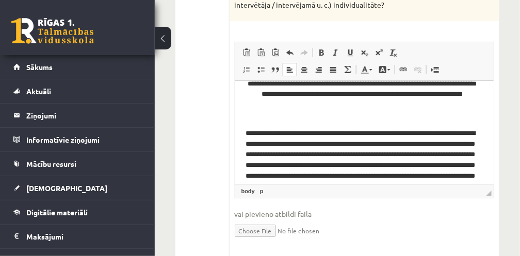
click at [306, 119] on p "**********" at bounding box center [361, 73] width 233 height 96
click at [240, 134] on html "**********" at bounding box center [364, 149] width 258 height 305
drag, startPoint x: 384, startPoint y: 134, endPoint x: 396, endPoint y: 144, distance: 15.7
click at [384, 134] on p "**********" at bounding box center [361, 192] width 233 height 129
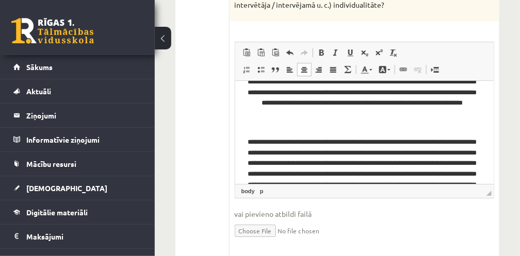
scroll to position [0, 0]
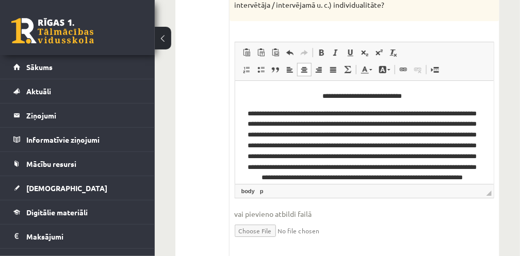
click at [253, 114] on p "**********" at bounding box center [361, 157] width 233 height 96
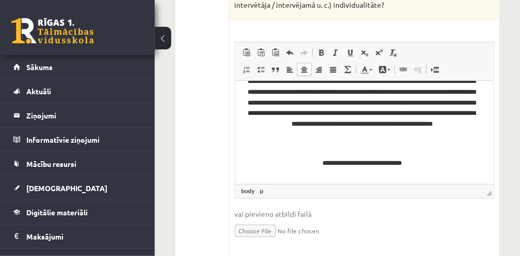
scroll to position [184, 0]
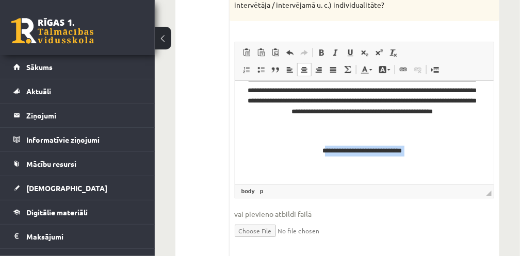
drag, startPoint x: 320, startPoint y: 151, endPoint x: 339, endPoint y: 158, distance: 20.9
click at [339, 158] on body "**********" at bounding box center [364, 40] width 238 height 267
click at [332, 165] on p "Bagātinātā teksta redaktors, wiswyg-editor-user-answer-47024997463680" at bounding box center [364, 168] width 238 height 11
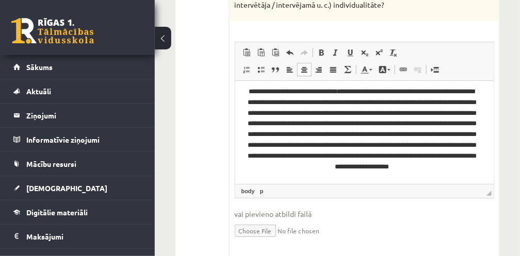
scroll to position [34, 0]
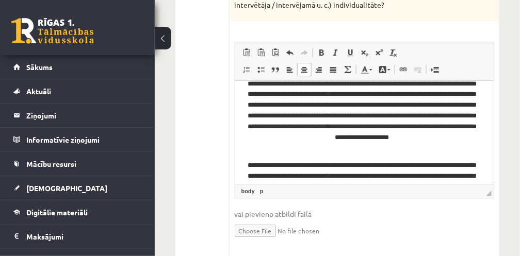
click at [404, 149] on p "**********" at bounding box center [361, 105] width 233 height 96
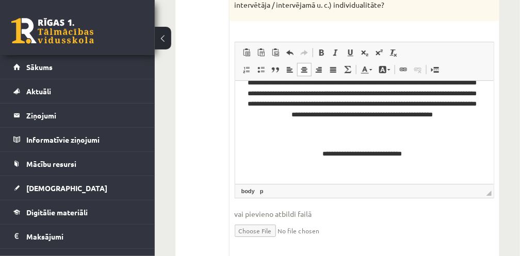
scroll to position [184, 0]
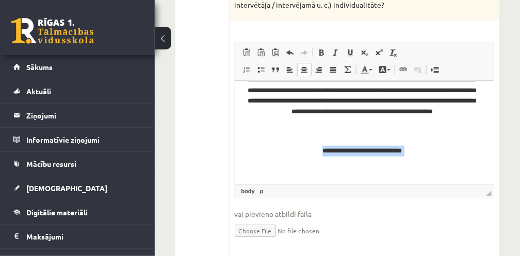
drag, startPoint x: 319, startPoint y: 153, endPoint x: 398, endPoint y: 158, distance: 79.1
click at [397, 158] on body "**********" at bounding box center [364, 40] width 238 height 267
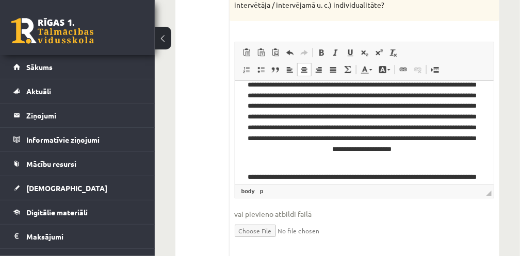
scroll to position [34, 0]
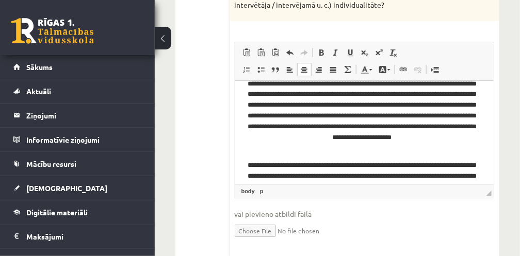
click at [410, 152] on p "**********" at bounding box center [361, 105] width 233 height 96
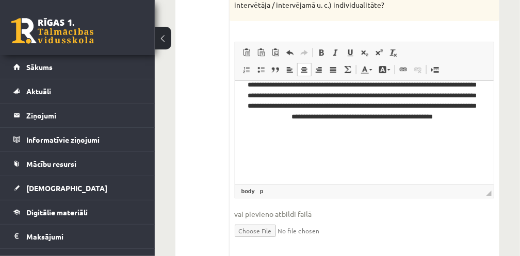
scroll to position [184, 0]
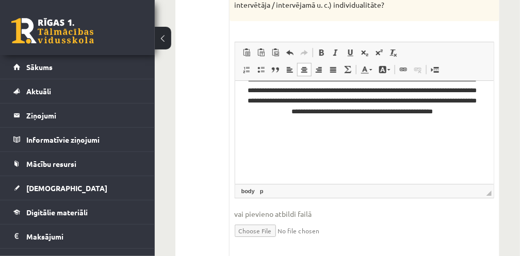
click at [425, 138] on p "**********" at bounding box center [361, 74] width 233 height 129
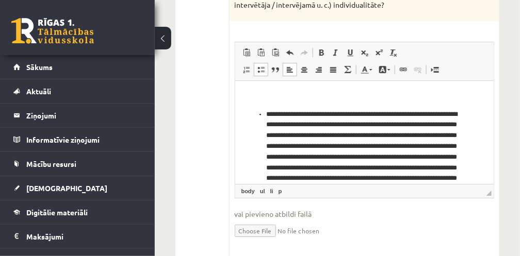
scroll to position [227, 0]
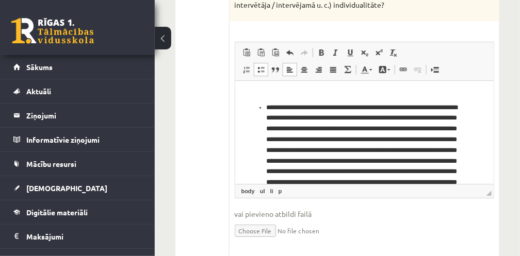
click at [272, 107] on p "**********" at bounding box center [362, 162] width 192 height 118
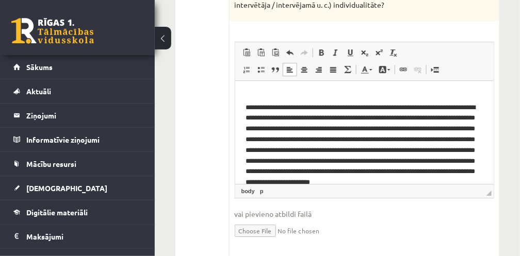
click at [285, 107] on p "**********" at bounding box center [361, 151] width 233 height 96
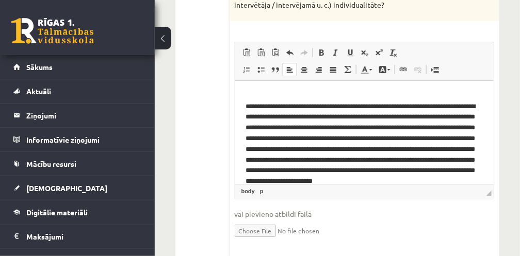
scroll to position [240, 0]
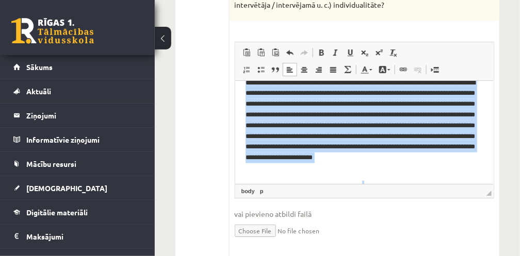
drag, startPoint x: 245, startPoint y: 95, endPoint x: 483, endPoint y: 180, distance: 253.1
click at [483, 180] on html "**********" at bounding box center [364, 24] width 258 height 390
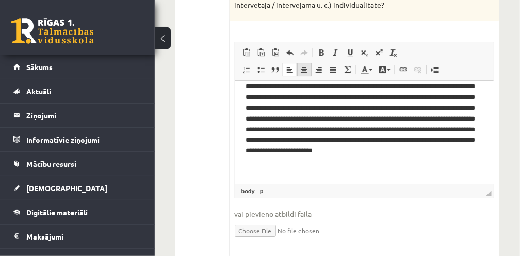
click at [308, 63] on link "Centrēti" at bounding box center [304, 69] width 14 height 13
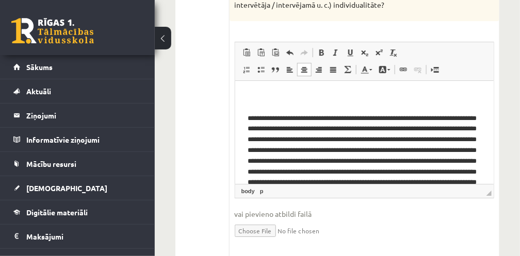
scroll to position [180, 0]
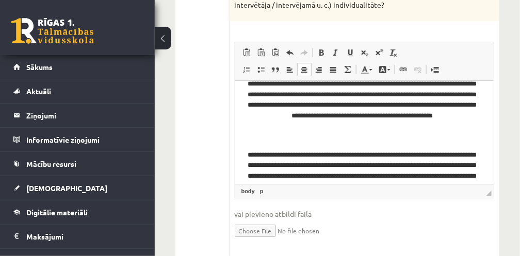
click at [244, 140] on html "**********" at bounding box center [364, 96] width 258 height 390
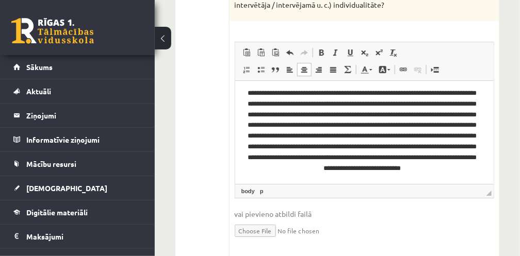
scroll to position [0, 0]
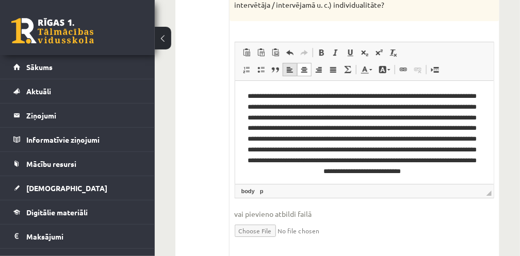
click at [290, 65] on span at bounding box center [290, 69] width 8 height 8
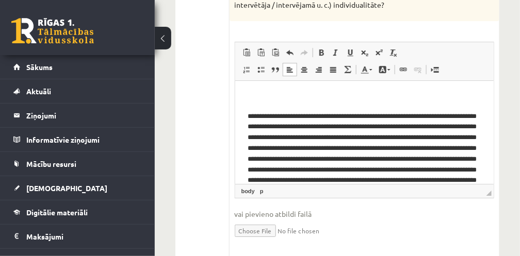
scroll to position [184, 0]
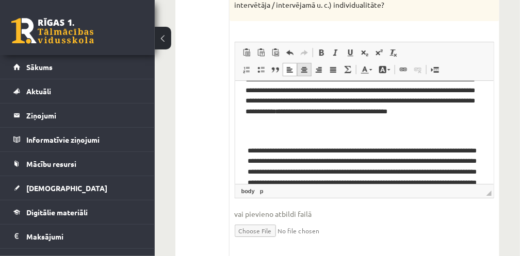
click at [303, 65] on span at bounding box center [304, 69] width 8 height 8
click at [330, 65] on span at bounding box center [333, 69] width 8 height 8
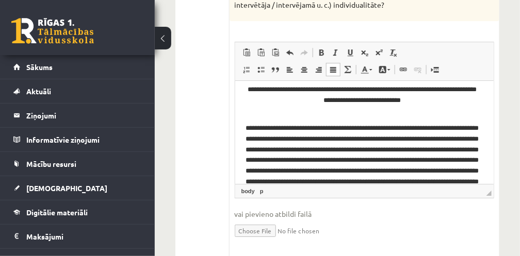
scroll to position [81, 0]
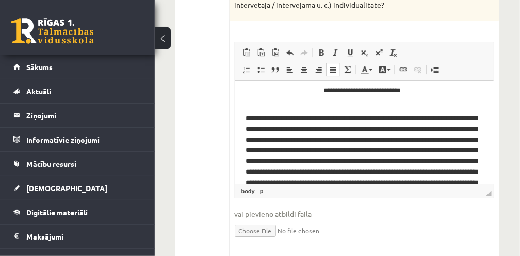
click at [304, 62] on span "Ievietot/noņemt numurētu sarakstu Ievietot/noņemt sarakstu ar aizzīmēm Bloka ci…" at bounding box center [298, 70] width 118 height 17
click at [303, 65] on span at bounding box center [304, 69] width 8 height 8
click at [287, 65] on span at bounding box center [290, 69] width 8 height 8
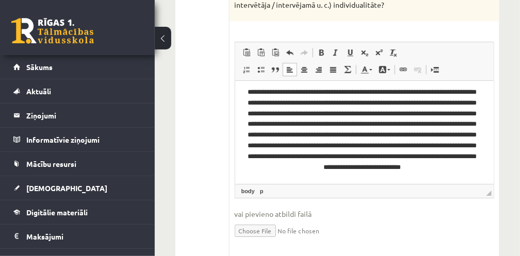
scroll to position [0, 0]
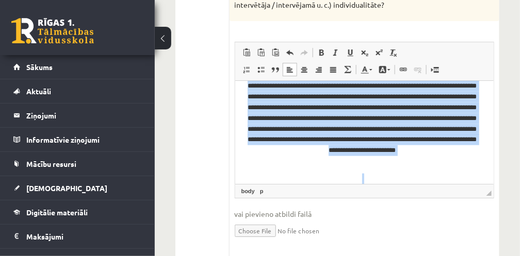
drag, startPoint x: 248, startPoint y: 99, endPoint x: 454, endPoint y: 189, distance: 225.4
click at [454, 189] on html "**********" at bounding box center [364, 17] width 258 height 390
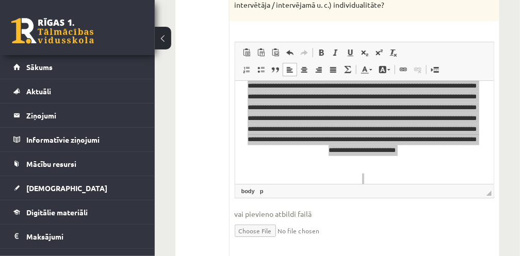
scroll to position [271, 0]
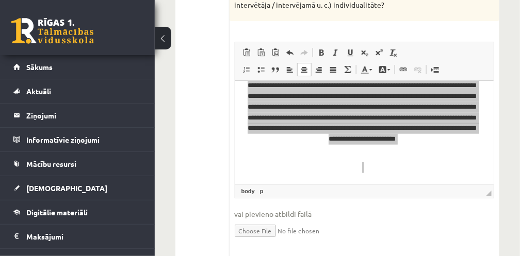
click at [450, 184] on span "◢ Elementa ceļš body p" at bounding box center [364, 191] width 258 height 14
click at [290, 65] on span at bounding box center [290, 69] width 8 height 8
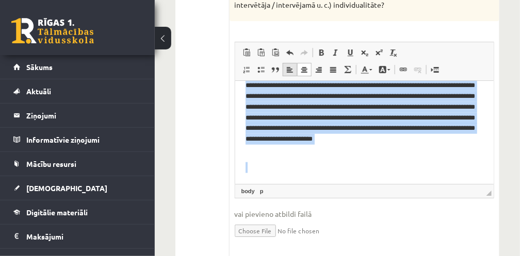
scroll to position [260, 0]
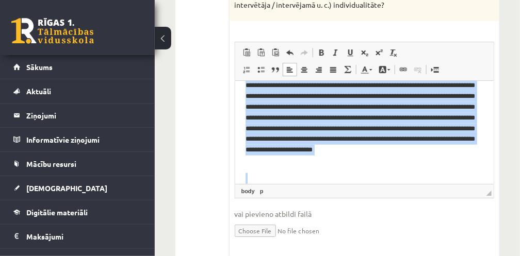
click at [444, 166] on p "**********" at bounding box center [361, 118] width 233 height 96
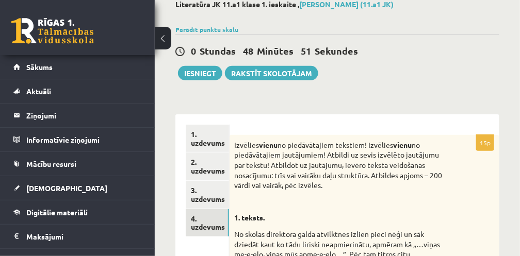
scroll to position [34, 0]
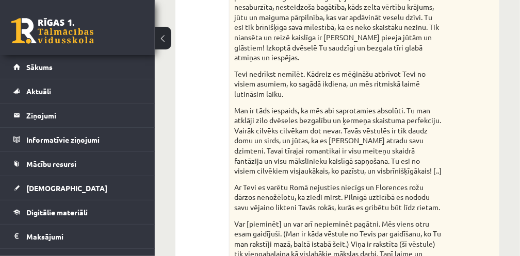
scroll to position [1100, 0]
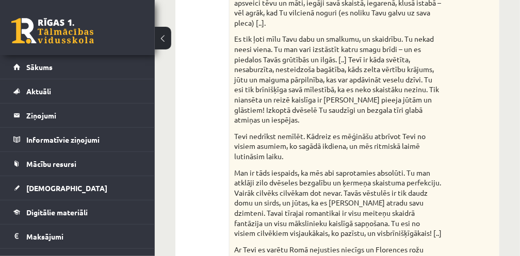
click at [331, 136] on p "Tevi nedrīkst nemīlēt. Kādreiz es mēģināšu atbrīvot Tevi no visiem asumiem, ko …" at bounding box center [339, 146] width 208 height 30
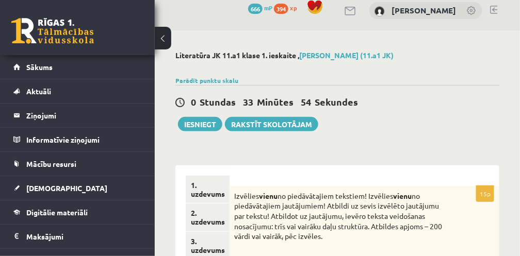
scroll to position [0, 0]
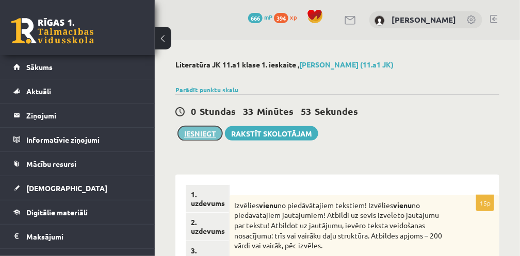
click at [207, 134] on button "Iesniegt" at bounding box center [200, 133] width 44 height 14
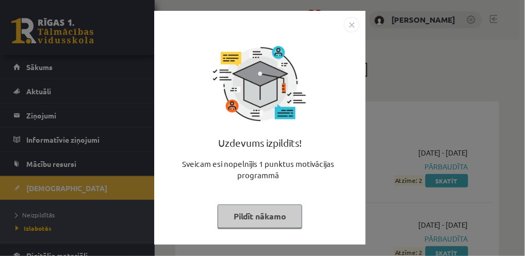
click at [282, 223] on button "Pildīt nākamo" at bounding box center [260, 217] width 85 height 24
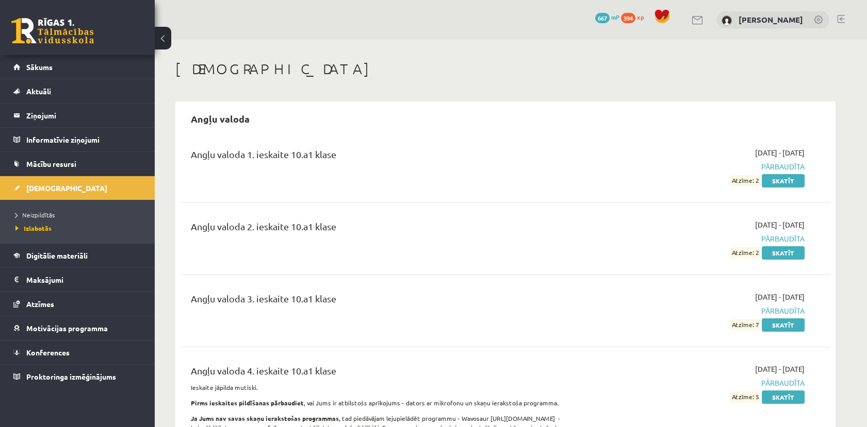
drag, startPoint x: 472, startPoint y: 0, endPoint x: 619, endPoint y: 100, distance: 178.2
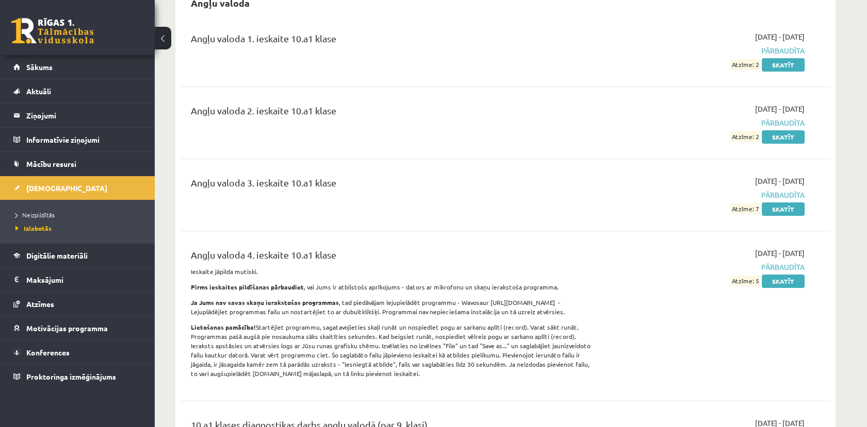
scroll to position [114, 0]
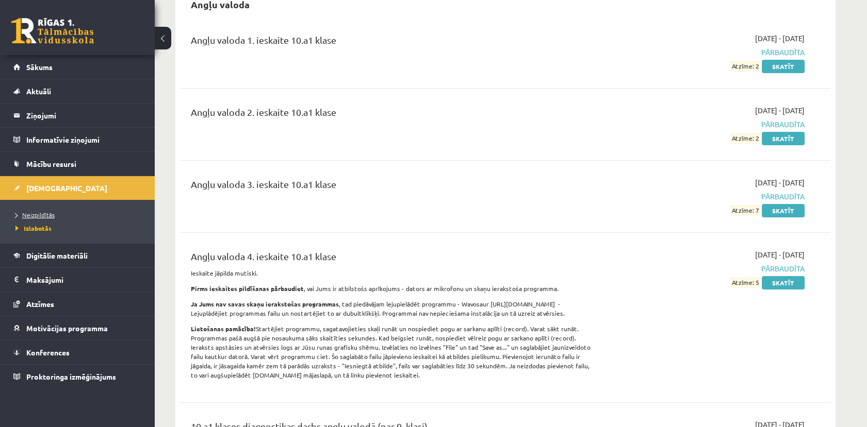
click at [41, 211] on span "Neizpildītās" at bounding box center [34, 215] width 39 height 8
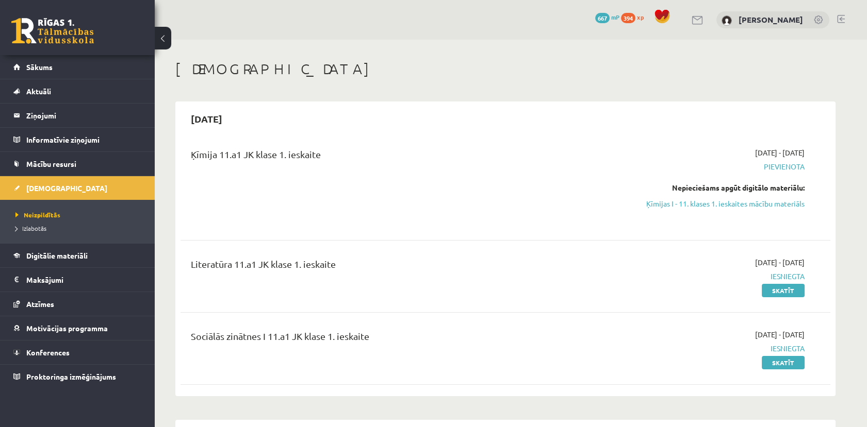
scroll to position [57, 0]
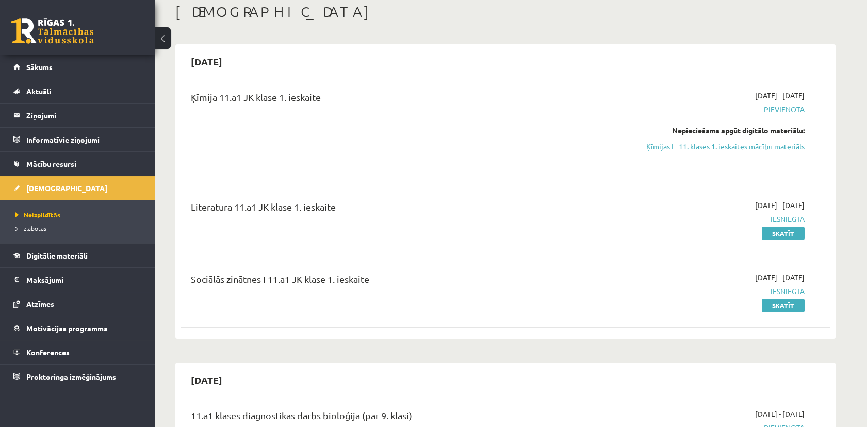
click at [24, 27] on link at bounding box center [52, 31] width 83 height 26
